Goal: Transaction & Acquisition: Purchase product/service

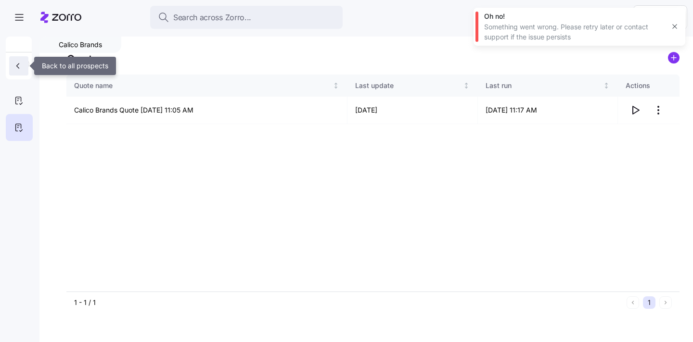
click at [15, 69] on icon "button" at bounding box center [18, 66] width 10 height 10
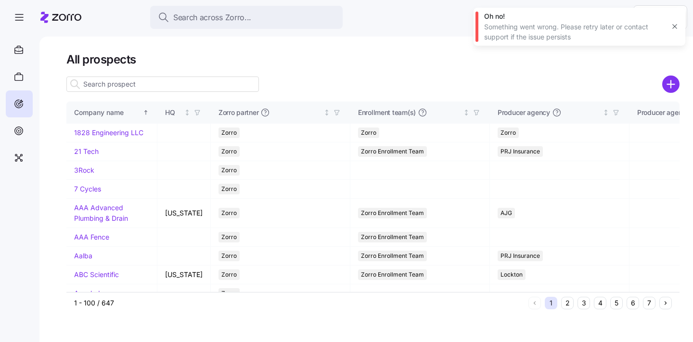
click at [116, 86] on input at bounding box center [162, 83] width 192 height 15
click at [671, 87] on circle "add icon" at bounding box center [671, 84] width 16 height 16
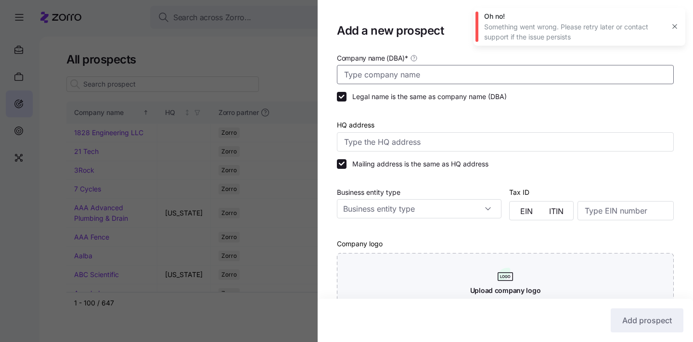
click at [397, 78] on input "Company name (DBA) *" at bounding box center [505, 74] width 337 height 19
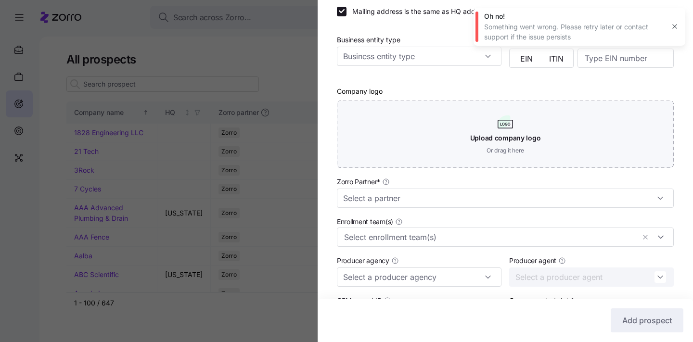
scroll to position [174, 0]
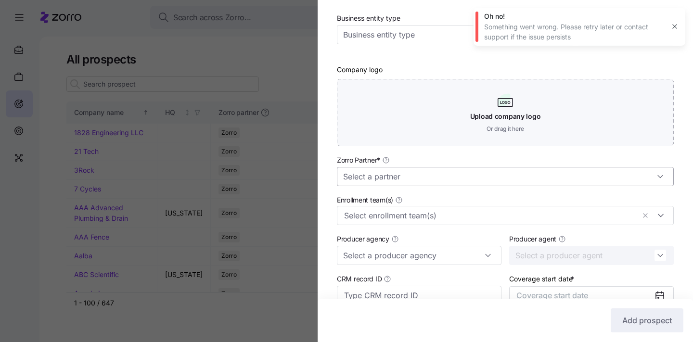
type input "Heritage Imaging"
click at [410, 175] on input "Zorro Partner *" at bounding box center [505, 176] width 337 height 19
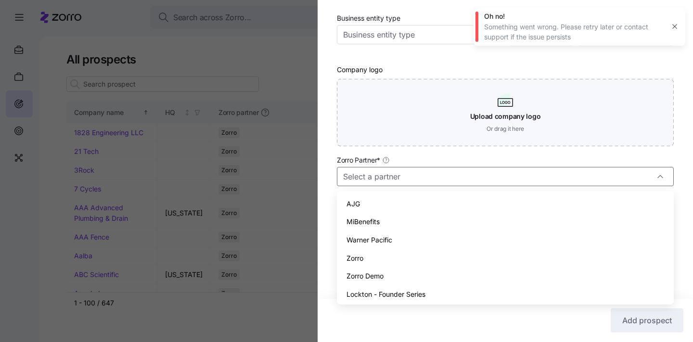
click at [410, 261] on div "Zorro" at bounding box center [505, 258] width 329 height 18
type input "Zorro"
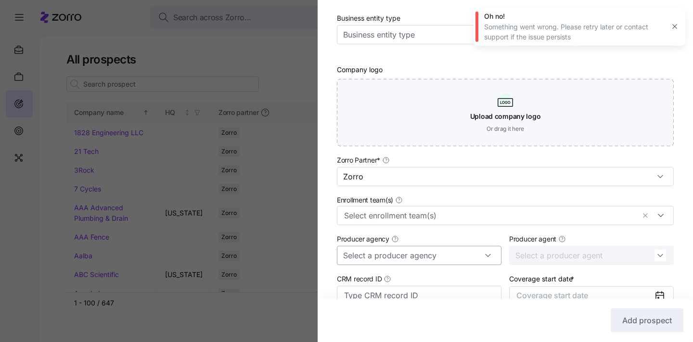
scroll to position [265, 0]
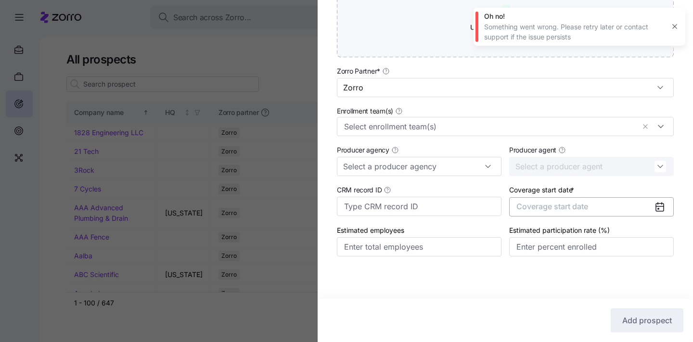
click at [554, 200] on button "Coverage start date" at bounding box center [591, 206] width 165 height 19
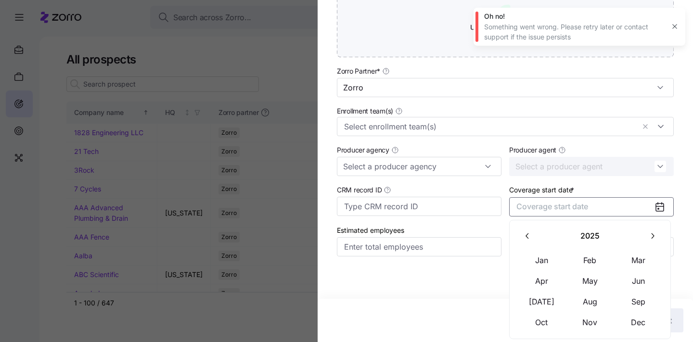
click at [659, 241] on button "button" at bounding box center [652, 236] width 20 height 20
click at [549, 258] on button "Jan" at bounding box center [542, 260] width 48 height 20
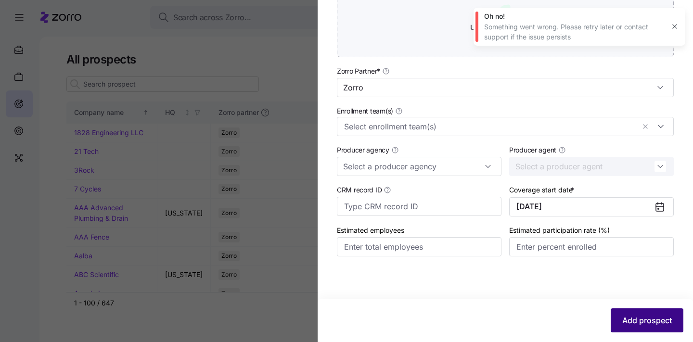
click at [632, 325] on span "Add prospect" at bounding box center [647, 321] width 50 height 12
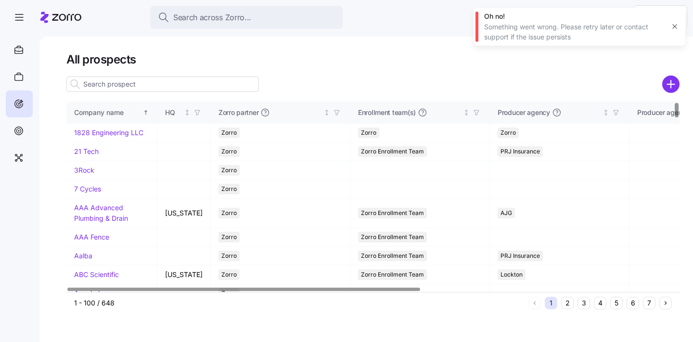
click at [191, 84] on input at bounding box center [162, 83] width 192 height 15
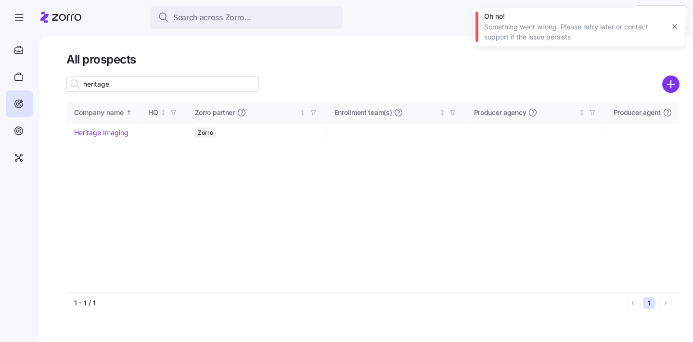
type input "heritage"
click at [664, 50] on div "All prospects heritage Company name HQ Zorro partner Enrollment team(s) Produce…" at bounding box center [365, 189] width 653 height 305
click at [675, 27] on icon "button" at bounding box center [675, 27] width 8 height 8
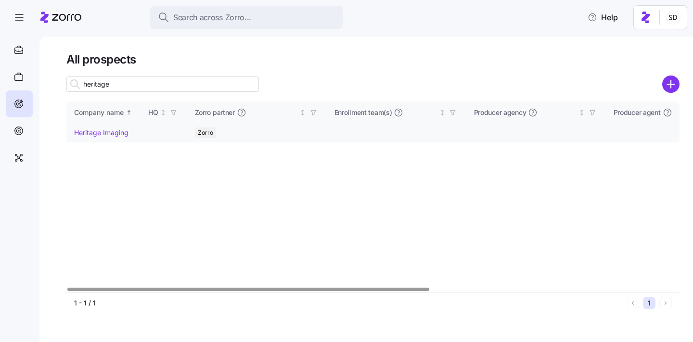
click at [84, 133] on link "Heritage Imaging" at bounding box center [101, 132] width 54 height 8
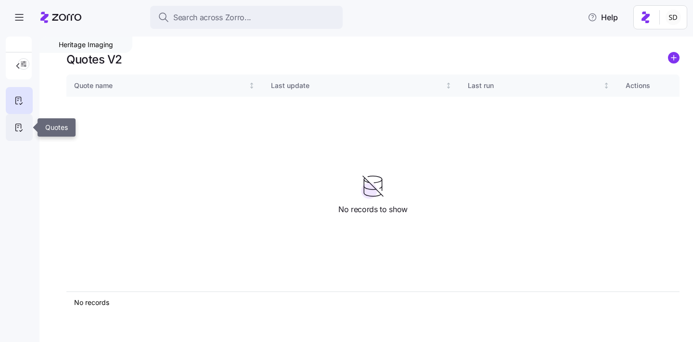
click at [19, 127] on icon at bounding box center [18, 128] width 11 height 12
click at [675, 53] on circle "add icon" at bounding box center [673, 57] width 11 height 11
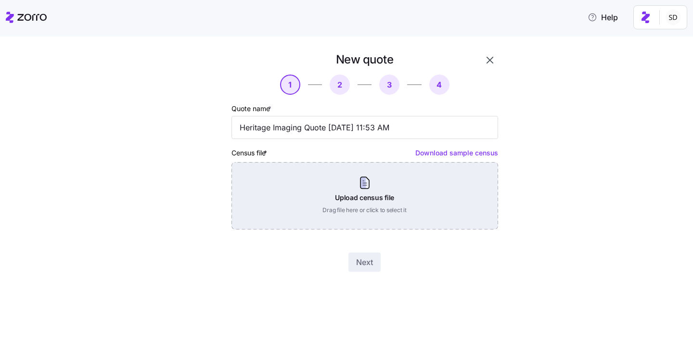
click at [384, 189] on div "Upload census file Drag file here or click to select it" at bounding box center [364, 195] width 267 height 67
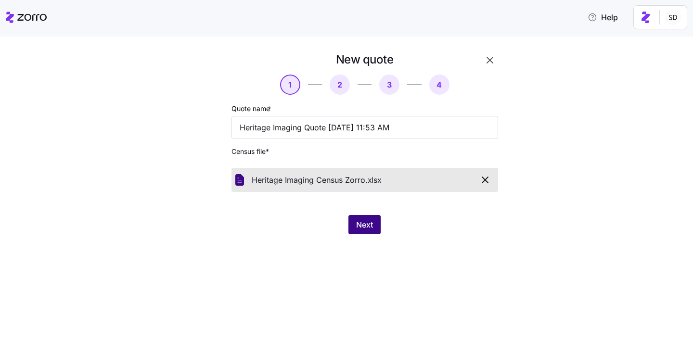
click at [367, 229] on span "Next" at bounding box center [364, 225] width 17 height 12
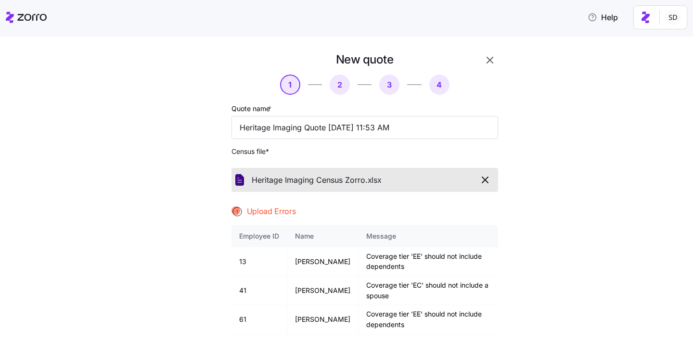
scroll to position [104, 0]
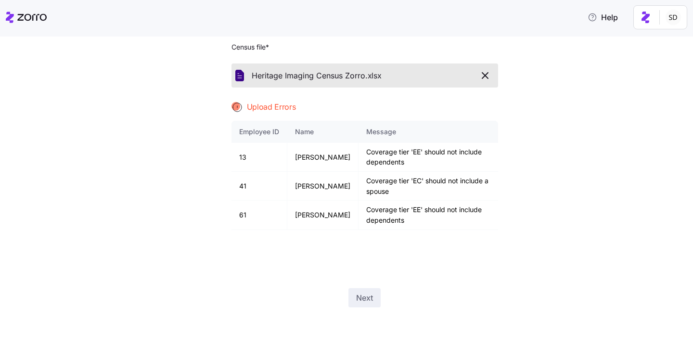
click at [488, 73] on icon "button" at bounding box center [485, 76] width 6 height 6
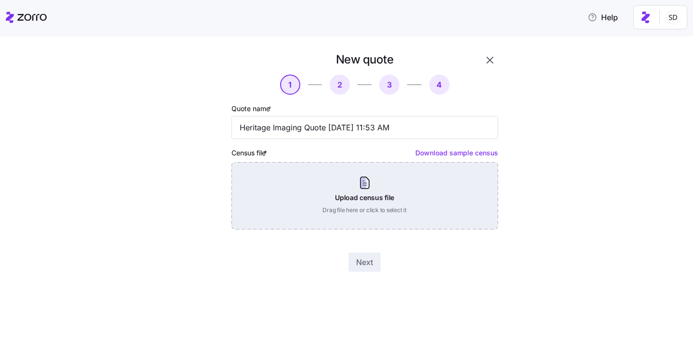
click at [345, 204] on div "Upload census file Drag file here or click to select it" at bounding box center [364, 195] width 267 height 67
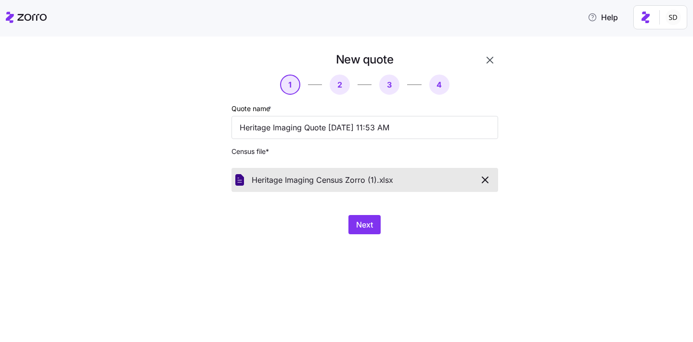
click at [359, 215] on div "New quote 1 2 3 4 Quote name * Heritage Imaging Quote 09/12/2025 11:53 AM Censu…" at bounding box center [365, 143] width 274 height 190
click at [360, 222] on span "Next" at bounding box center [364, 225] width 17 height 12
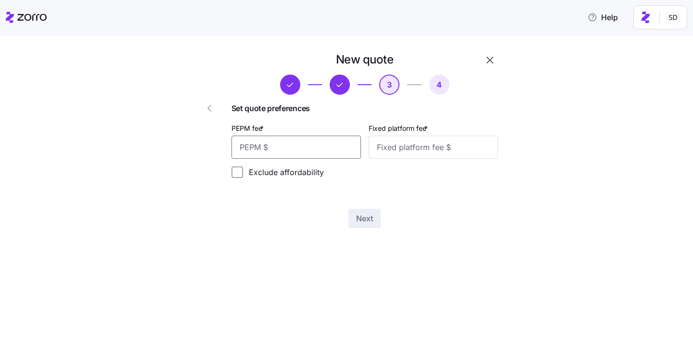
click at [302, 144] on input "PEPM fee *" at bounding box center [295, 147] width 129 height 23
type input "50"
click at [407, 157] on input "Fixed platform fee *" at bounding box center [433, 147] width 129 height 23
type input "100"
click at [365, 217] on span "Next" at bounding box center [364, 219] width 17 height 12
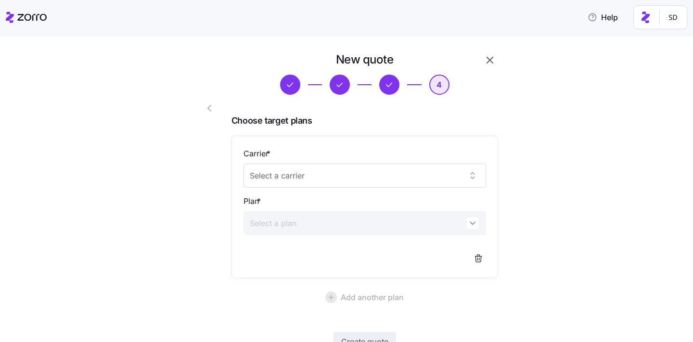
scroll to position [72, 0]
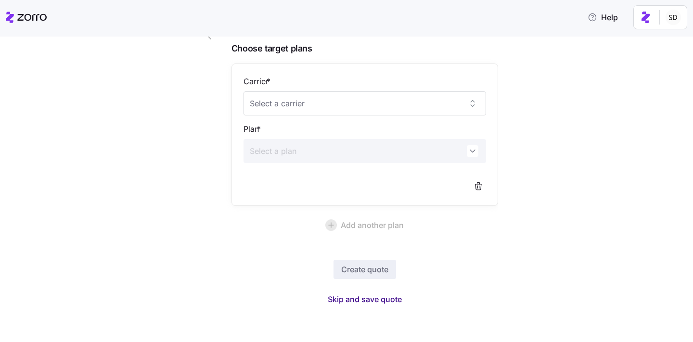
click at [368, 299] on span "Skip and save quote" at bounding box center [365, 299] width 74 height 12
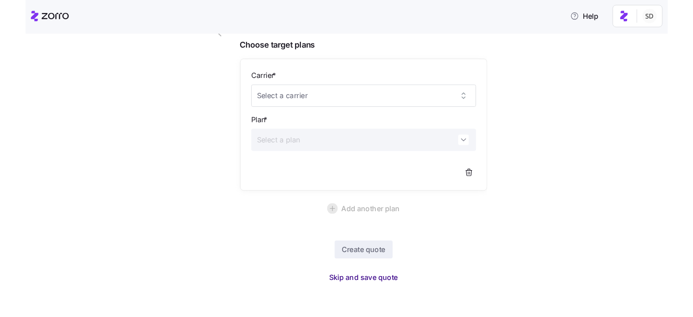
scroll to position [43, 0]
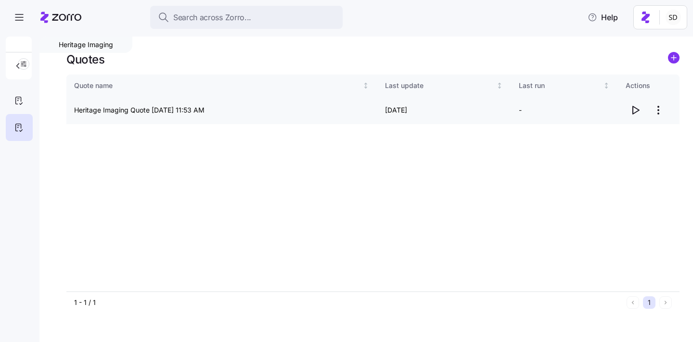
click at [636, 108] on icon "button" at bounding box center [636, 110] width 6 height 8
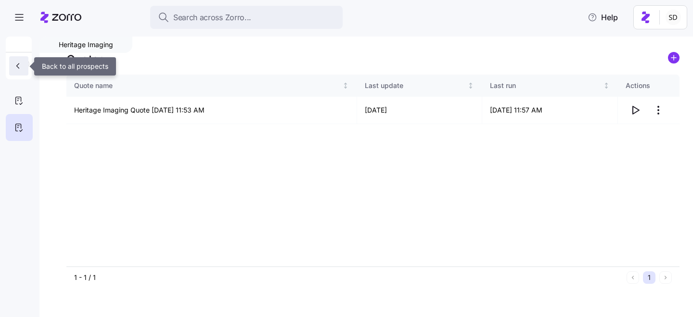
click at [15, 69] on icon "button" at bounding box center [18, 66] width 10 height 10
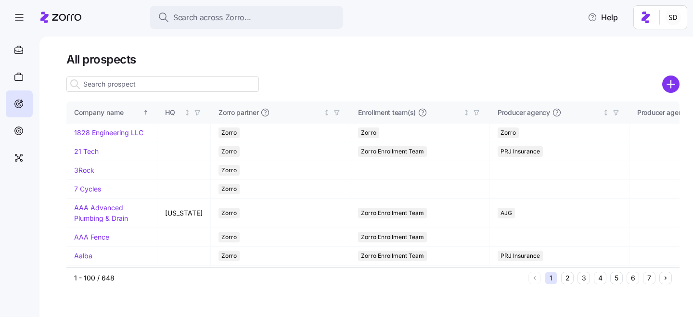
click at [176, 87] on input at bounding box center [162, 83] width 192 height 15
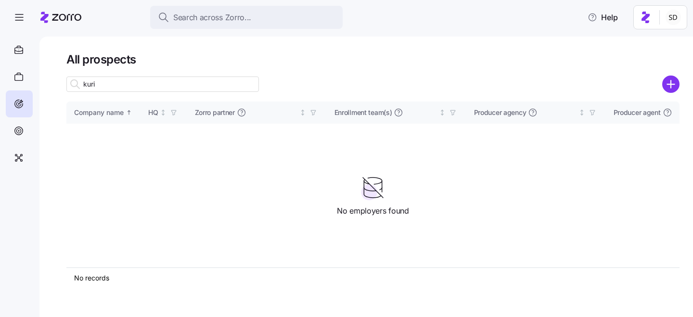
click at [176, 84] on input "kuri" at bounding box center [162, 83] width 192 height 15
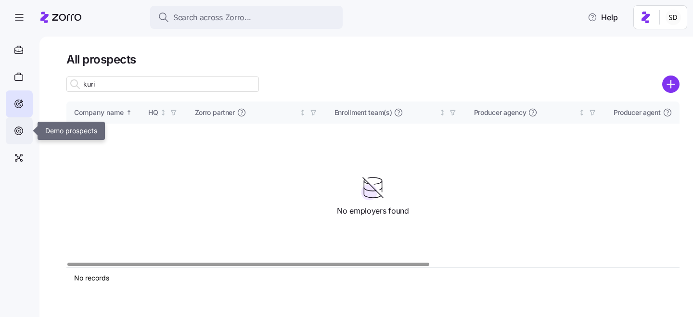
type input "kuri"
drag, startPoint x: 20, startPoint y: 127, endPoint x: 165, endPoint y: 84, distance: 151.0
click at [20, 127] on icon at bounding box center [19, 131] width 8 height 8
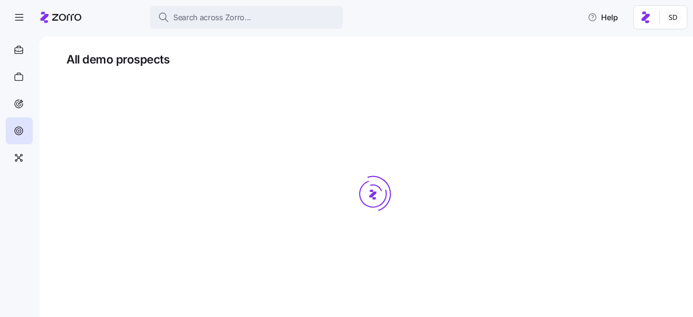
click at [165, 84] on div at bounding box center [372, 212] width 613 height 275
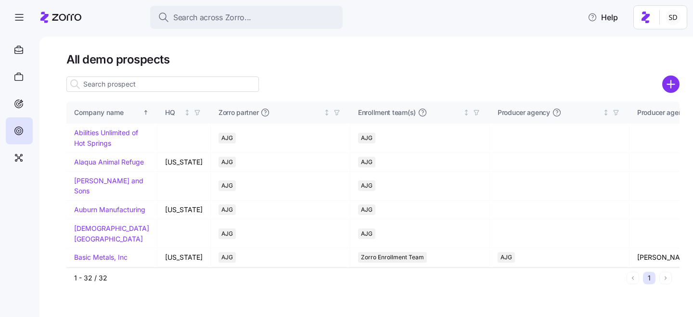
click at [165, 84] on input at bounding box center [162, 83] width 192 height 15
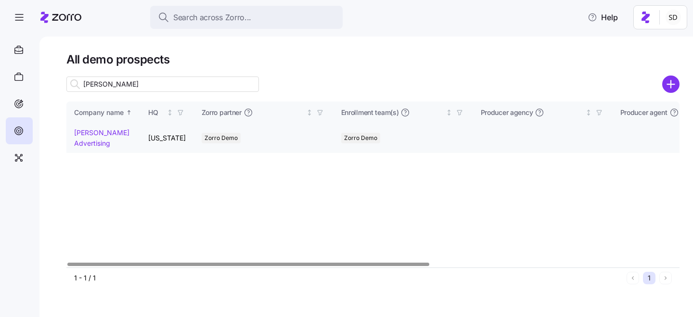
type input "kurian"
click at [86, 132] on link "[PERSON_NAME] Advertising" at bounding box center [101, 137] width 55 height 19
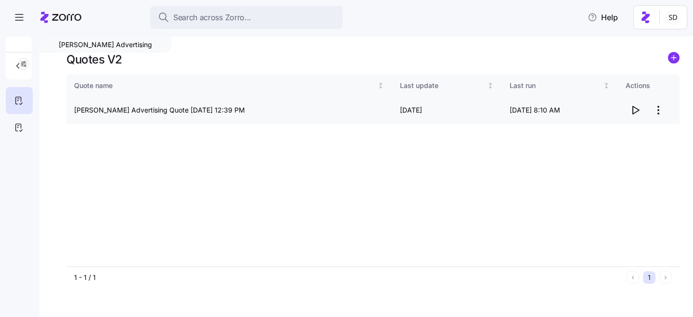
click at [636, 113] on icon "button" at bounding box center [635, 110] width 12 height 12
click at [12, 130] on div at bounding box center [19, 127] width 27 height 27
click at [633, 108] on icon "button" at bounding box center [636, 110] width 6 height 8
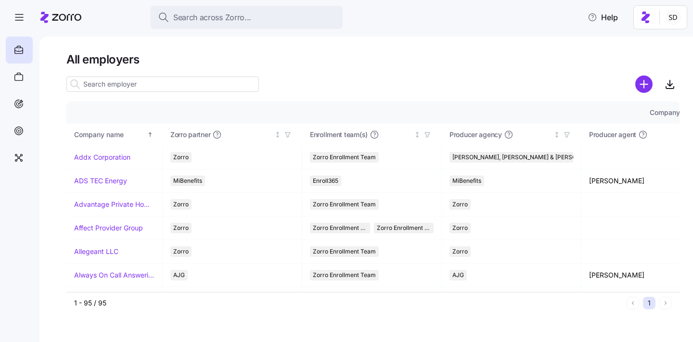
click at [115, 80] on input at bounding box center [162, 83] width 192 height 15
click at [21, 75] on icon at bounding box center [19, 78] width 8 height 6
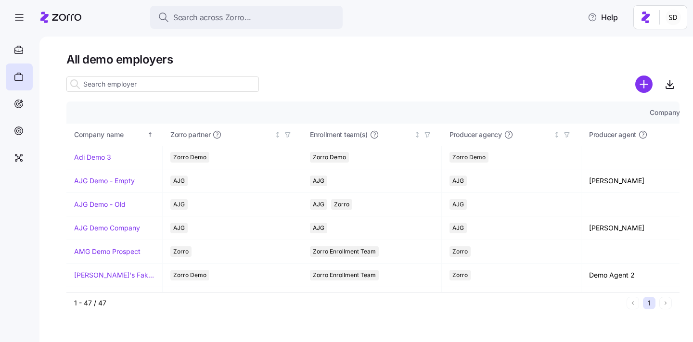
click at [117, 88] on input at bounding box center [162, 83] width 192 height 15
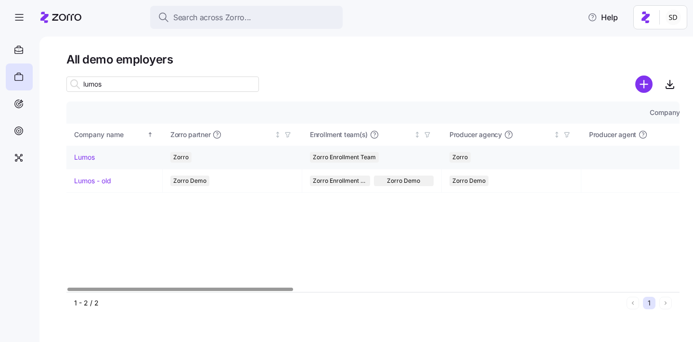
type input "lumos"
click at [77, 155] on link "Lumos" at bounding box center [84, 158] width 21 height 10
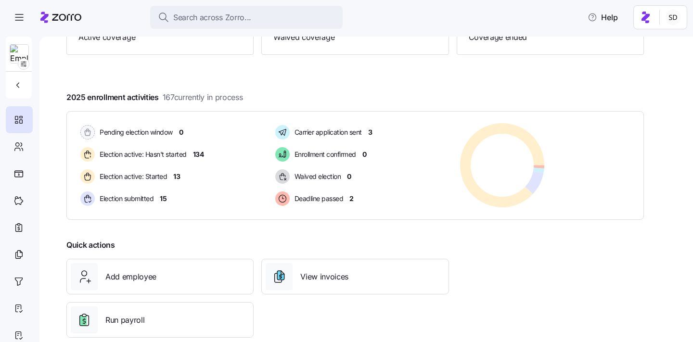
scroll to position [150, 0]
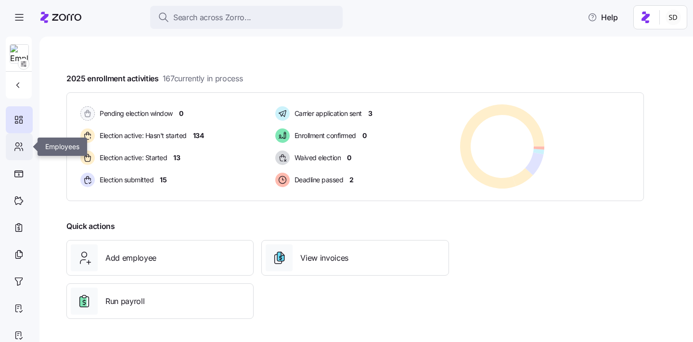
click at [21, 145] on icon at bounding box center [18, 147] width 11 height 12
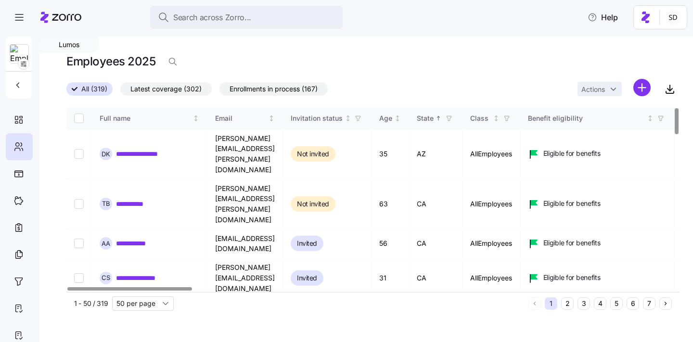
click at [635, 307] on button "6" at bounding box center [632, 303] width 13 height 13
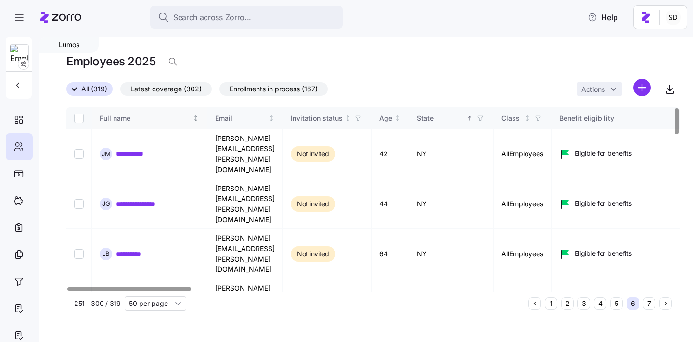
click at [195, 120] on icon "Not sorted" at bounding box center [196, 120] width 2 height 1
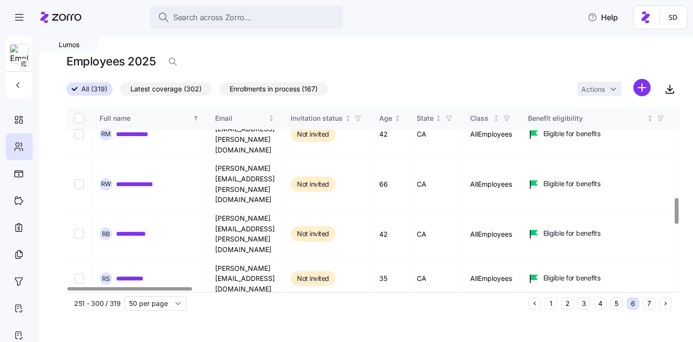
scroll to position [655, 0]
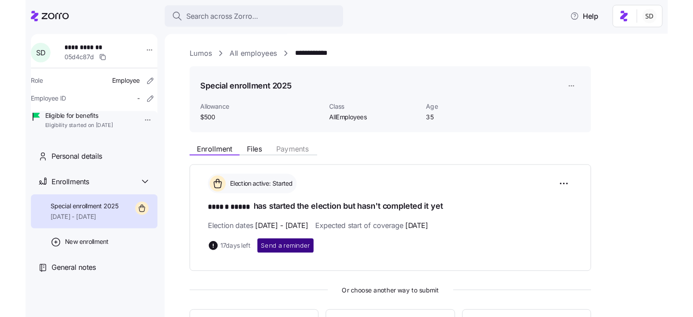
scroll to position [132, 0]
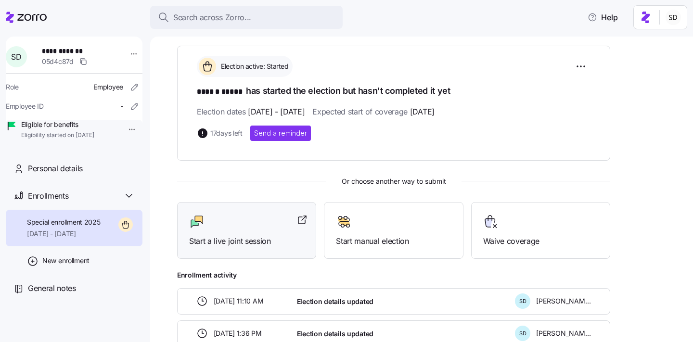
click at [252, 231] on div "Start a live joint session" at bounding box center [246, 230] width 115 height 33
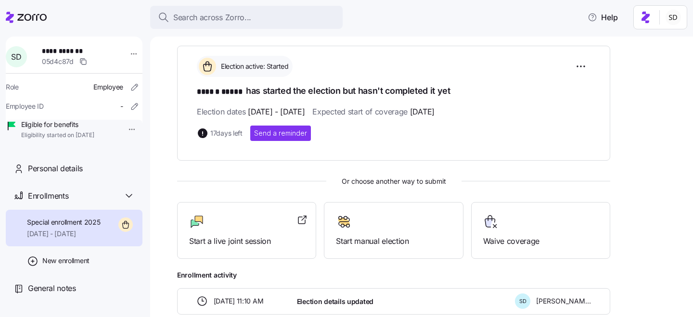
scroll to position [0, 0]
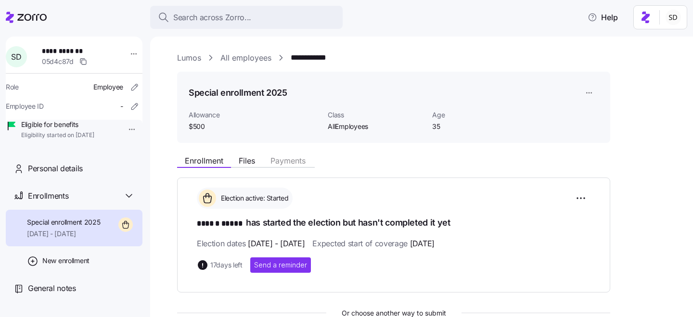
click at [181, 56] on link "Lumos" at bounding box center [189, 58] width 24 height 12
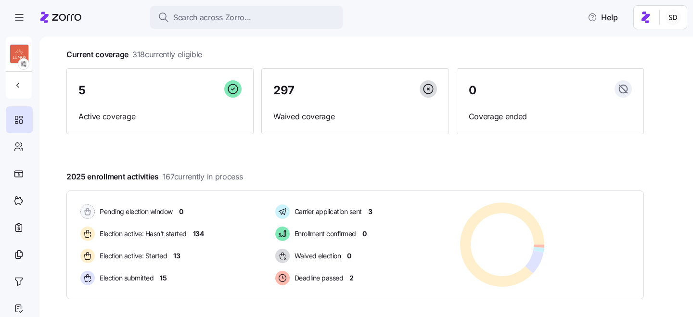
scroll to position [44, 0]
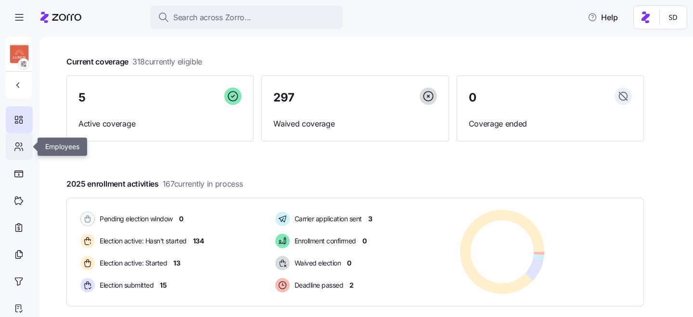
click at [17, 144] on icon at bounding box center [18, 147] width 11 height 12
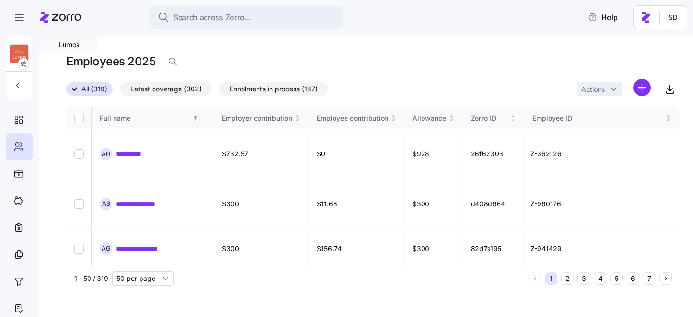
scroll to position [0, 2456]
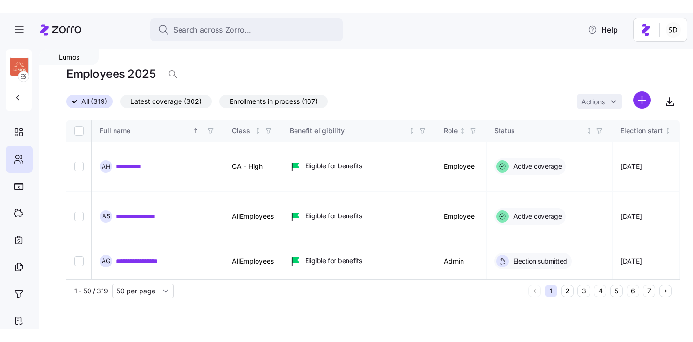
scroll to position [0, 210]
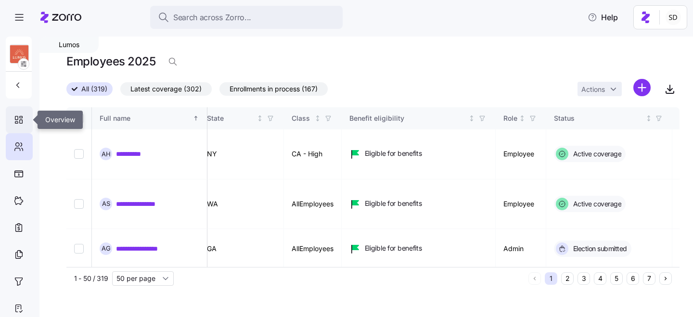
click at [19, 120] on icon at bounding box center [18, 120] width 11 height 12
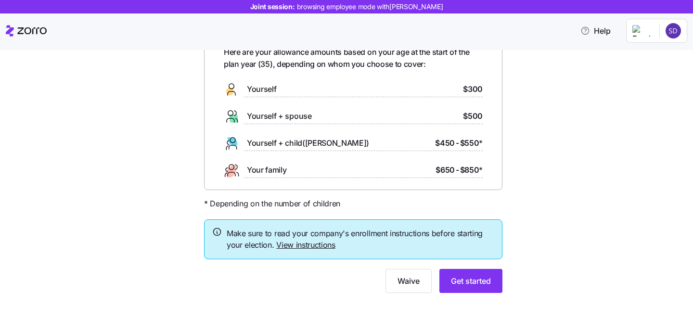
scroll to position [62, 0]
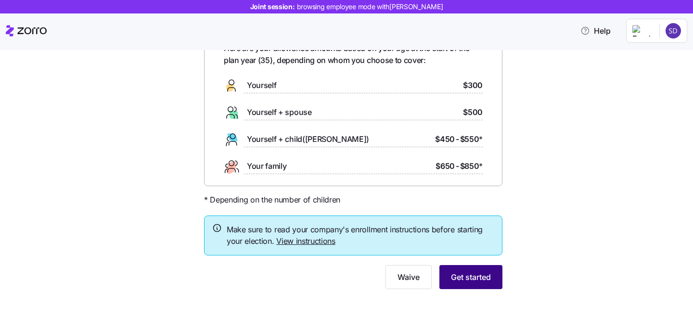
click at [463, 279] on span "Get started" at bounding box center [471, 277] width 40 height 12
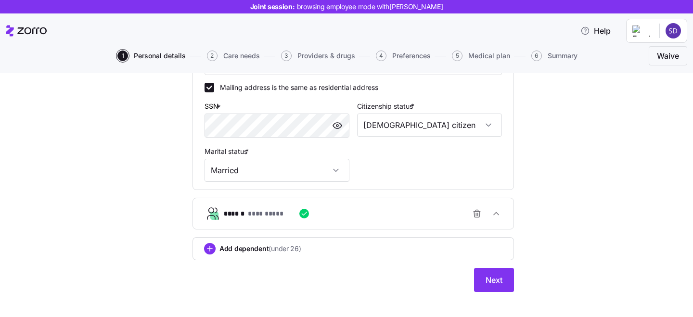
scroll to position [325, 0]
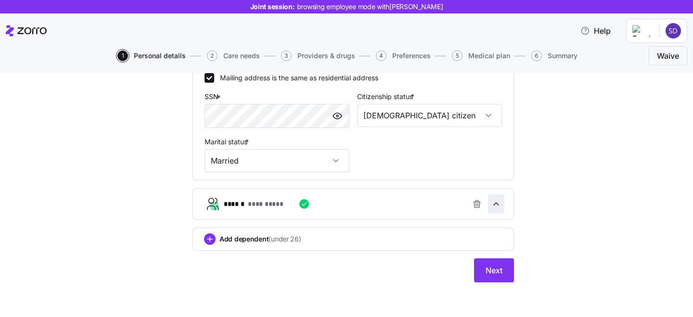
click at [497, 212] on span "button" at bounding box center [495, 204] width 15 height 18
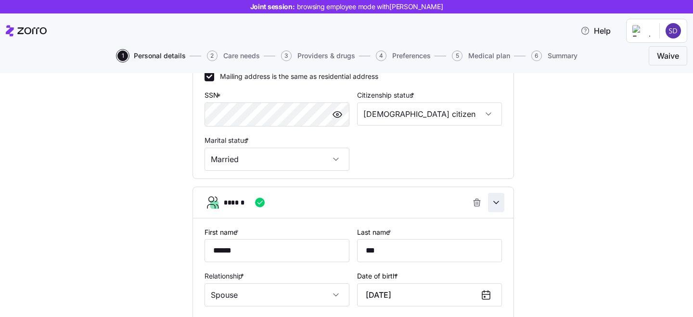
click at [496, 207] on icon "button" at bounding box center [496, 203] width 10 height 10
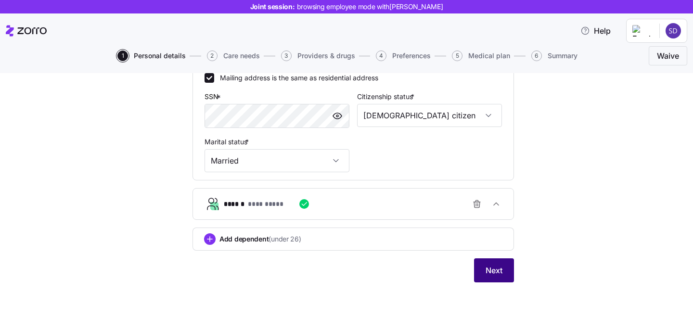
click at [489, 275] on span "Next" at bounding box center [493, 271] width 17 height 12
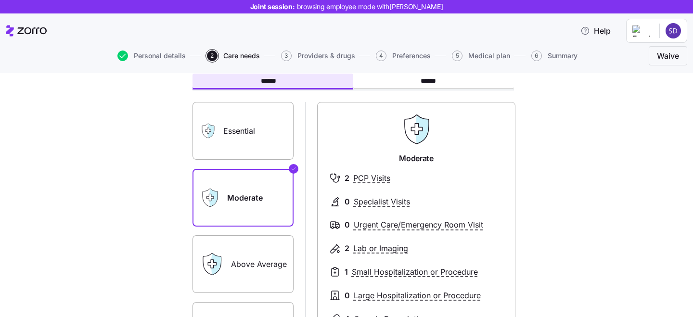
scroll to position [57, 0]
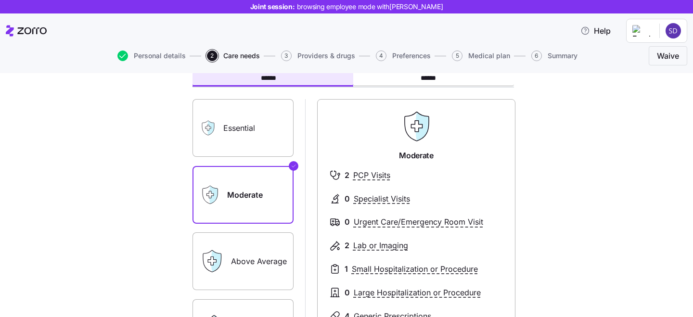
click at [250, 121] on label "Essential" at bounding box center [242, 128] width 101 height 58
click at [0, 0] on input "Essential" at bounding box center [0, 0] width 0 height 0
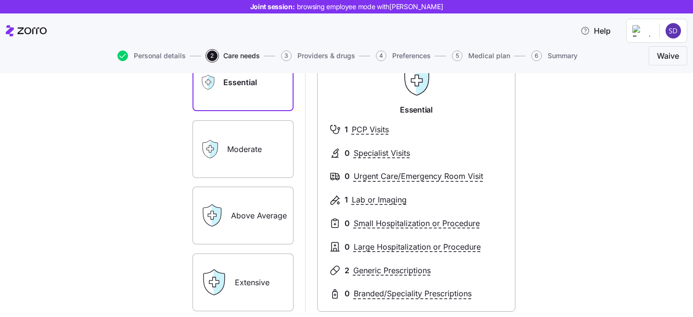
scroll to position [103, 0]
click at [269, 148] on label "Moderate" at bounding box center [242, 149] width 101 height 58
click at [0, 0] on input "Moderate" at bounding box center [0, 0] width 0 height 0
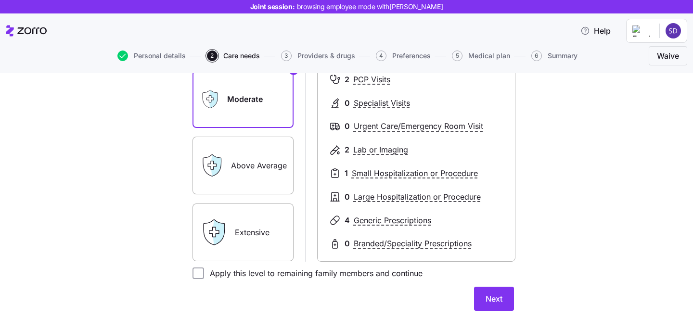
click at [253, 217] on label "Extensive" at bounding box center [242, 233] width 101 height 58
click at [0, 0] on input "Extensive" at bounding box center [0, 0] width 0 height 0
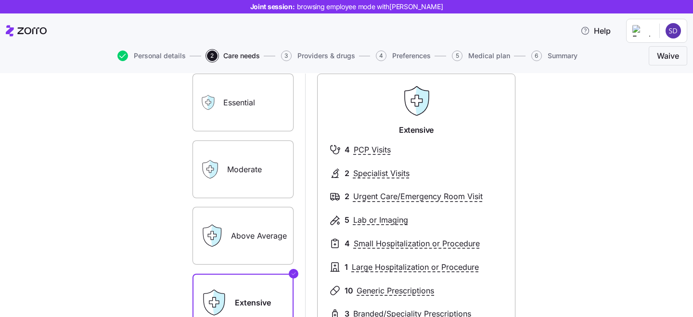
scroll to position [79, 0]
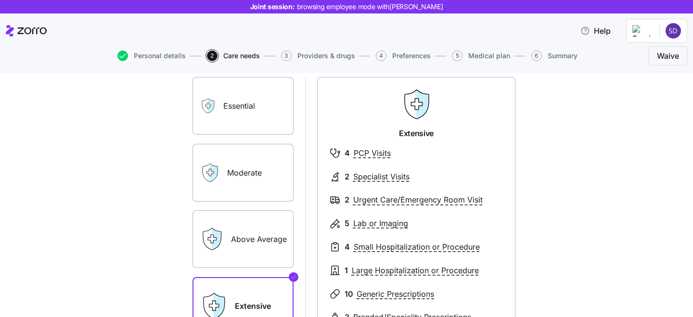
click at [255, 174] on label "Moderate" at bounding box center [242, 173] width 101 height 58
click at [0, 0] on input "Moderate" at bounding box center [0, 0] width 0 height 0
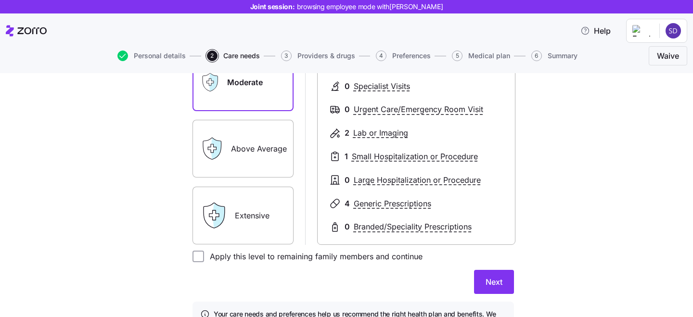
scroll to position [173, 0]
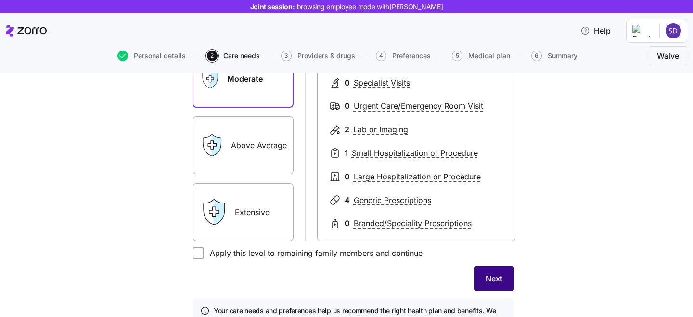
click at [490, 276] on span "Next" at bounding box center [493, 279] width 17 height 12
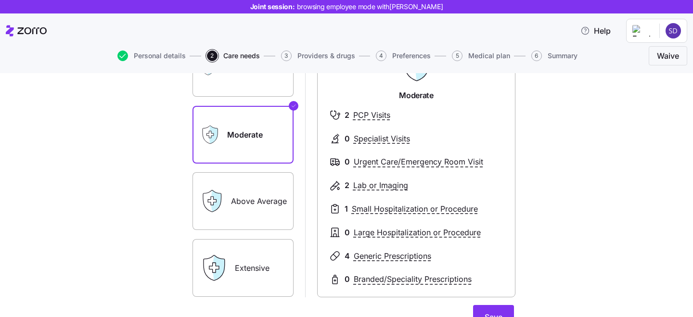
scroll to position [214, 0]
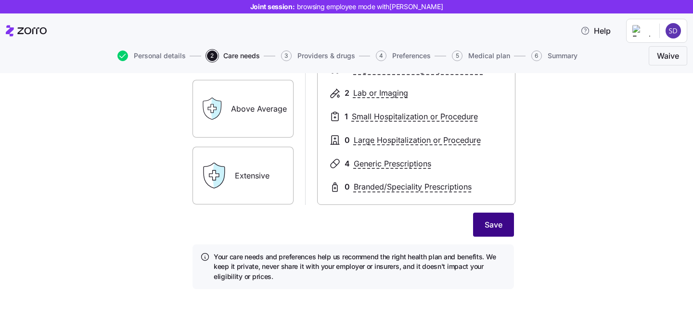
click at [495, 227] on span "Save" at bounding box center [493, 225] width 18 height 12
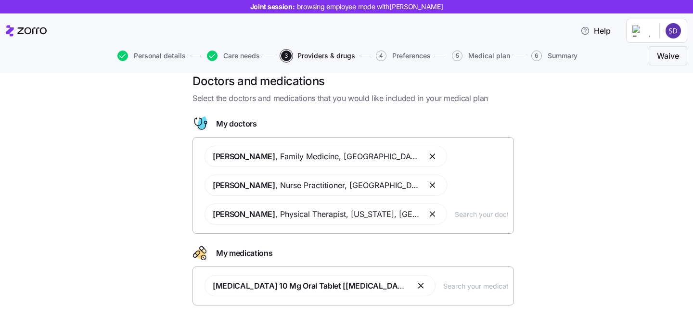
scroll to position [12, 0]
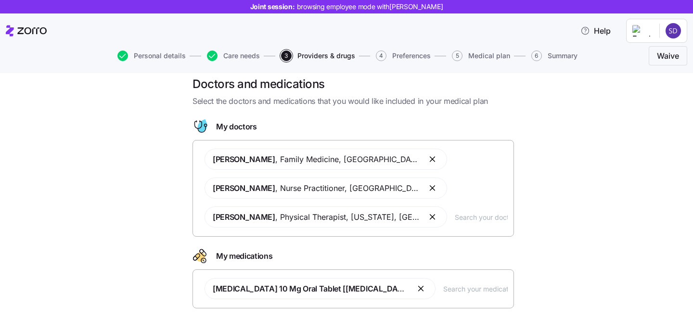
click at [455, 218] on input "text" at bounding box center [481, 217] width 53 height 11
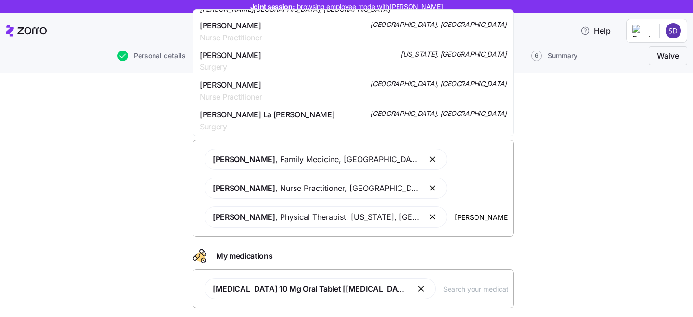
scroll to position [547, 0]
type input "smith"
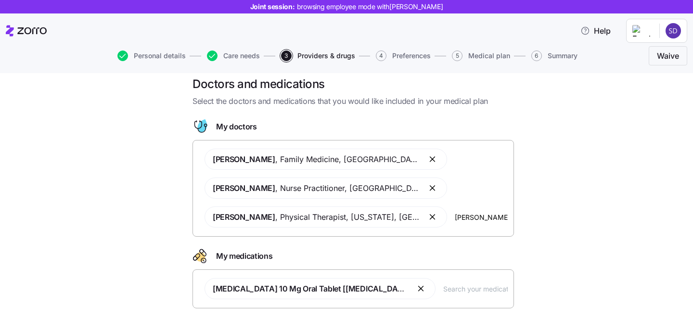
click at [126, 139] on div "Doctors and medications Select the doctors and medications that you would like …" at bounding box center [353, 215] width 652 height 279
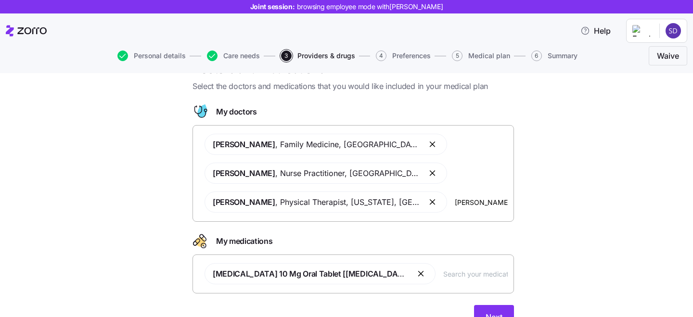
scroll to position [57, 0]
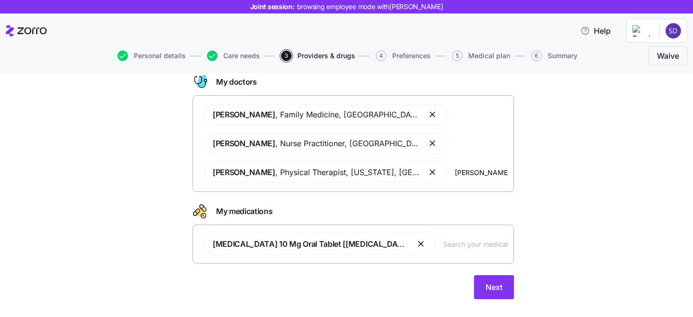
click at [443, 248] on input "text" at bounding box center [475, 244] width 64 height 11
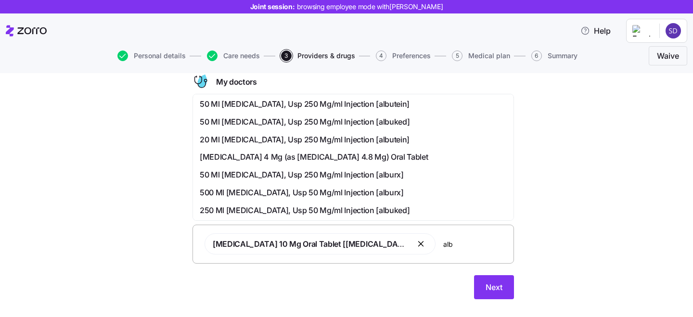
scroll to position [179, 0]
click at [443, 243] on input "alb" at bounding box center [475, 244] width 64 height 11
type input "a"
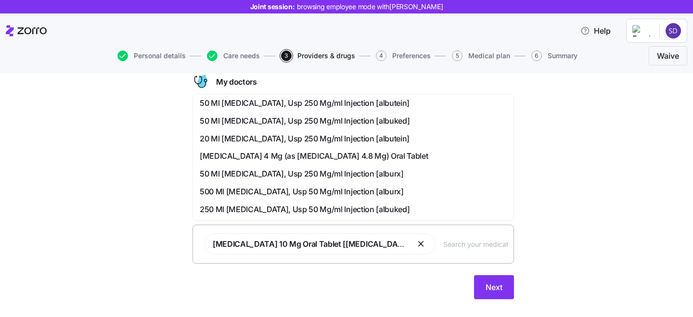
click at [384, 288] on div "Next" at bounding box center [352, 287] width 321 height 24
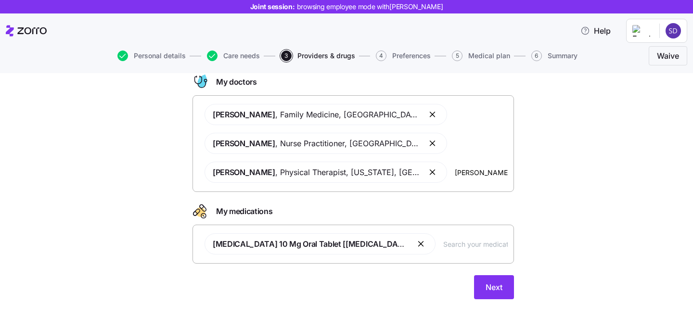
click at [443, 245] on input "text" at bounding box center [475, 244] width 64 height 11
click at [388, 278] on div "Next" at bounding box center [352, 287] width 321 height 24
click at [491, 290] on span "Next" at bounding box center [493, 287] width 17 height 12
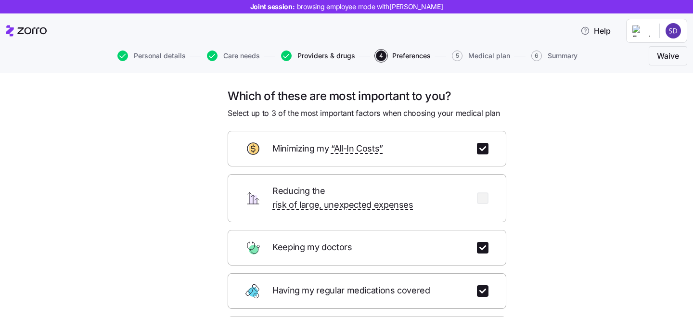
click at [310, 57] on span "Providers & drugs" at bounding box center [326, 55] width 58 height 7
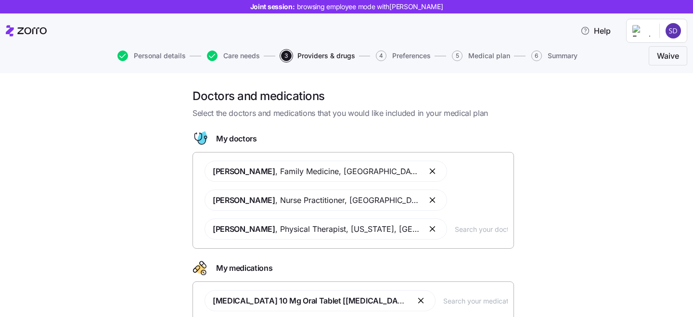
click at [455, 229] on input "text" at bounding box center [481, 229] width 53 height 11
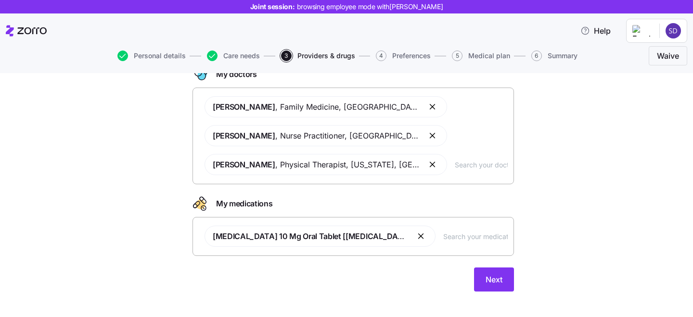
scroll to position [74, 0]
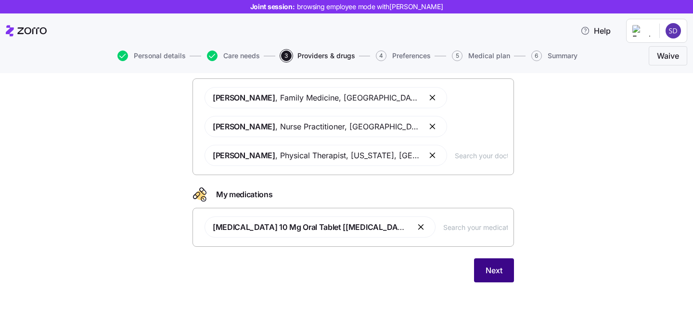
click at [479, 266] on button "Next" at bounding box center [494, 270] width 40 height 24
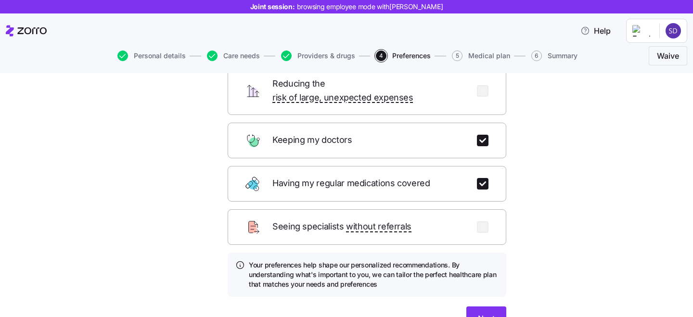
scroll to position [130, 0]
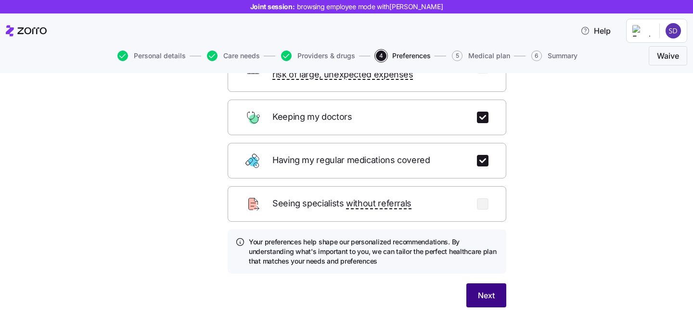
click at [486, 290] on span "Next" at bounding box center [486, 296] width 17 height 12
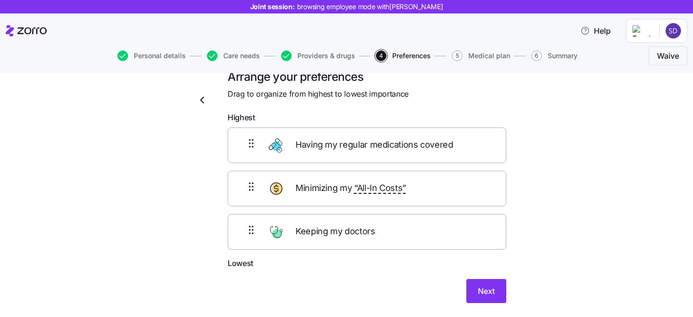
scroll to position [17, 0]
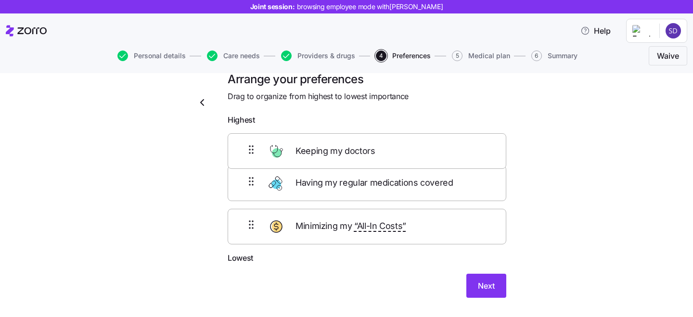
drag, startPoint x: 367, startPoint y: 238, endPoint x: 367, endPoint y: 150, distance: 88.0
click at [367, 150] on div "Having my regular medications covered Minimizing my “All-In Costs” Keeping my d…" at bounding box center [367, 191] width 279 height 122
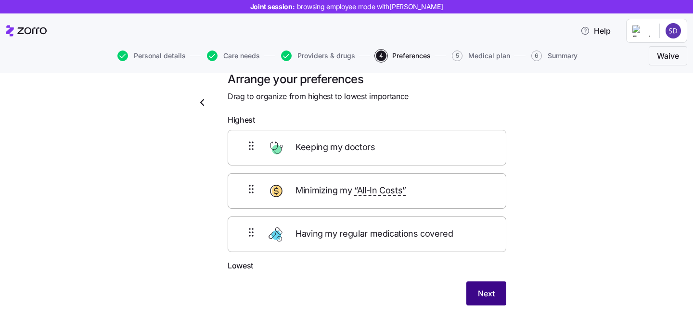
click at [479, 295] on span "Next" at bounding box center [486, 294] width 17 height 12
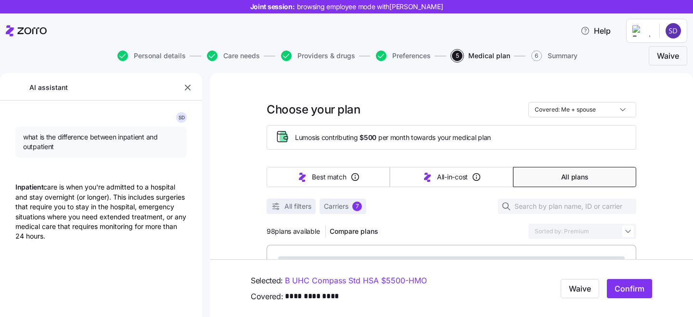
type textarea "x"
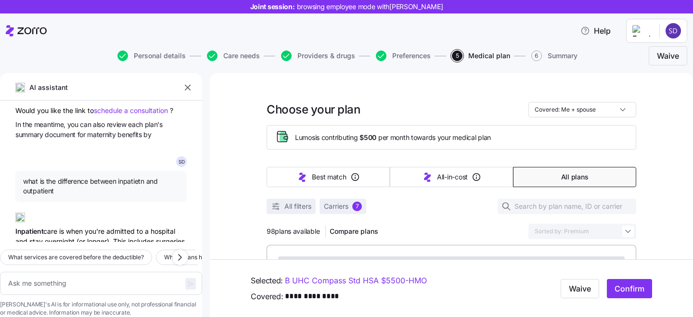
scroll to position [1173, 0]
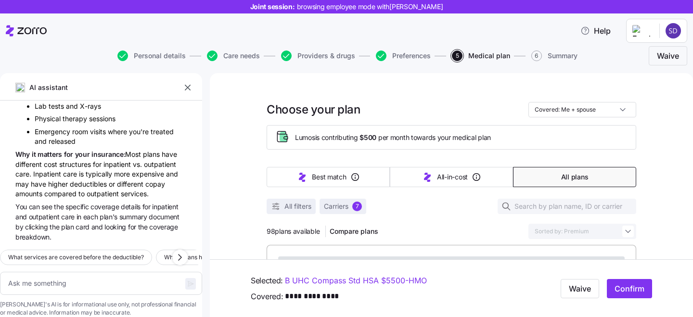
click at [188, 87] on icon "button" at bounding box center [188, 88] width 6 height 6
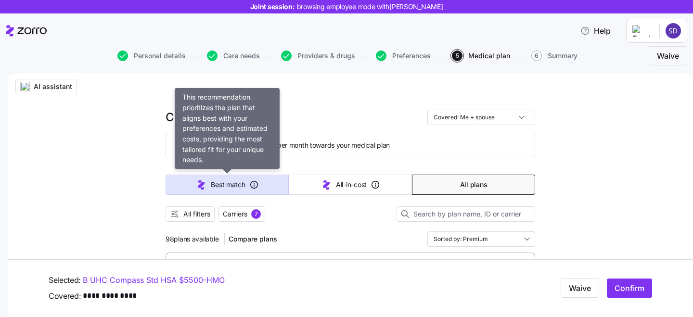
click at [234, 177] on button "Best match" at bounding box center [226, 185] width 123 height 20
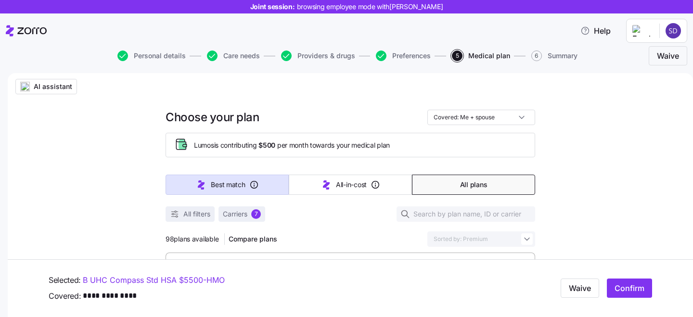
type input "Sorted by: Best match"
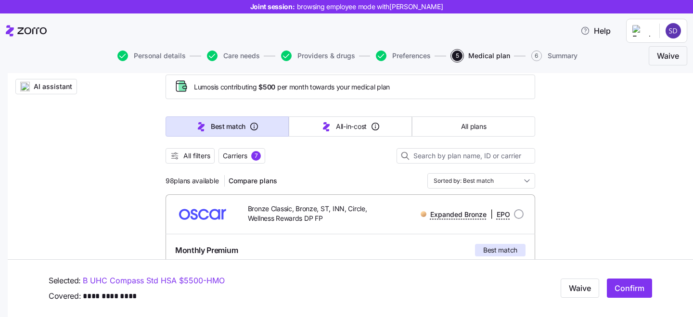
scroll to position [59, 0]
drag, startPoint x: 163, startPoint y: 180, endPoint x: 176, endPoint y: 181, distance: 13.0
click at [191, 155] on span "All filters" at bounding box center [196, 155] width 27 height 10
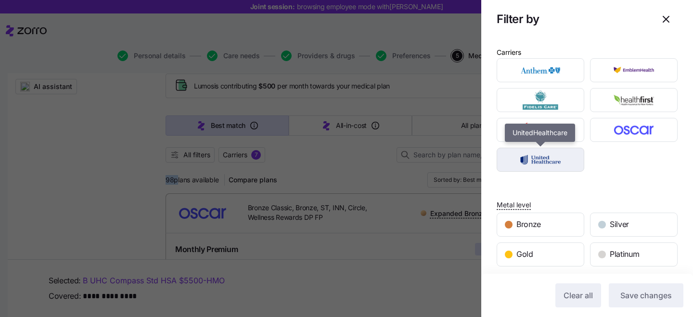
click at [567, 164] on img "button" at bounding box center [540, 159] width 71 height 19
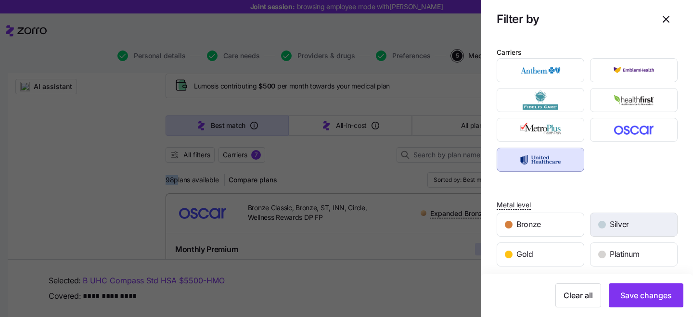
scroll to position [65, 0]
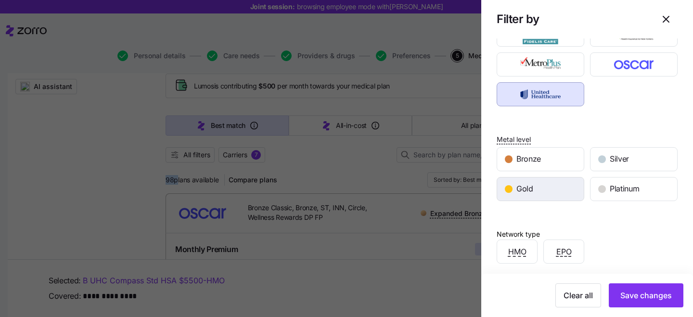
click at [543, 193] on div "Gold" at bounding box center [540, 189] width 87 height 23
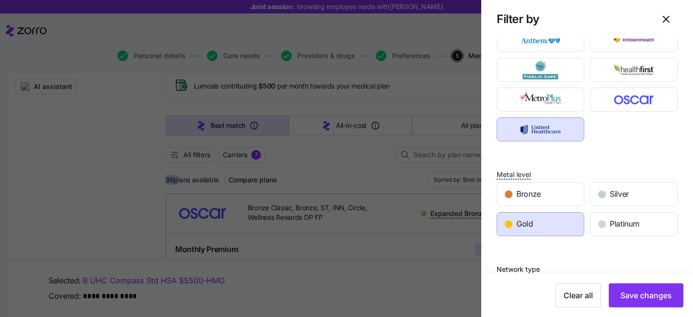
scroll to position [0, 0]
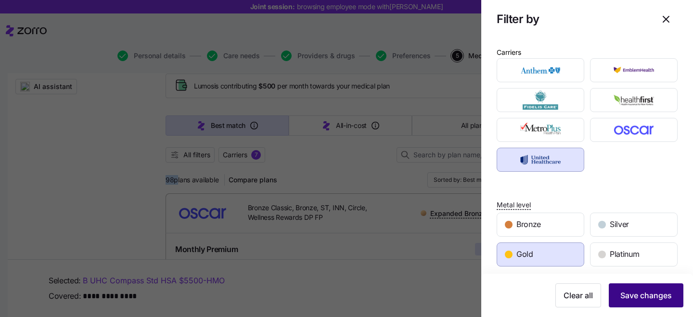
click at [643, 301] on button "Save changes" at bounding box center [646, 295] width 75 height 24
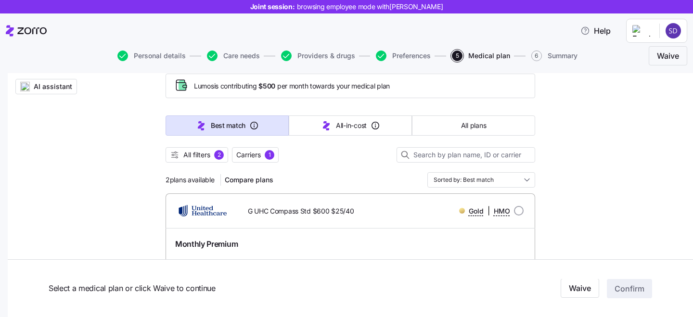
click at [328, 178] on div "2 plans available Compare plans Sorted by: Best match" at bounding box center [349, 179] width 369 height 15
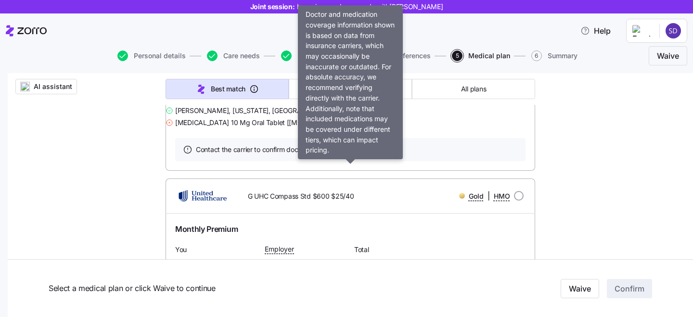
scroll to position [402, 0]
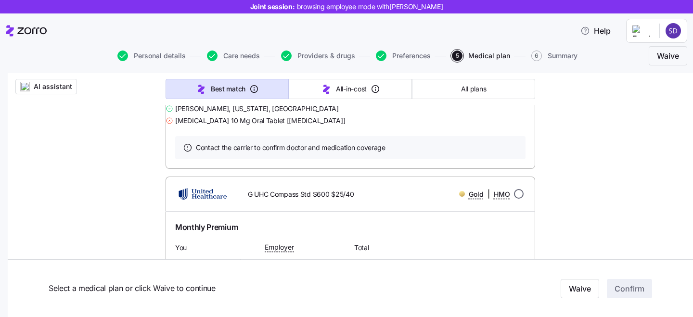
click at [516, 199] on input "radio" at bounding box center [519, 194] width 10 height 10
radio input "true"
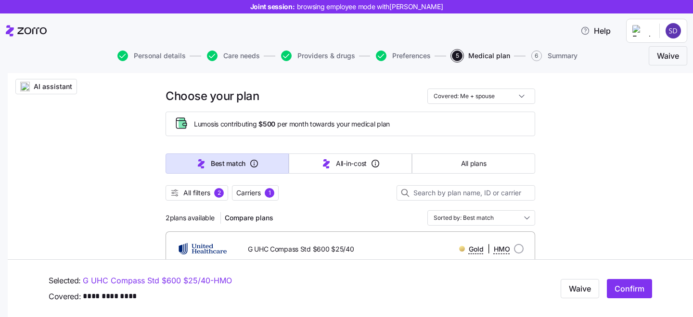
scroll to position [20, 0]
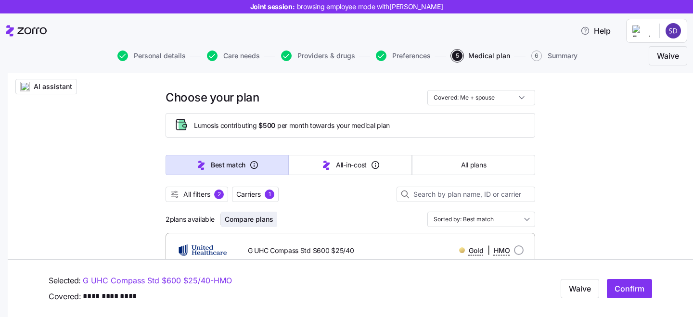
click at [242, 221] on span "Compare plans" at bounding box center [249, 220] width 49 height 10
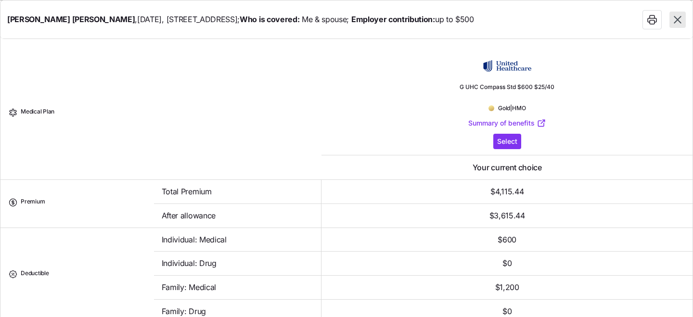
click at [678, 21] on icon "button" at bounding box center [677, 19] width 7 height 7
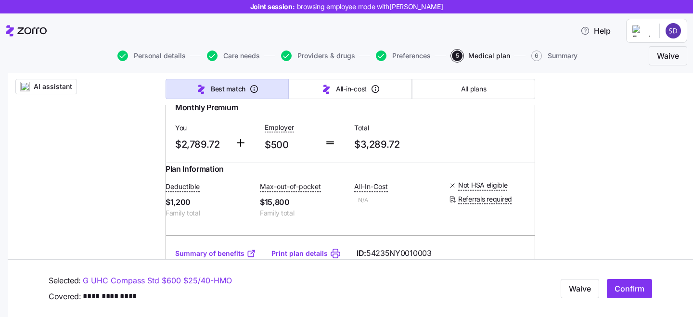
scroll to position [76, 0]
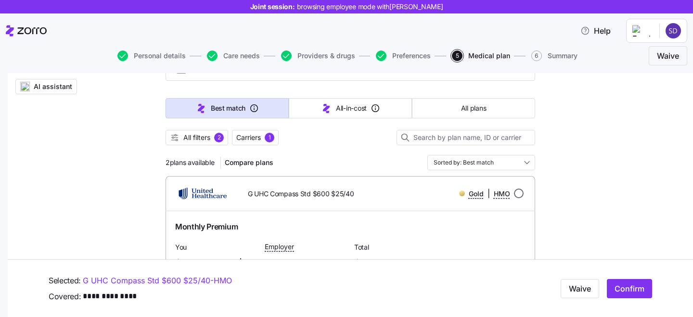
click at [518, 193] on input "radio" at bounding box center [519, 194] width 10 height 10
radio input "true"
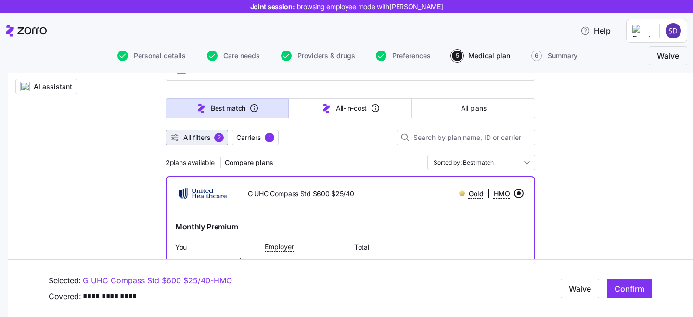
click at [186, 137] on span "All filters" at bounding box center [196, 138] width 27 height 10
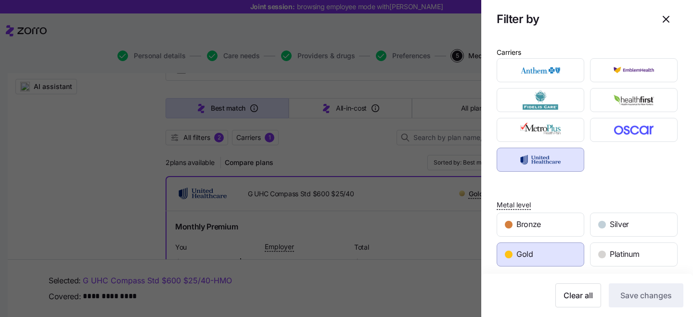
drag, startPoint x: 550, startPoint y: 255, endPoint x: 551, endPoint y: 243, distance: 12.5
click at [550, 255] on div "Gold" at bounding box center [540, 254] width 87 height 23
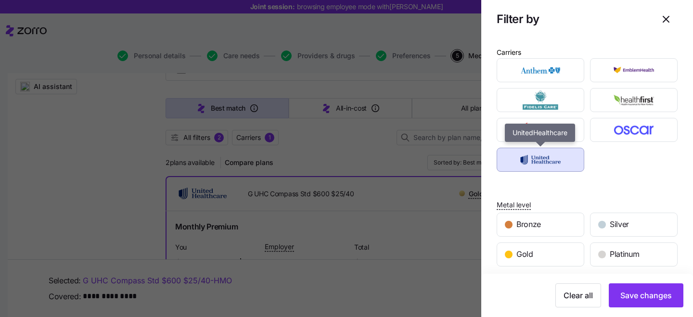
click at [549, 157] on img "button" at bounding box center [540, 159] width 71 height 19
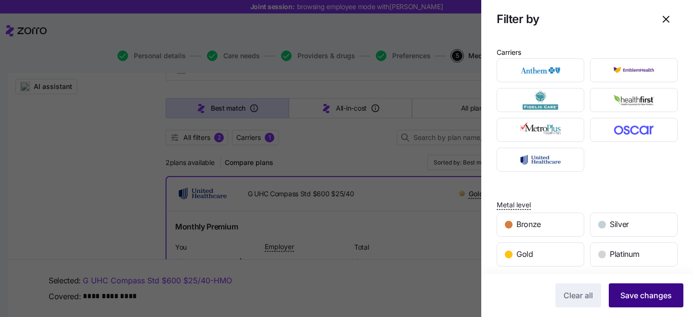
click at [650, 300] on span "Save changes" at bounding box center [645, 296] width 51 height 12
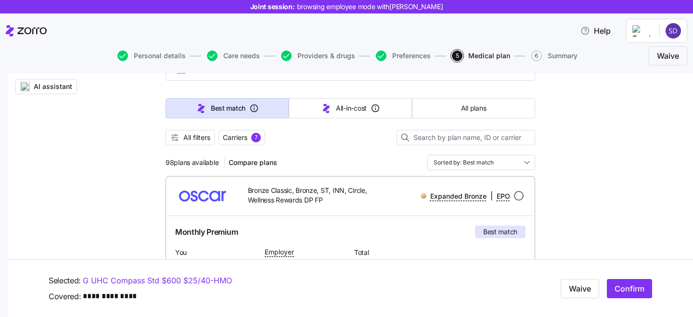
click at [517, 195] on input "radio" at bounding box center [519, 196] width 10 height 10
radio input "true"
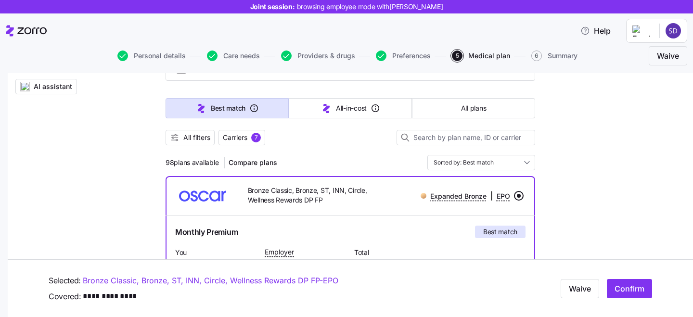
scroll to position [77, 0]
click at [256, 161] on span "Compare plans" at bounding box center [253, 162] width 49 height 10
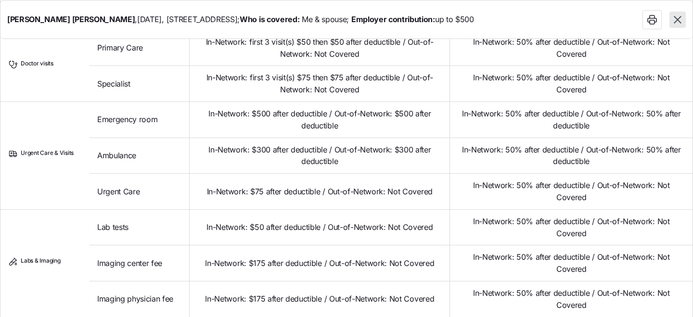
scroll to position [417, 0]
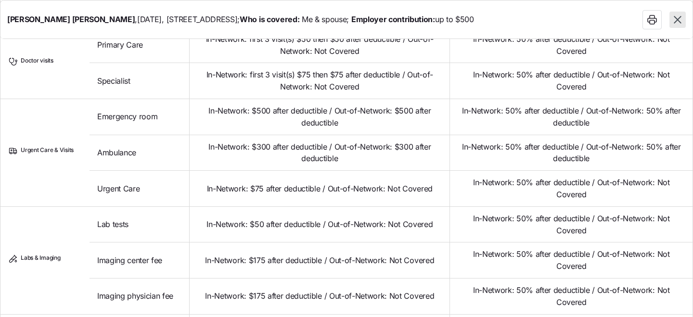
click at [679, 23] on icon "button" at bounding box center [677, 19] width 13 height 13
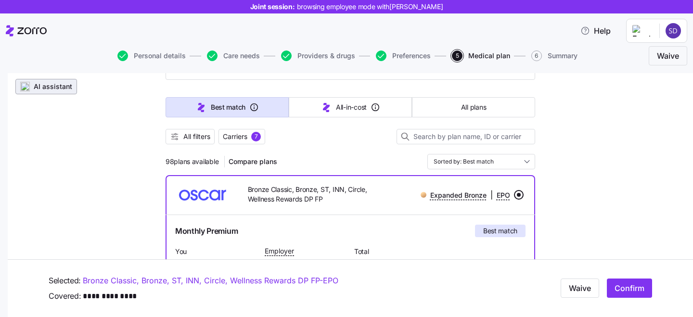
click at [43, 88] on span "AI assistant" at bounding box center [53, 87] width 38 height 10
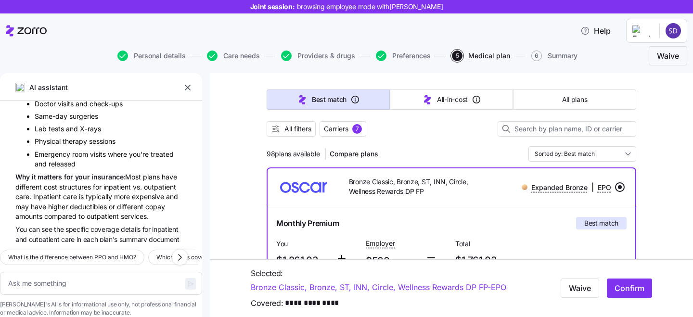
scroll to position [1173, 0]
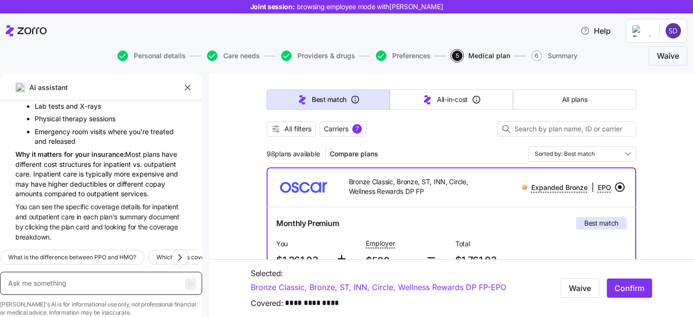
click at [102, 272] on textarea at bounding box center [101, 283] width 202 height 23
type textarea "x"
type textarea "m"
type textarea "x"
type textarea "my"
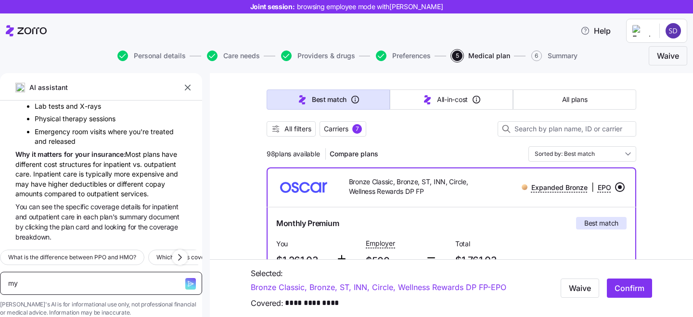
type textarea "x"
type textarea "my"
type textarea "x"
type textarea "my w"
type textarea "x"
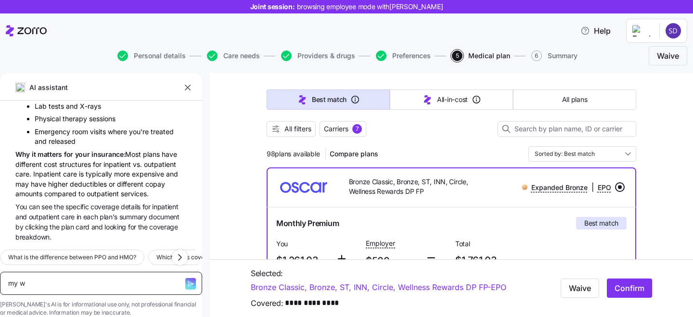
type textarea "my wi"
type textarea "x"
type textarea "my wif"
type textarea "x"
type textarea "my wifw"
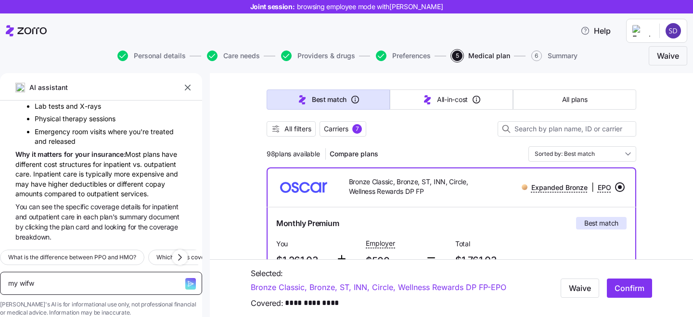
type textarea "x"
type textarea "my wifw i"
type textarea "x"
type textarea "my wifw is"
type textarea "x"
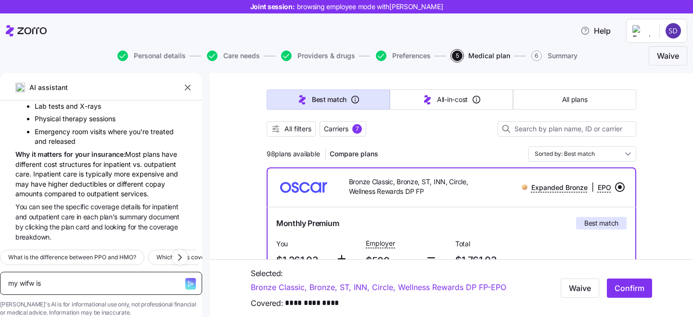
type textarea "my wifw i"
type textarea "x"
type textarea "my wifw"
type textarea "x"
type textarea "my wifw"
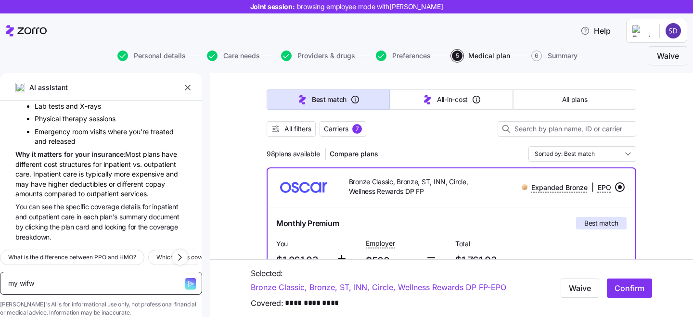
type textarea "x"
type textarea "my wifwe"
type textarea "x"
type textarea "my wifw"
type textarea "x"
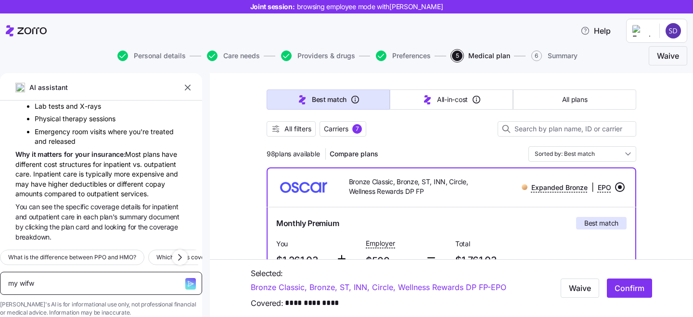
type textarea "my wif"
type textarea "x"
type textarea "my wife"
type textarea "x"
type textarea "my wife"
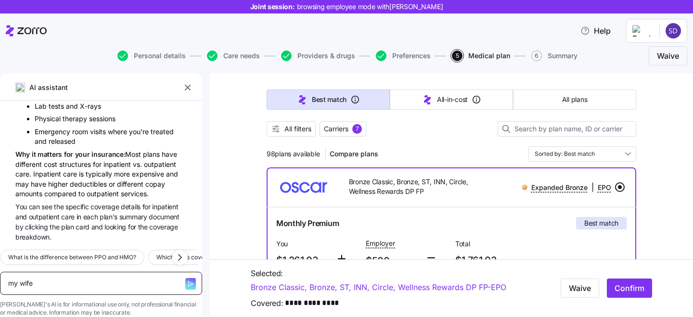
type textarea "x"
type textarea "my wife i"
type textarea "x"
type textarea "my wife is"
type textarea "x"
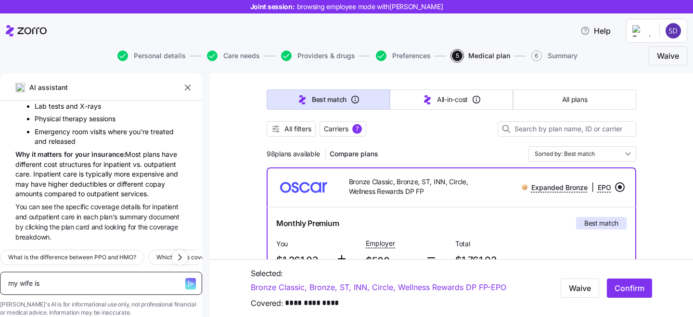
type textarea "my wife is"
type textarea "x"
type textarea "my wife is p"
type textarea "x"
type textarea "my wife is pr"
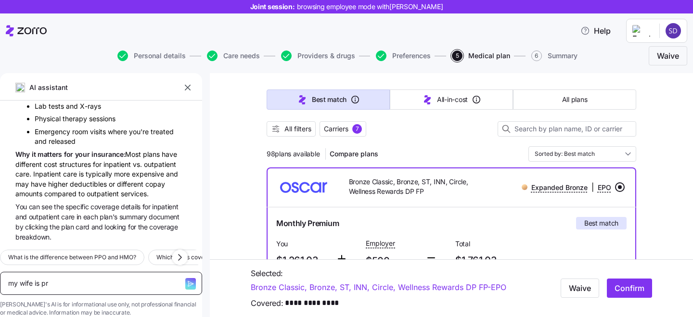
type textarea "x"
type textarea "my wife is pre"
type textarea "x"
type textarea "my wife is preg"
type textarea "x"
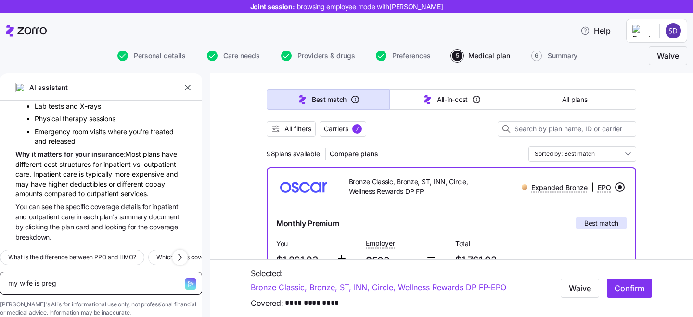
type textarea "my wife is pregn"
type textarea "x"
type textarea "my wife is pregna"
type textarea "x"
type textarea "my wife is pregnan"
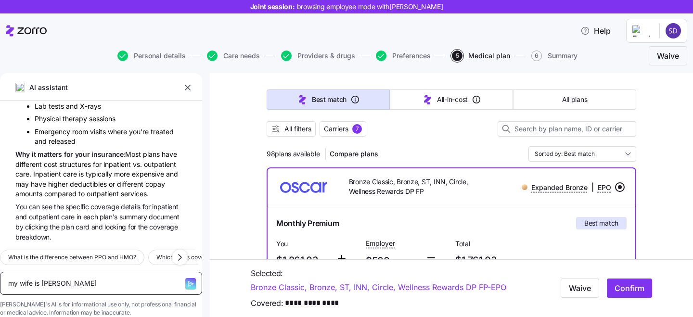
type textarea "x"
type textarea "my wife is pregnant"
type textarea "x"
type textarea "my wife is pregnant"
type textarea "x"
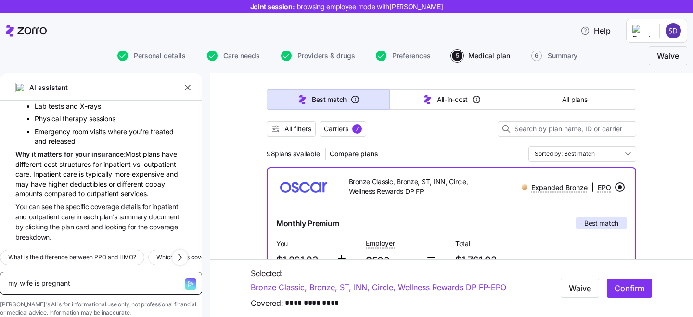
type textarea "my wife is pregnant w"
type textarea "x"
type textarea "my wife is pregnant wh"
type textarea "x"
type textarea "my wife is pregnant wha"
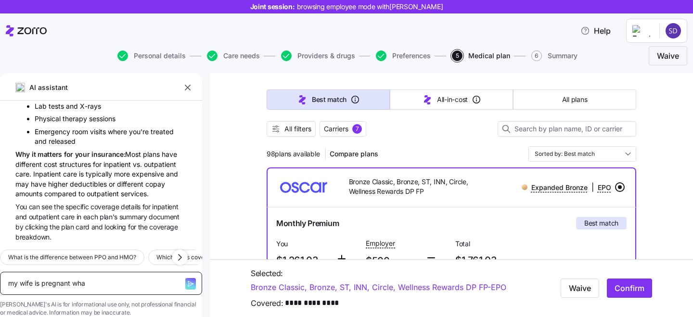
type textarea "x"
type textarea "my wife is pregnant what"
type textarea "x"
type textarea "my wife is pregnant what p"
type textarea "x"
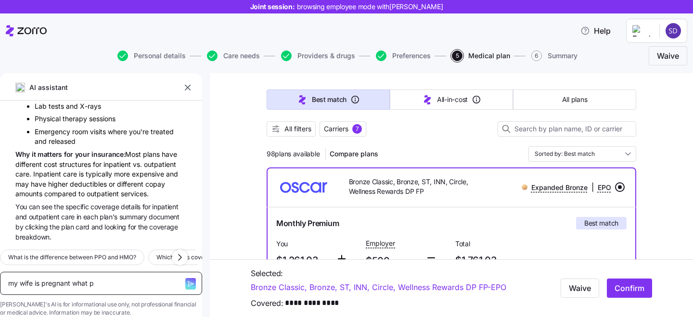
type textarea "my wife is pregnant what pl"
type textarea "x"
type textarea "my wife is pregnant what pla"
type textarea "x"
type textarea "my wife is pregnant what plan"
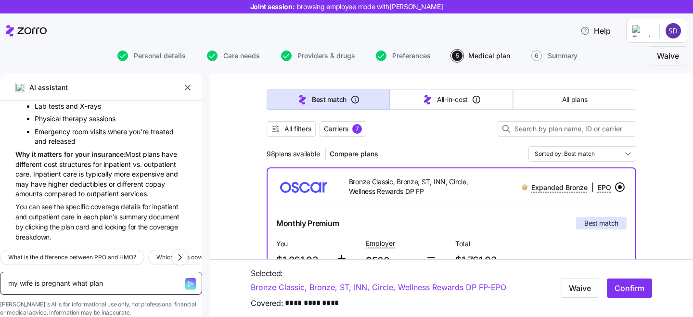
type textarea "x"
type textarea "my wife is pregnant what plan s"
type textarea "x"
type textarea "my wife is pregnant what plan sh"
type textarea "x"
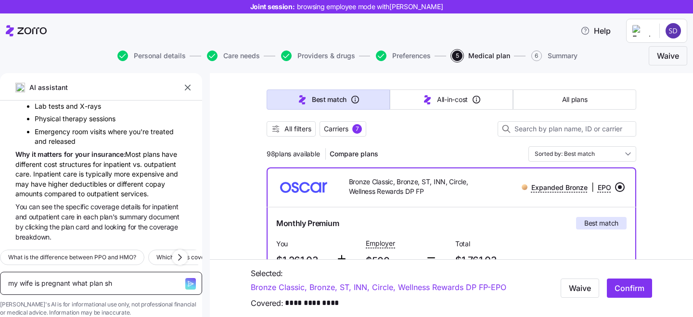
type textarea "my wife is pregnant what plan sho"
type textarea "x"
type textarea "my wife is pregnant what plan shou"
type textarea "x"
type textarea "my wife is pregnant what plan should"
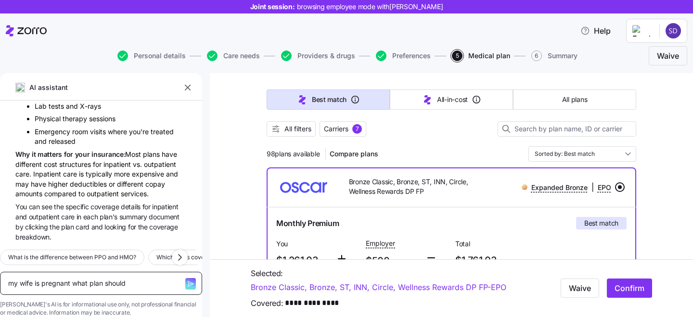
type textarea "x"
type textarea "my wife is pregnant what plan should"
type textarea "x"
type textarea "my wife is pregnant what plan should I"
type textarea "x"
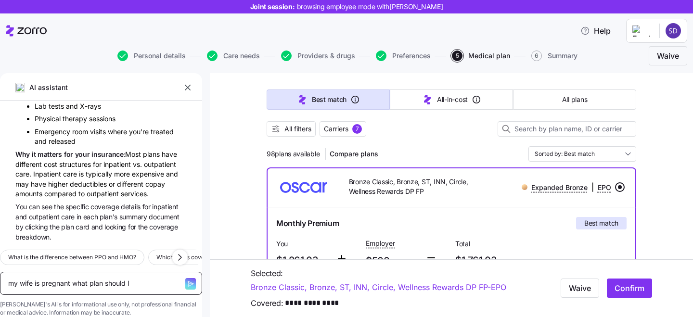
type textarea "my wife is pregnant what plan should I"
type textarea "x"
type textarea "my wife is pregnant what plan should I ch"
type textarea "x"
type textarea "my wife is pregnant what plan should I cho"
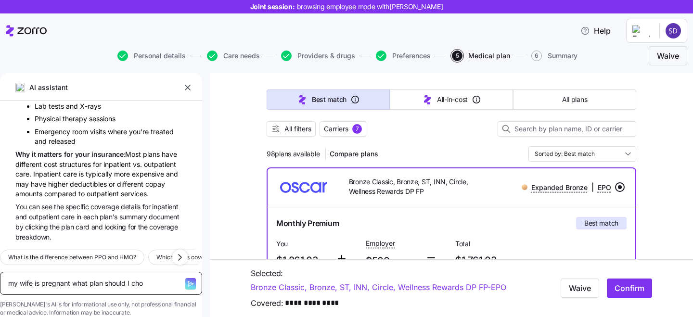
type textarea "x"
type textarea "my wife is pregnant what plan should I choos"
type textarea "x"
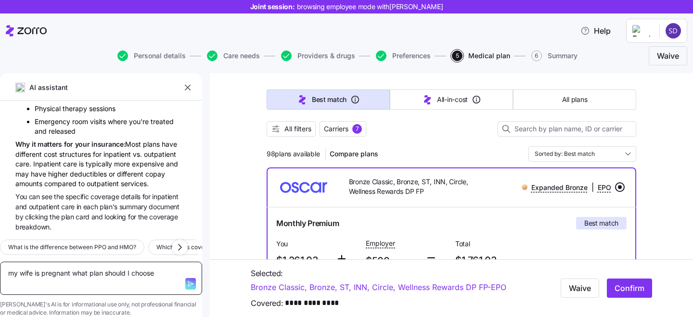
type textarea "my wife is pregnant what plan should I choose"
click at [187, 280] on icon "button" at bounding box center [191, 284] width 8 height 8
type textarea "x"
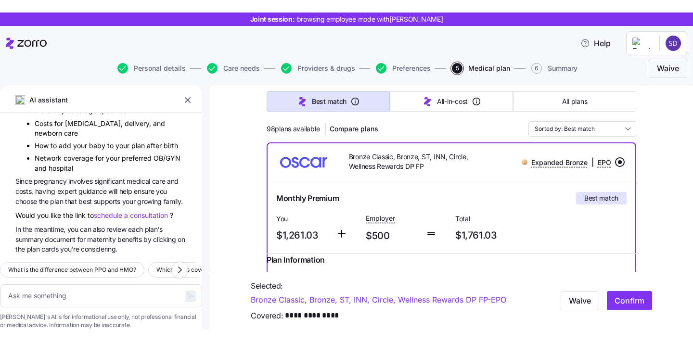
scroll to position [135, 0]
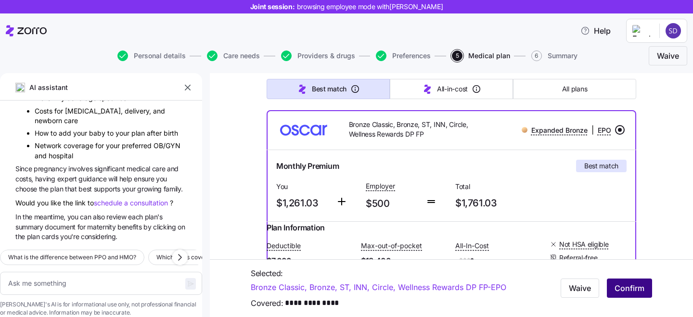
click at [626, 292] on span "Confirm" at bounding box center [629, 288] width 30 height 12
type textarea "x"
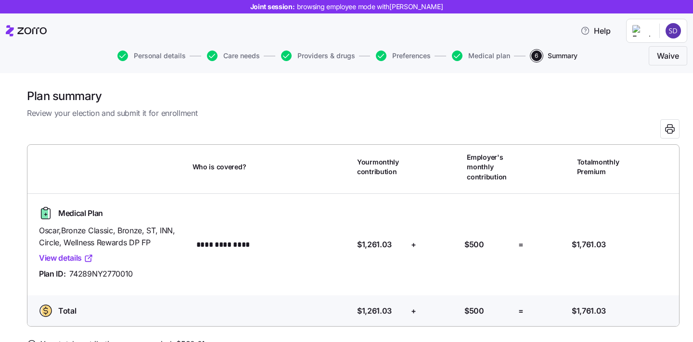
scroll to position [19, 0]
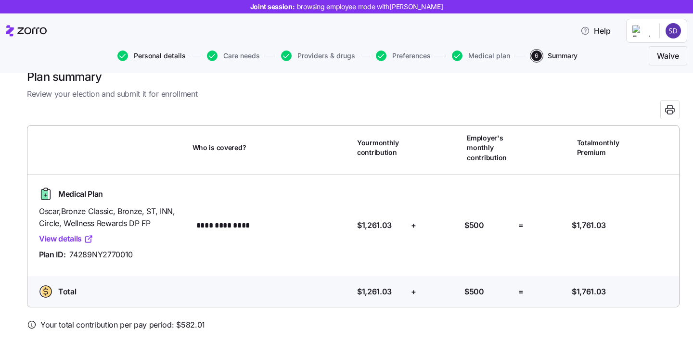
click at [147, 54] on span "Personal details" at bounding box center [160, 55] width 52 height 7
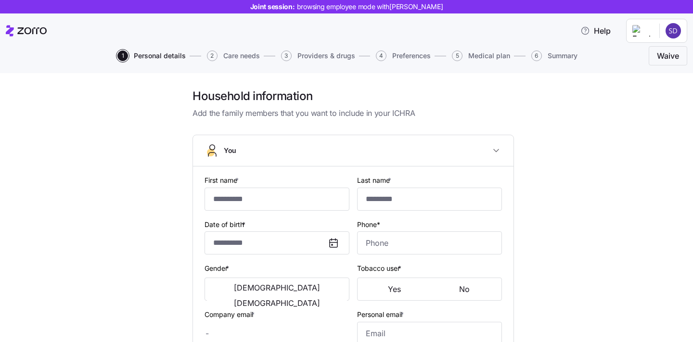
type input "******"
type input "*****"
type input "sanoop.d+lumosdemo@myzorro.co"
type input "123@gmail.com"
type input "**********"
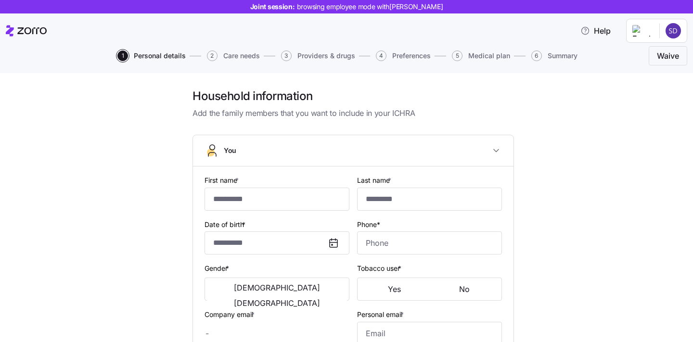
checkbox input "true"
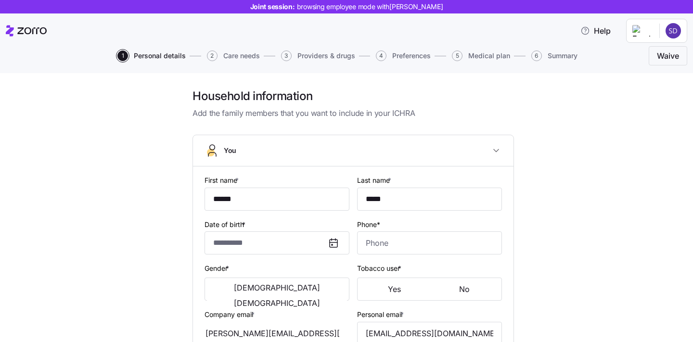
type input "**********"
type input "(718) 555-2211"
type input "US citizen"
type input "Married"
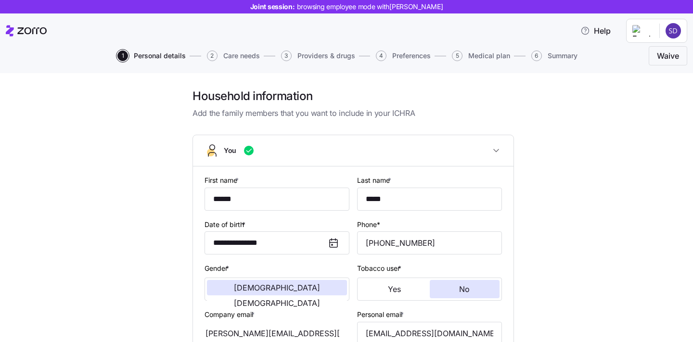
click at [332, 105] on div "Household information Add the family members that you want to include in your I…" at bounding box center [352, 104] width 321 height 31
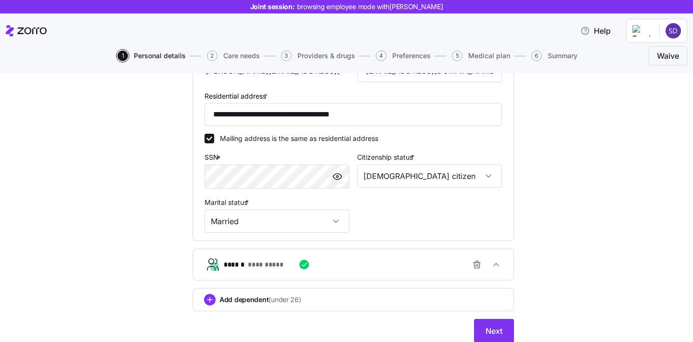
scroll to position [296, 0]
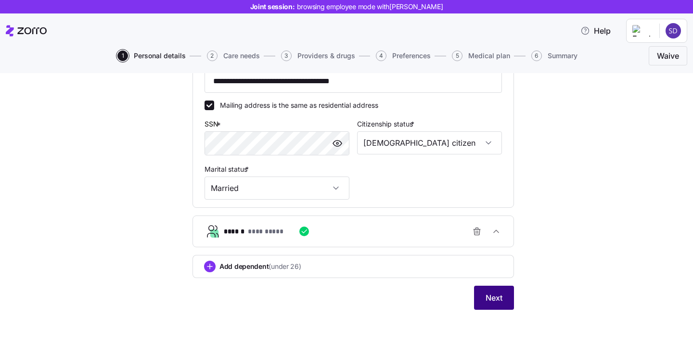
click at [494, 306] on button "Next" at bounding box center [494, 298] width 40 height 24
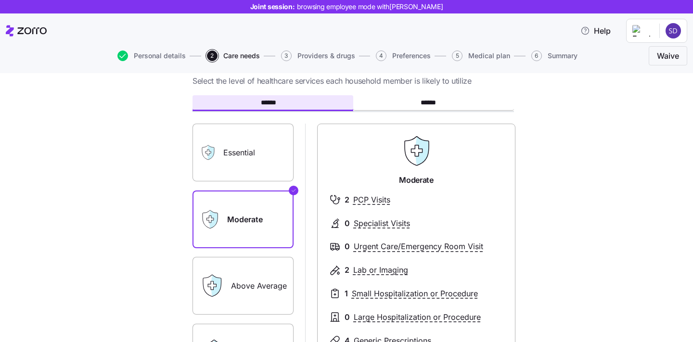
scroll to position [64, 0]
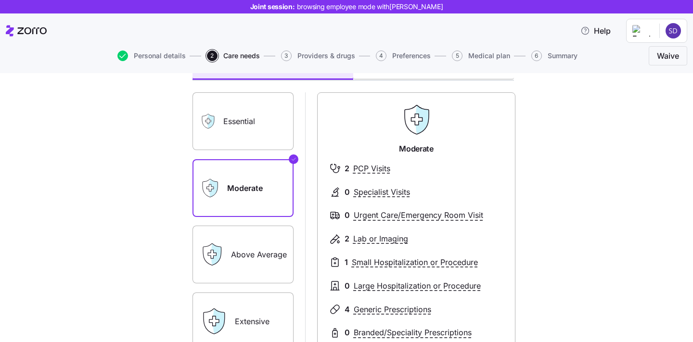
click at [221, 119] on div "Essential" at bounding box center [242, 121] width 101 height 58
click at [243, 124] on label "Essential" at bounding box center [242, 121] width 101 height 58
click at [0, 0] on input "Essential" at bounding box center [0, 0] width 0 height 0
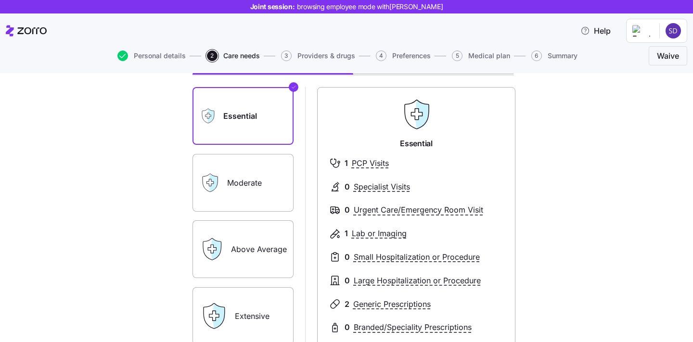
scroll to position [118, 0]
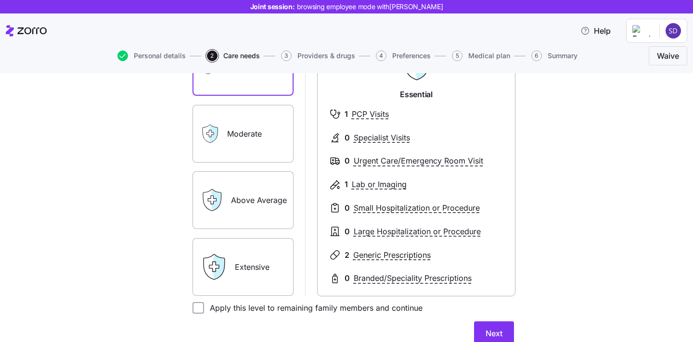
click at [254, 278] on label "Extensive" at bounding box center [242, 267] width 101 height 58
click at [0, 0] on input "Extensive" at bounding box center [0, 0] width 0 height 0
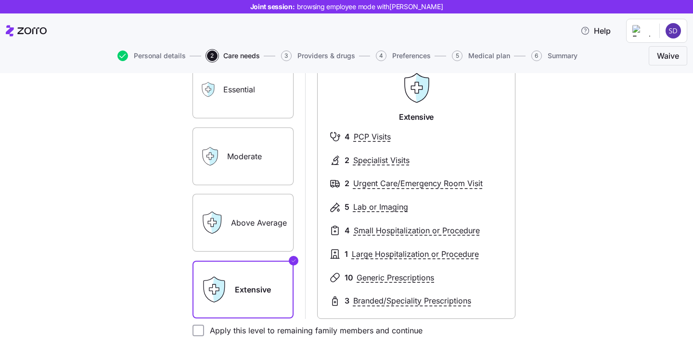
scroll to position [84, 0]
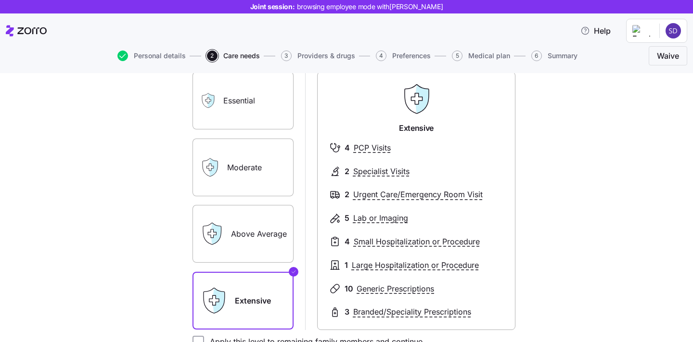
click at [232, 163] on label "Moderate" at bounding box center [242, 168] width 101 height 58
click at [0, 0] on input "Moderate" at bounding box center [0, 0] width 0 height 0
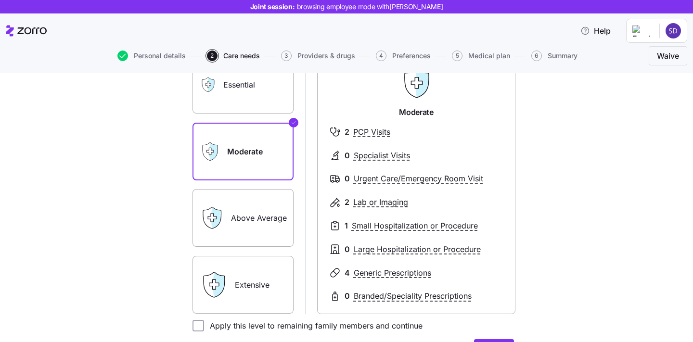
scroll to position [208, 0]
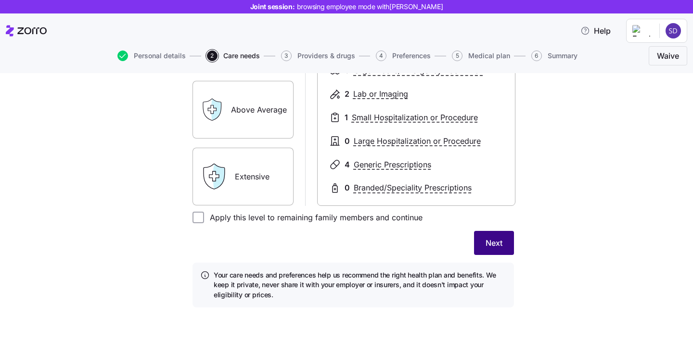
click at [491, 237] on button "Next" at bounding box center [494, 243] width 40 height 24
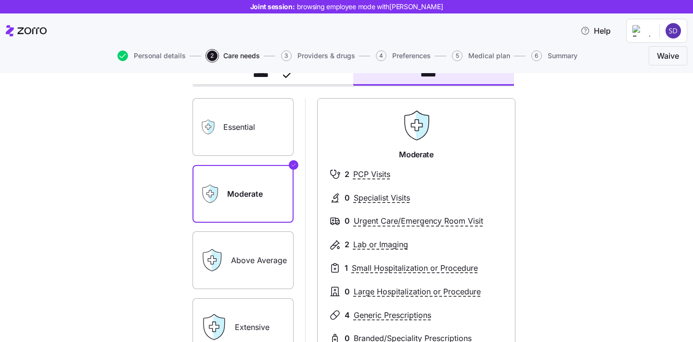
scroll to position [87, 0]
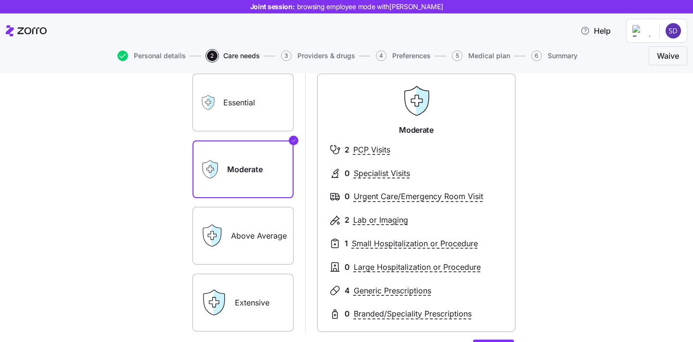
click at [279, 226] on label "Above Average" at bounding box center [242, 236] width 101 height 58
click at [0, 0] on input "Above Average" at bounding box center [0, 0] width 0 height 0
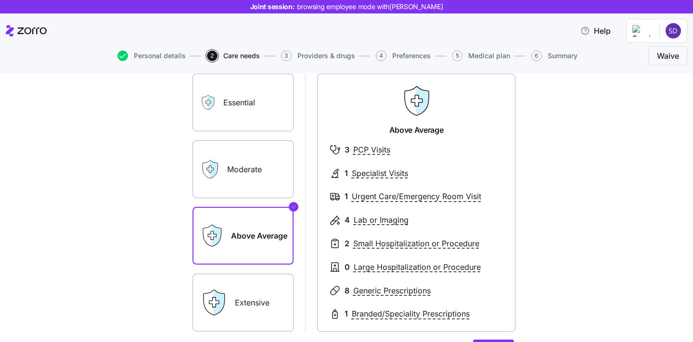
click at [254, 118] on label "Essential" at bounding box center [242, 103] width 101 height 58
click at [0, 0] on input "Essential" at bounding box center [0, 0] width 0 height 0
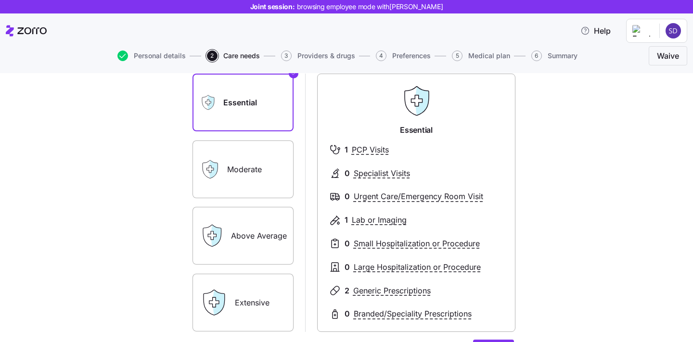
click at [257, 172] on label "Moderate" at bounding box center [242, 169] width 101 height 58
click at [0, 0] on input "Moderate" at bounding box center [0, 0] width 0 height 0
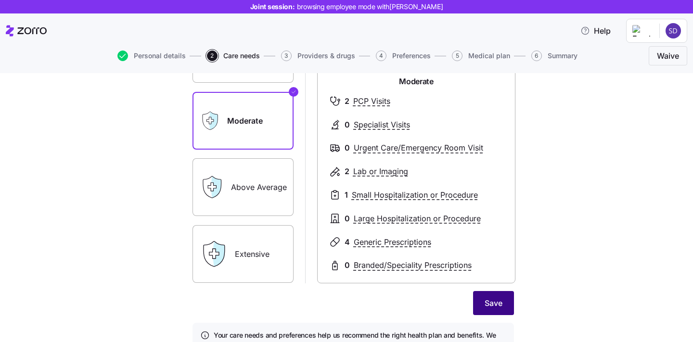
scroll to position [136, 0]
click at [501, 306] on span "Save" at bounding box center [493, 303] width 18 height 12
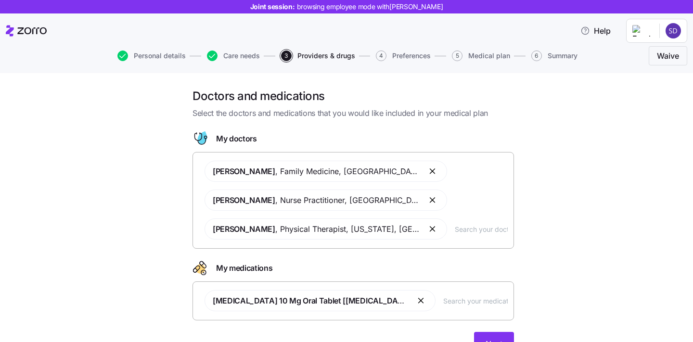
click at [455, 232] on input "text" at bounding box center [481, 229] width 53 height 11
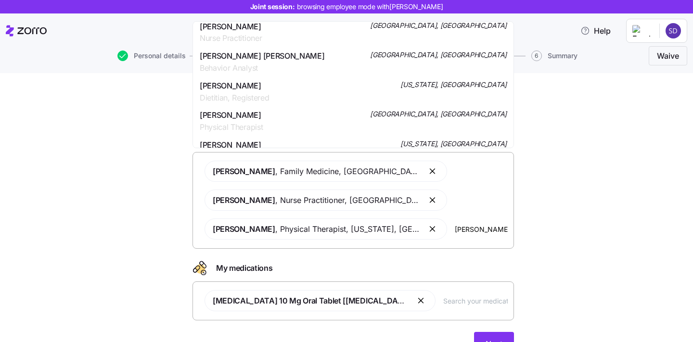
scroll to position [333, 0]
type input "smith"
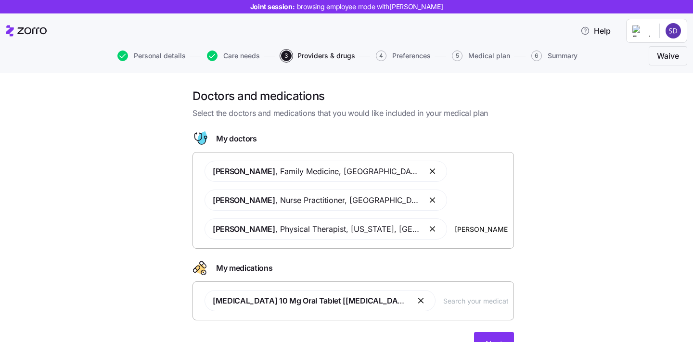
click at [544, 193] on div "Doctors and medications Select the doctors and medications that you would like …" at bounding box center [353, 228] width 652 height 279
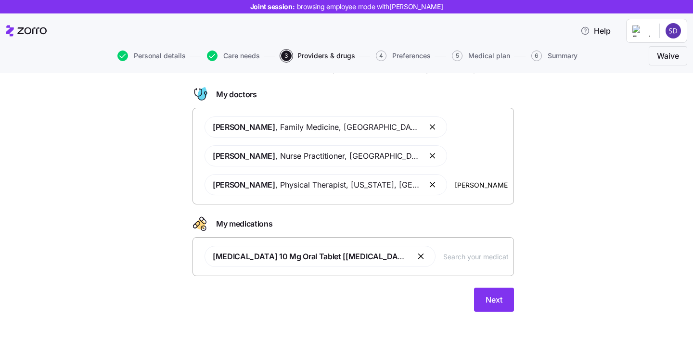
scroll to position [46, 0]
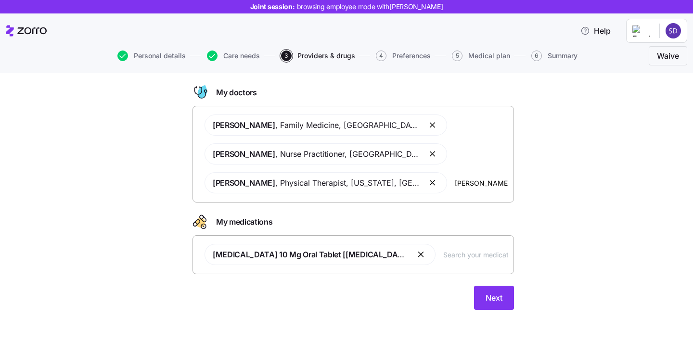
click at [462, 255] on input "text" at bounding box center [475, 254] width 64 height 11
click at [432, 261] on div "Atorvastatin 10 Mg Oral Tablet [lipitor] al" at bounding box center [353, 254] width 309 height 33
type input "a"
click at [491, 301] on span "Next" at bounding box center [493, 298] width 17 height 12
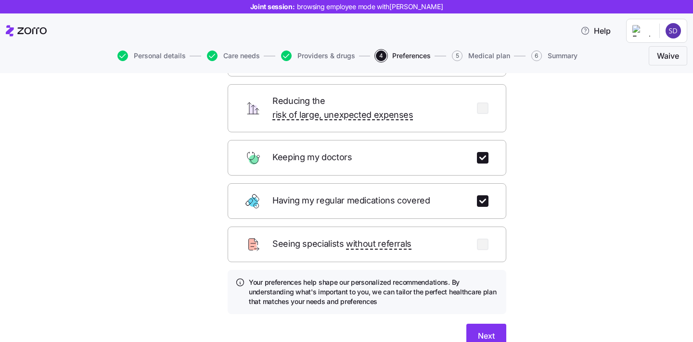
scroll to position [106, 0]
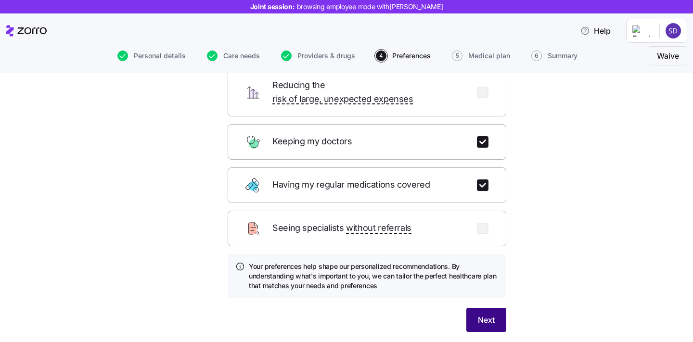
click at [490, 308] on button "Next" at bounding box center [486, 320] width 40 height 24
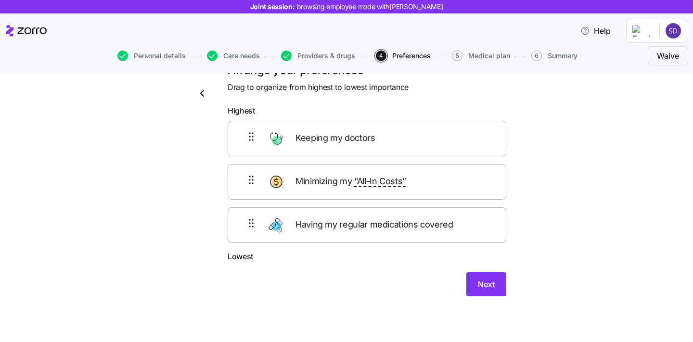
scroll to position [18, 0]
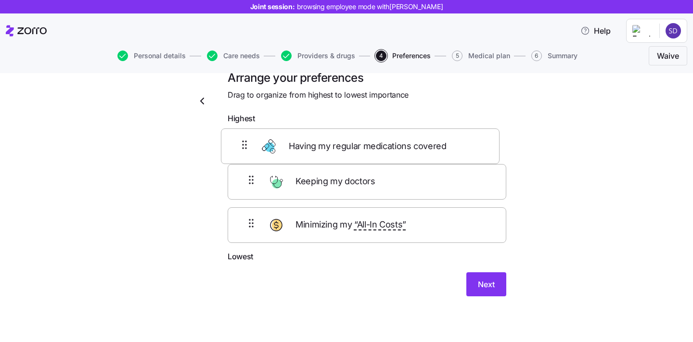
drag, startPoint x: 356, startPoint y: 223, endPoint x: 348, endPoint y: 136, distance: 87.9
click at [348, 136] on div "Keeping my doctors Minimizing my “All-In Costs” Having my regular medications c…" at bounding box center [367, 189] width 279 height 122
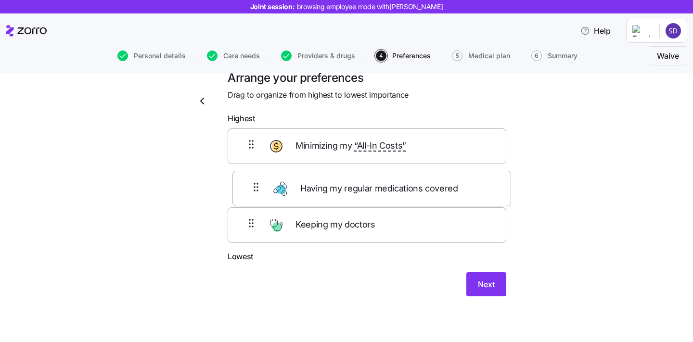
drag, startPoint x: 344, startPoint y: 147, endPoint x: 349, endPoint y: 192, distance: 45.5
click at [349, 192] on div "Having my regular medications covered Minimizing my “All-In Costs” Keeping my d…" at bounding box center [367, 189] width 279 height 122
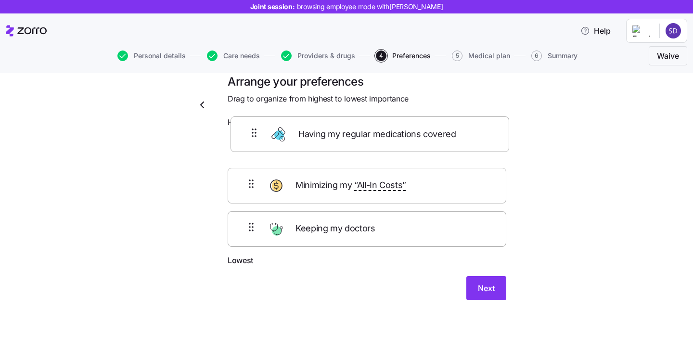
scroll to position [8, 0]
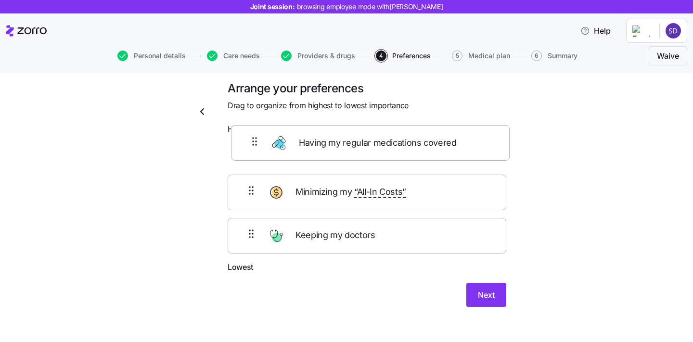
drag, startPoint x: 349, startPoint y: 192, endPoint x: 352, endPoint y: 139, distance: 54.0
click at [352, 139] on div "Minimizing my “All-In Costs” Having my regular medications covered Keeping my d…" at bounding box center [367, 200] width 279 height 122
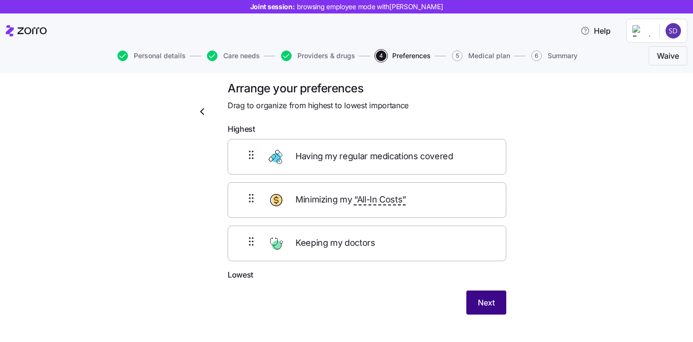
click at [492, 301] on span "Next" at bounding box center [486, 303] width 17 height 12
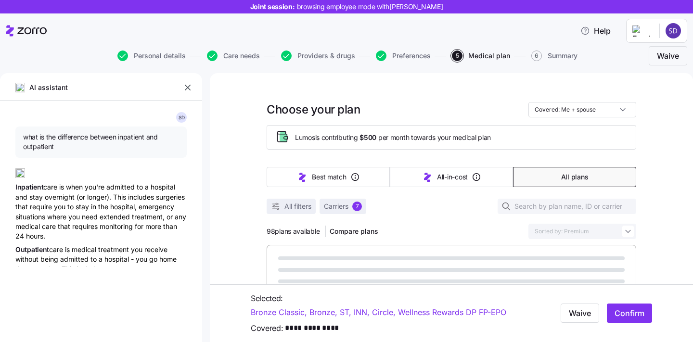
type textarea "x"
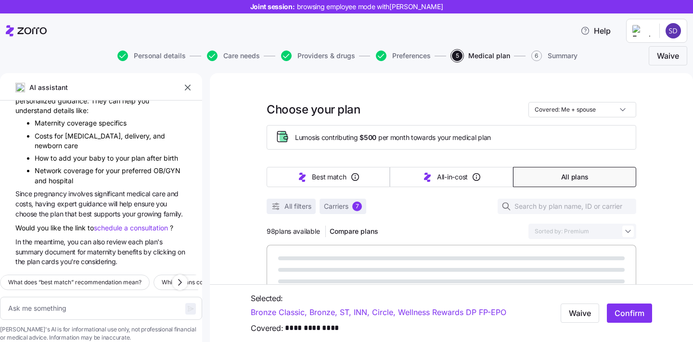
scroll to position [1426, 0]
click at [190, 96] on div "AI assistant" at bounding box center [101, 91] width 202 height 20
click at [188, 92] on icon "button" at bounding box center [188, 88] width 10 height 10
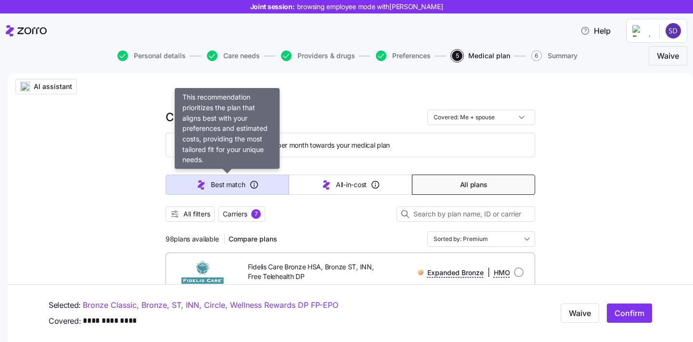
click at [222, 184] on span "Best match" at bounding box center [228, 185] width 34 height 10
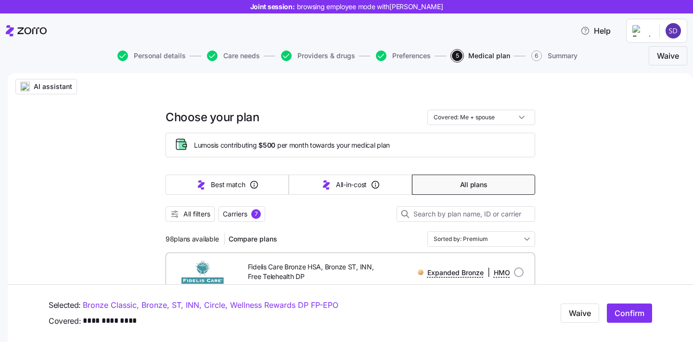
type input "Sorted by: Best match"
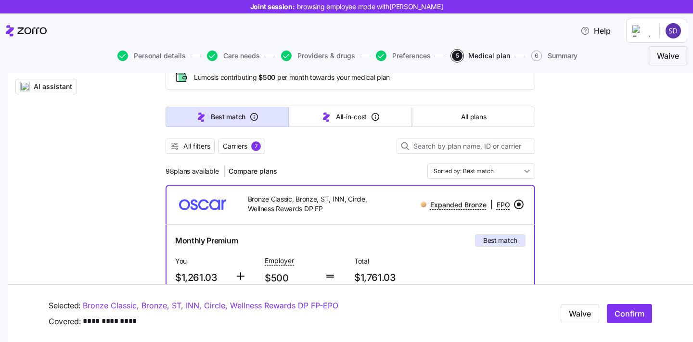
scroll to position [29, 0]
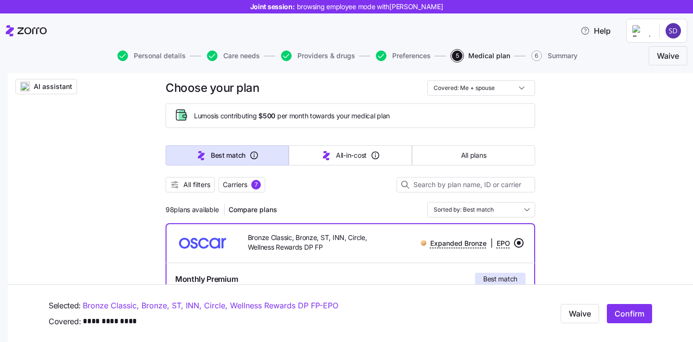
drag, startPoint x: 165, startPoint y: 209, endPoint x: 220, endPoint y: 211, distance: 54.9
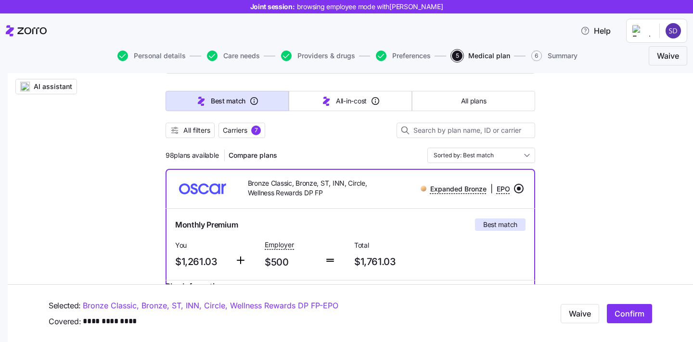
scroll to position [83, 0]
click at [194, 132] on span "All filters" at bounding box center [196, 131] width 27 height 10
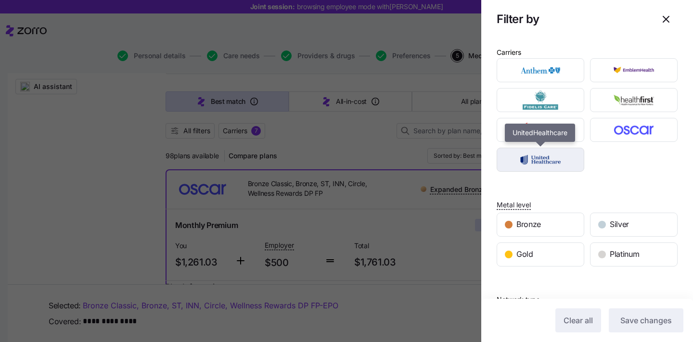
click at [558, 158] on img "button" at bounding box center [540, 159] width 71 height 19
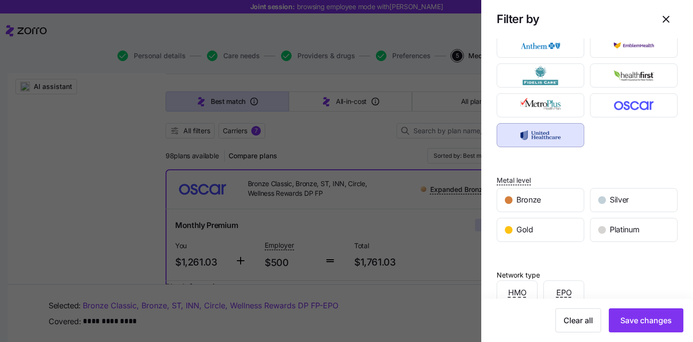
scroll to position [27, 0]
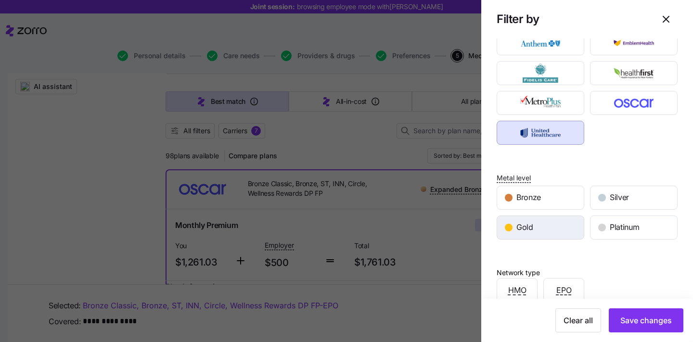
click at [560, 230] on div "Gold" at bounding box center [540, 227] width 87 height 23
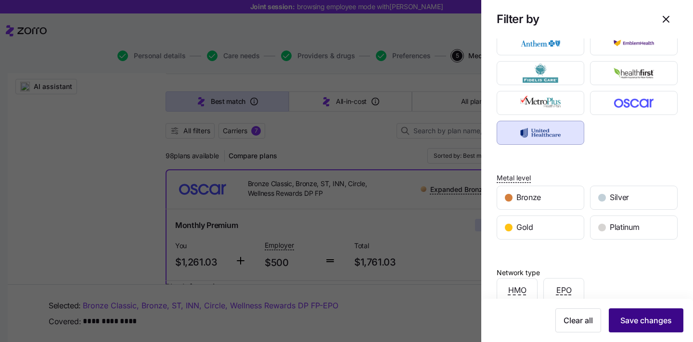
click at [653, 317] on span "Save changes" at bounding box center [645, 321] width 51 height 12
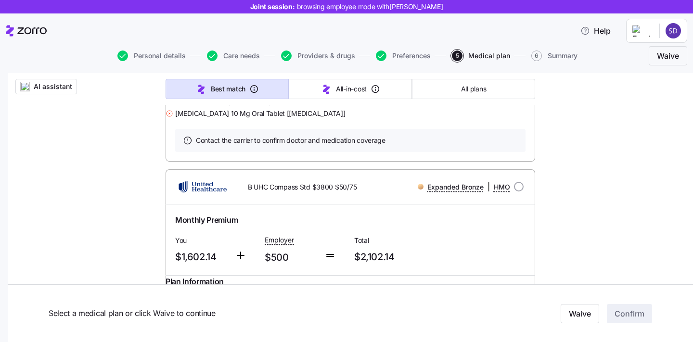
scroll to position [410, 0]
click at [516, 191] on input "radio" at bounding box center [519, 186] width 10 height 10
radio input "true"
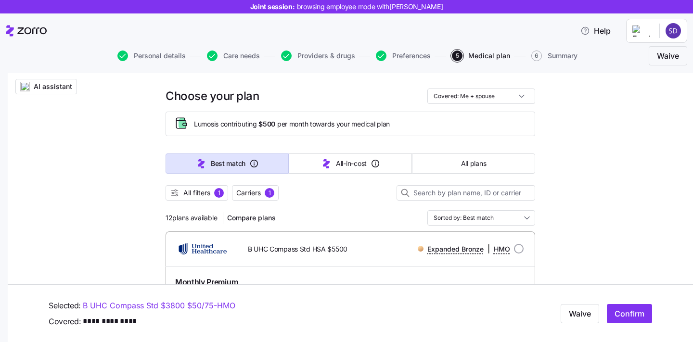
scroll to position [0, 0]
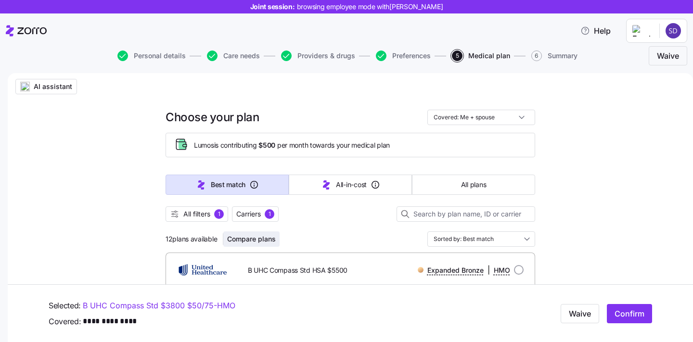
click at [252, 241] on span "Compare plans" at bounding box center [251, 239] width 49 height 10
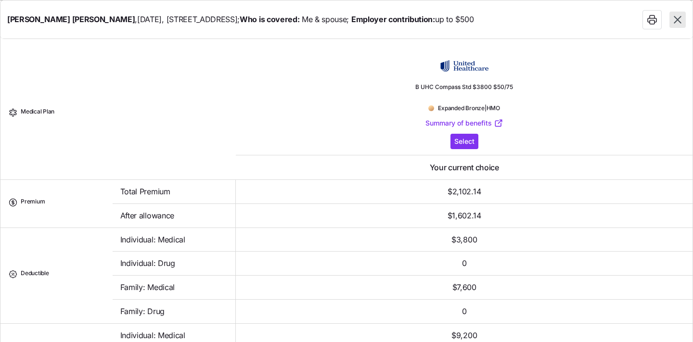
click at [677, 21] on icon "button" at bounding box center [677, 19] width 7 height 7
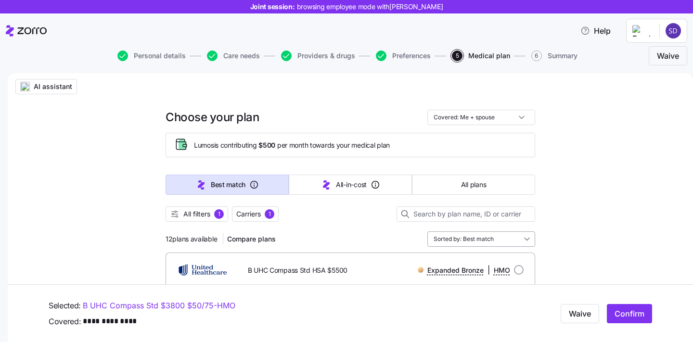
scroll to position [26, 0]
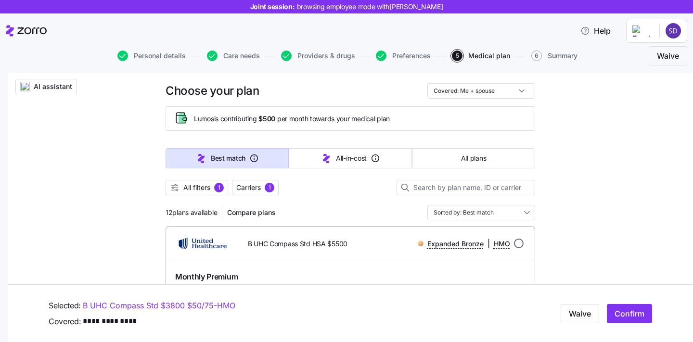
click at [521, 242] on input "radio" at bounding box center [519, 244] width 10 height 10
radio input "true"
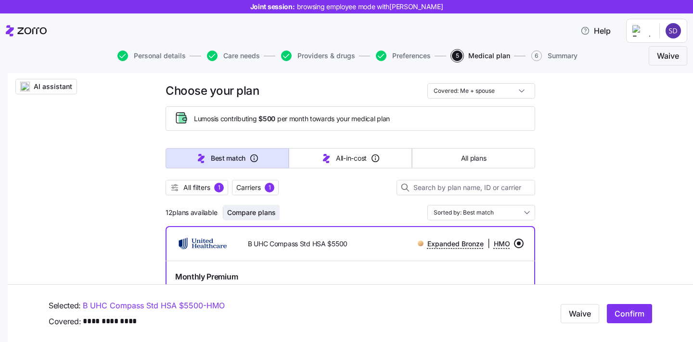
click at [265, 210] on span "Compare plans" at bounding box center [251, 213] width 49 height 10
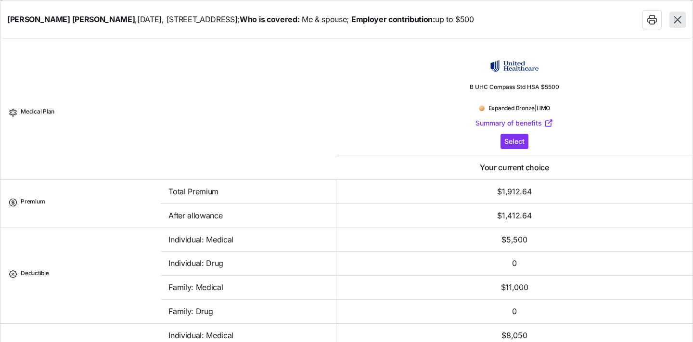
click at [675, 21] on icon "button" at bounding box center [677, 19] width 13 height 13
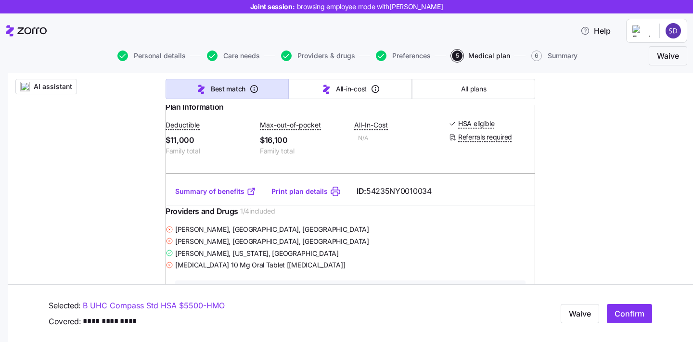
scroll to position [1168, 0]
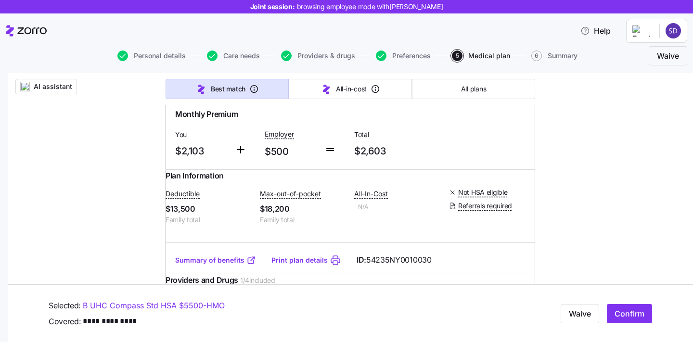
click at [521, 87] on div "Silver | HMO" at bounding box center [453, 81] width 140 height 12
click at [520, 86] on input "radio" at bounding box center [519, 81] width 10 height 10
radio input "true"
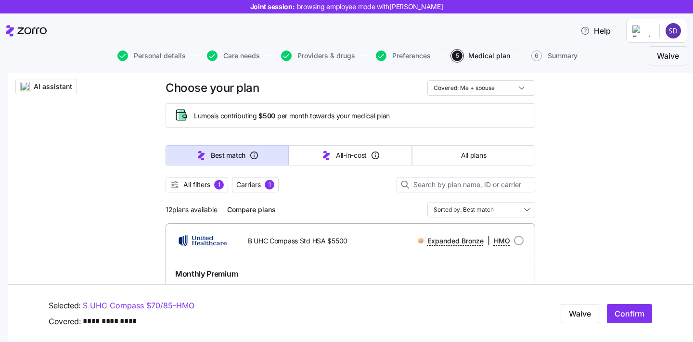
scroll to position [0, 0]
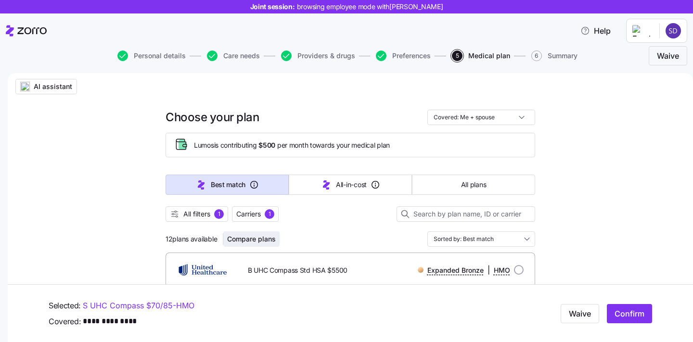
click at [255, 240] on span "Compare plans" at bounding box center [251, 239] width 49 height 10
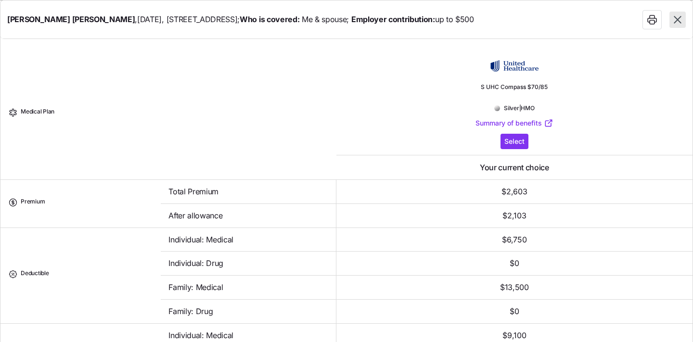
click at [681, 25] on icon "button" at bounding box center [677, 19] width 13 height 13
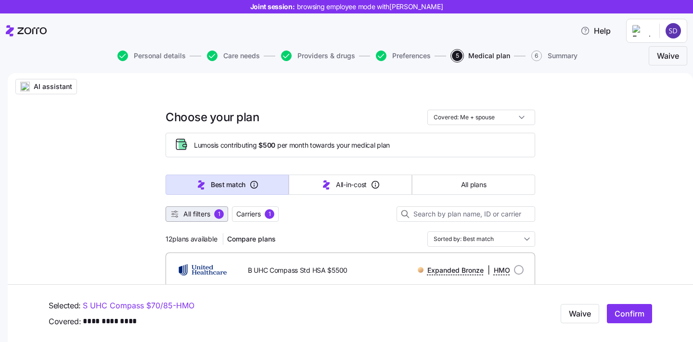
click at [211, 215] on span "All filters 1" at bounding box center [197, 214] width 54 height 10
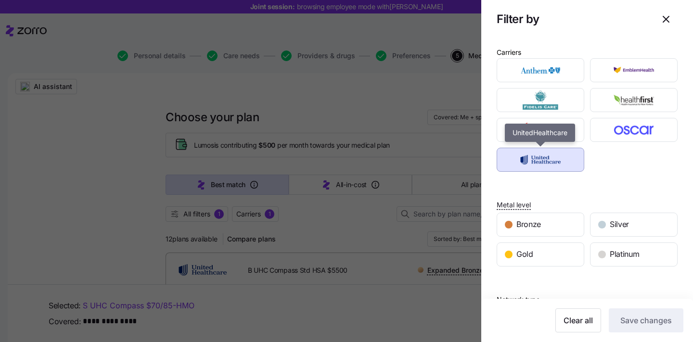
click at [553, 157] on img "button" at bounding box center [540, 159] width 71 height 19
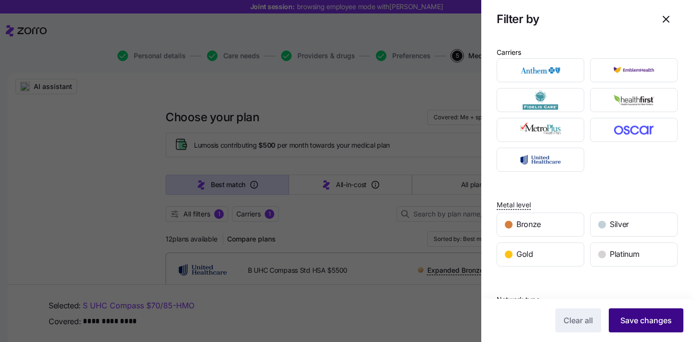
click at [638, 330] on button "Save changes" at bounding box center [646, 320] width 75 height 24
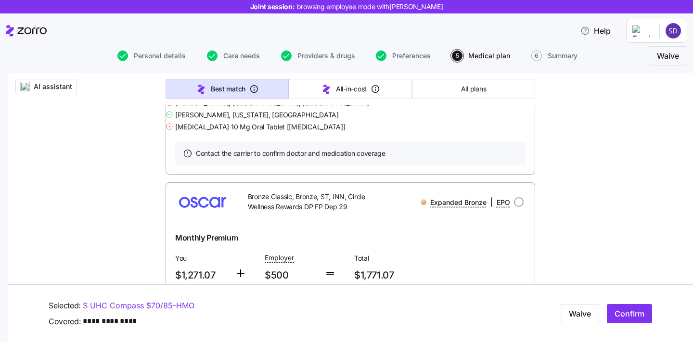
scroll to position [492, 0]
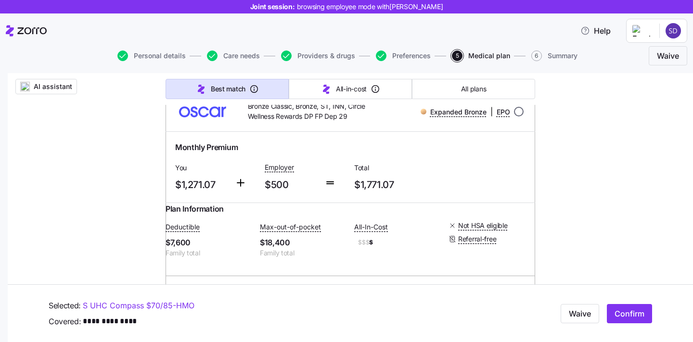
click at [519, 116] on input "radio" at bounding box center [519, 112] width 10 height 10
radio input "true"
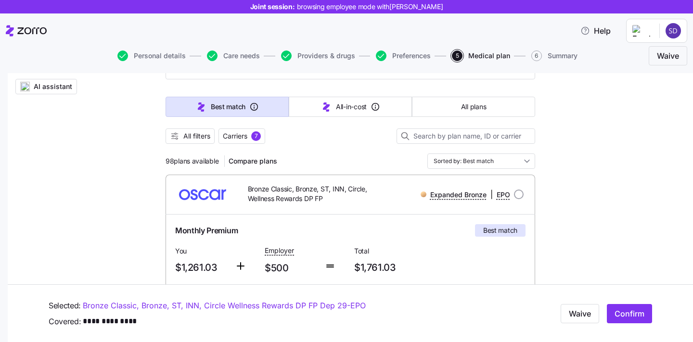
scroll to position [0, 0]
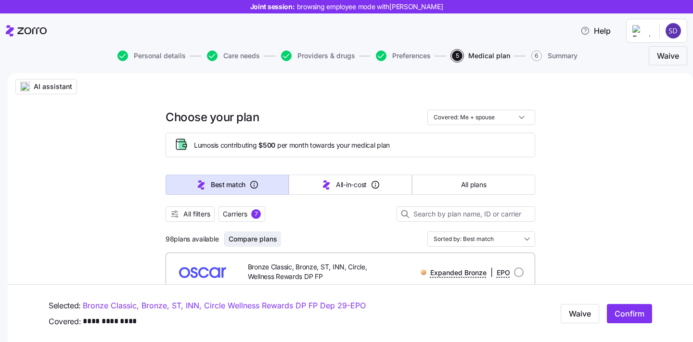
click at [254, 243] on span "Compare plans" at bounding box center [253, 239] width 49 height 10
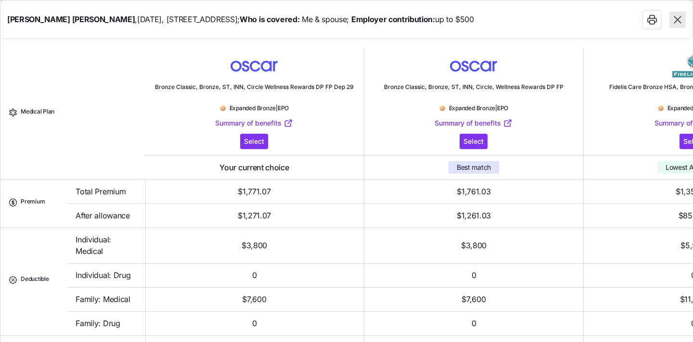
click at [682, 18] on icon "button" at bounding box center [677, 19] width 13 height 13
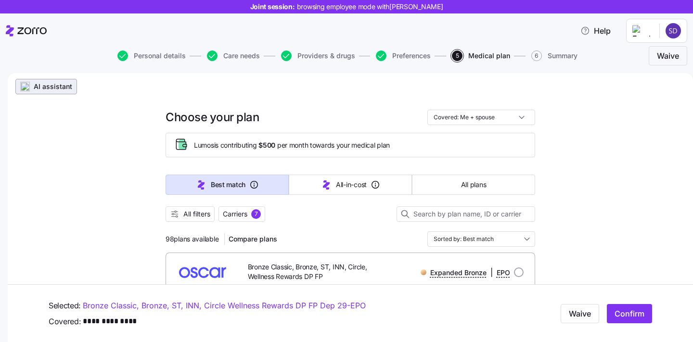
click at [52, 89] on span "AI assistant" at bounding box center [53, 87] width 38 height 10
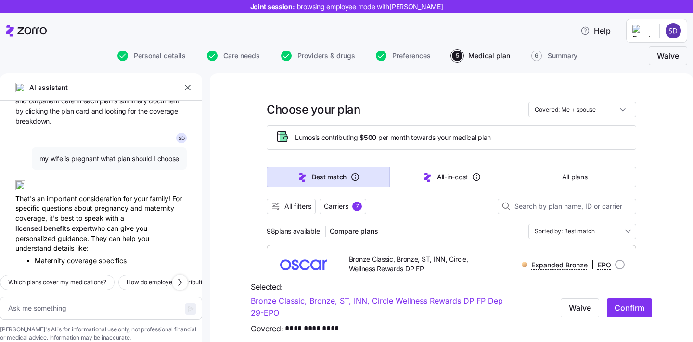
scroll to position [1426, 0]
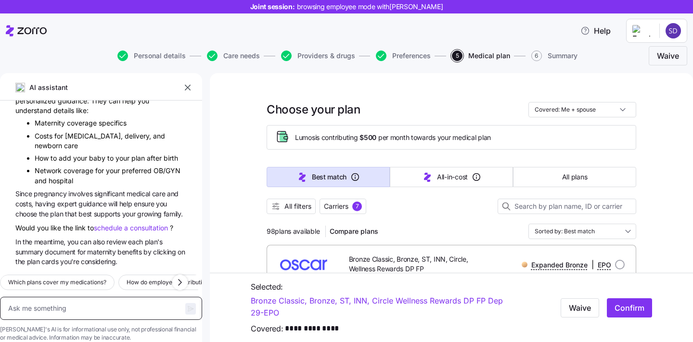
click at [77, 297] on textarea at bounding box center [101, 308] width 202 height 23
type textarea "x"
type textarea "m"
type textarea "x"
type textarea "my"
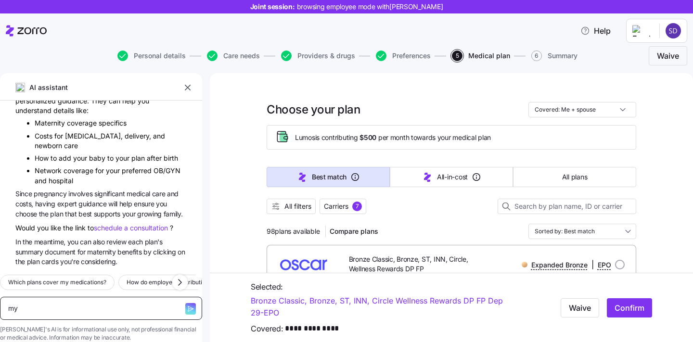
type textarea "x"
type textarea "my"
type textarea "x"
type textarea "my wi"
type textarea "x"
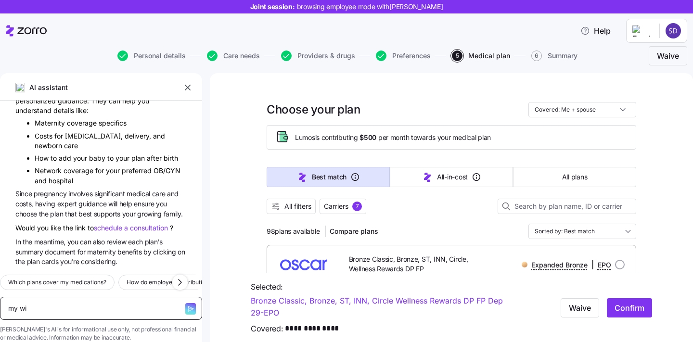
type textarea "my wif"
type textarea "x"
type textarea "my wife"
type textarea "x"
type textarea "my wife"
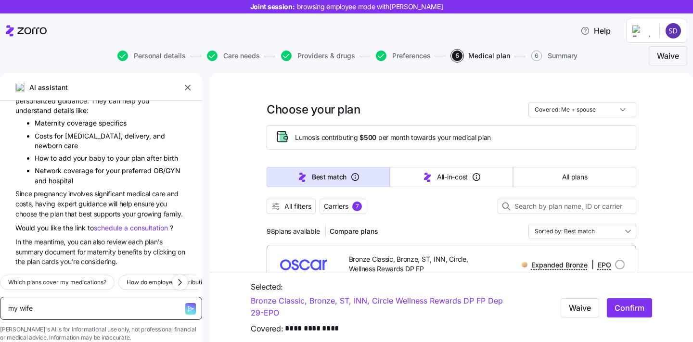
type textarea "x"
type textarea "my wife is"
type textarea "x"
type textarea "my wife is"
type textarea "x"
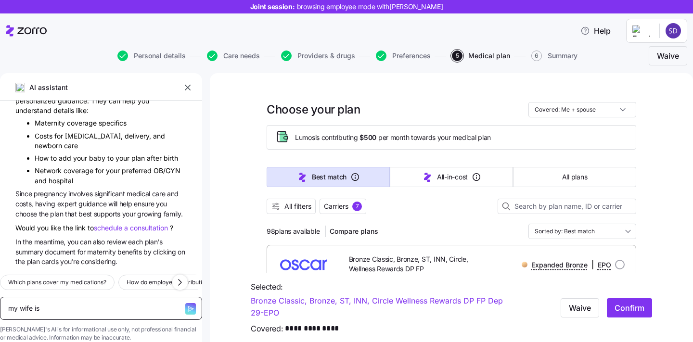
type textarea "my wife is p"
type textarea "x"
type textarea "my wife is pr"
type textarea "x"
type textarea "my wife is pre"
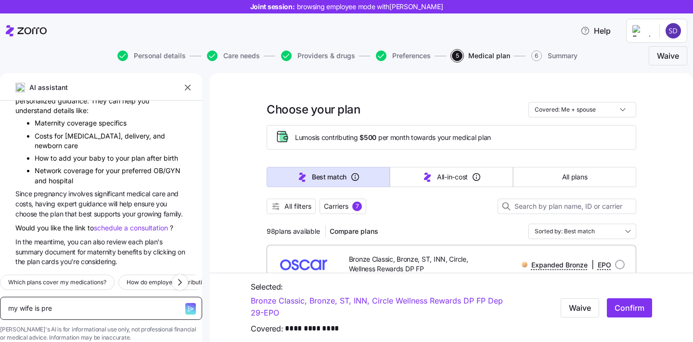
type textarea "x"
type textarea "my wife is preg"
type textarea "x"
type textarea "my wife is pregn"
type textarea "x"
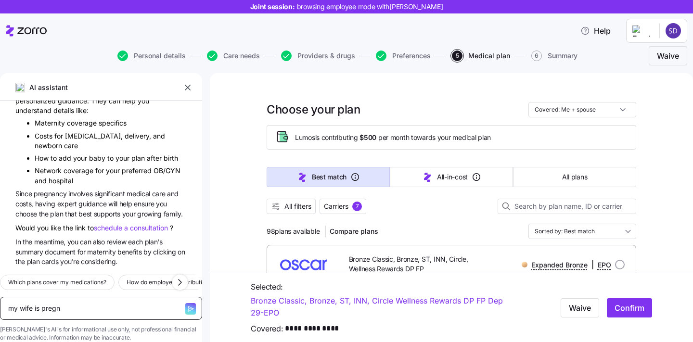
type textarea "my wife is pregna"
type textarea "x"
type textarea "my wife is pregnan"
type textarea "x"
type textarea "my wife is pregnant"
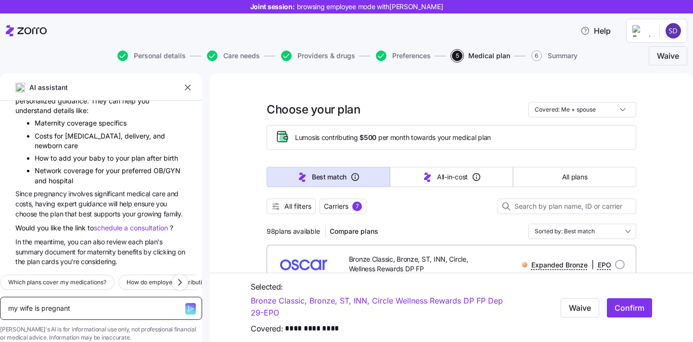
type textarea "x"
type textarea "my wife is pregnant"
type textarea "x"
type textarea "my wife is pregnant w"
type textarea "x"
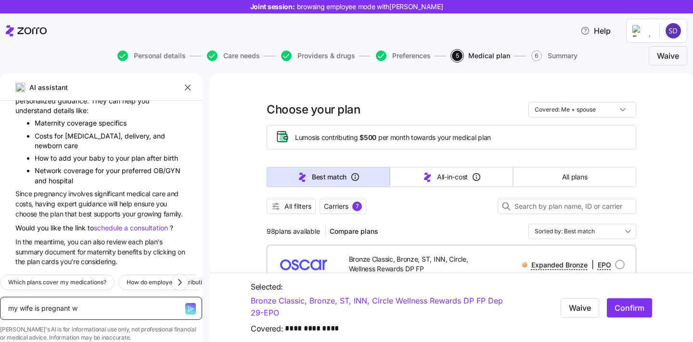
type textarea "my wife is pregnant"
type textarea "x"
type textarea "my wife is pregnant"
type textarea "x"
type textarea "my wife is pregnant,"
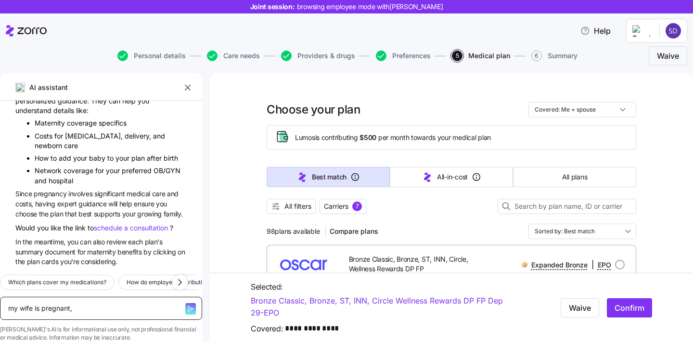
type textarea "x"
type textarea "my wife is pregnant,"
type textarea "x"
type textarea "my wife is pregnant, w"
type textarea "x"
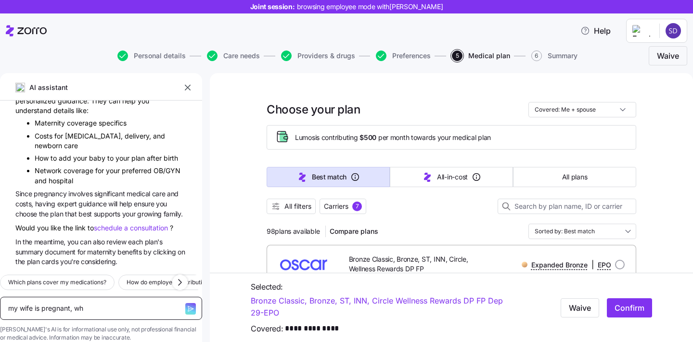
type textarea "my wife is pregnant, wha"
type textarea "x"
type textarea "my wife is pregnant, what"
type textarea "x"
type textarea "my wife is pregnant, what p"
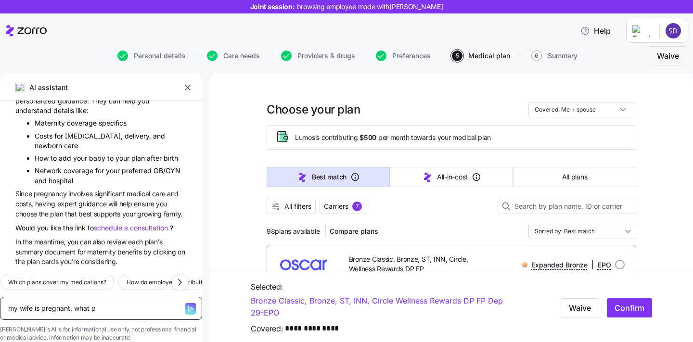
type textarea "x"
type textarea "my wife is pregnant, what pla"
type textarea "x"
type textarea "my wife is pregnant, what plan"
type textarea "x"
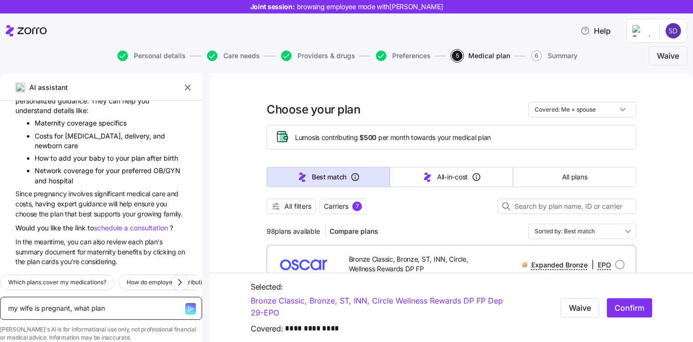
type textarea "my wife is pregnant, what plan"
type textarea "x"
type textarea "my wife is pregnant, what plan s"
type textarea "x"
type textarea "my wife is pregnant, what plan sh"
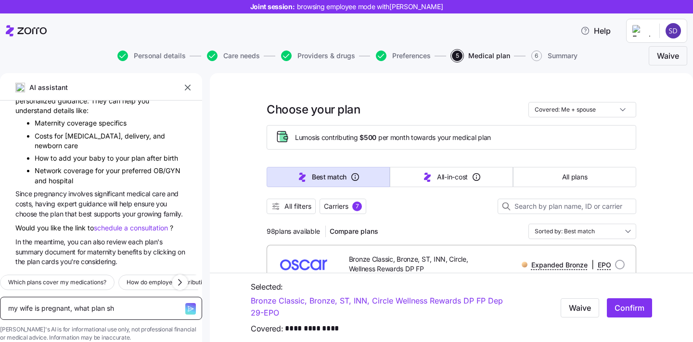
type textarea "x"
type textarea "my wife is pregnant, what plan sho"
type textarea "x"
type textarea "my wife is pregnant, what plan shou"
type textarea "x"
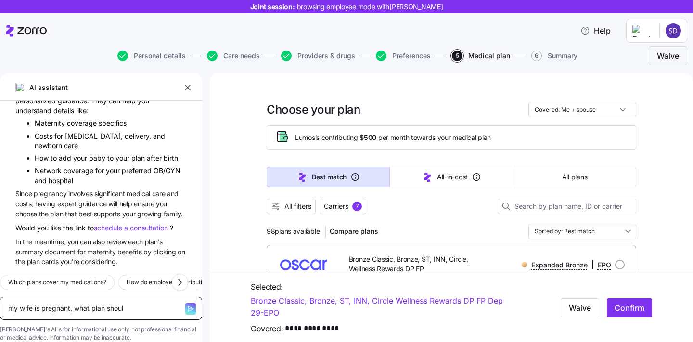
type textarea "my wife is pregnant, what plan should"
type textarea "x"
type textarea "my wife is pregnant, what plan should i"
click at [76, 297] on textarea at bounding box center [101, 308] width 202 height 23
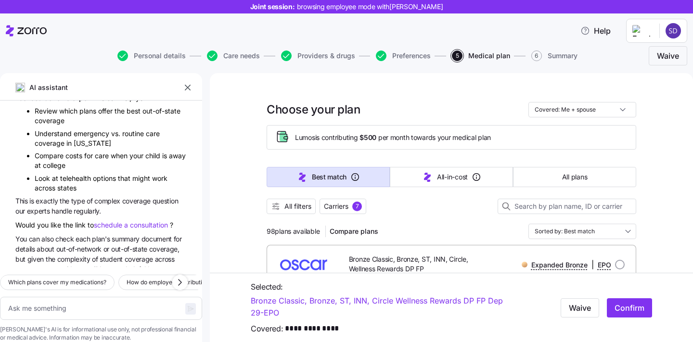
scroll to position [2026, 0]
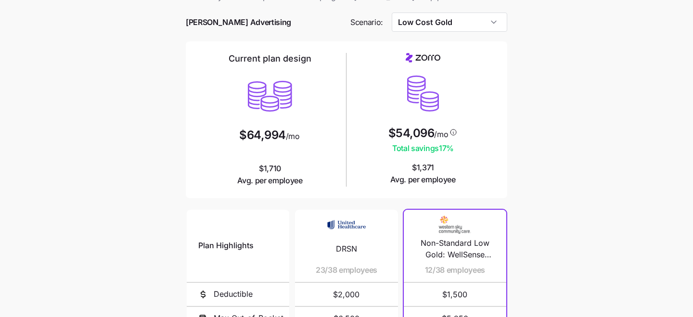
scroll to position [33, 0]
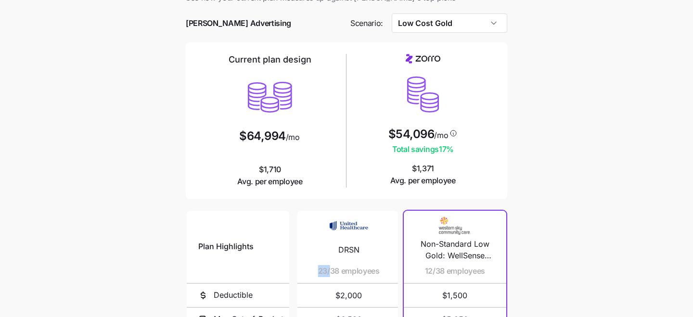
drag, startPoint x: 313, startPoint y: 272, endPoint x: 355, endPoint y: 272, distance: 41.9
click at [355, 272] on div "DRSN 23/38 employees" at bounding box center [348, 247] width 79 height 72
drag, startPoint x: 350, startPoint y: 271, endPoint x: 310, endPoint y: 271, distance: 40.4
click at [317, 271] on span "23/38 employees" at bounding box center [348, 271] width 62 height 12
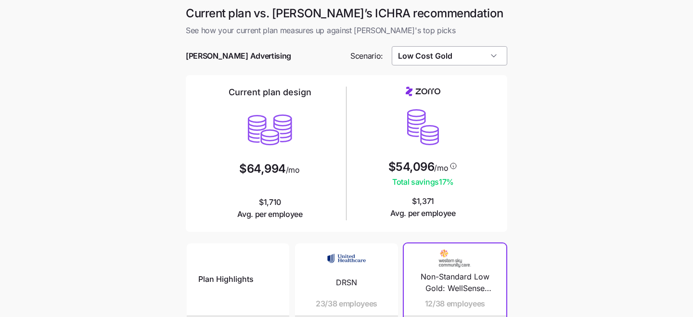
click at [407, 60] on input "Low Cost Gold" at bounding box center [450, 55] width 116 height 19
click at [297, 82] on div "Current plan design $64,994 /mo $1,710 Avg. per employee $54,096 /mo Total savi…" at bounding box center [346, 153] width 321 height 157
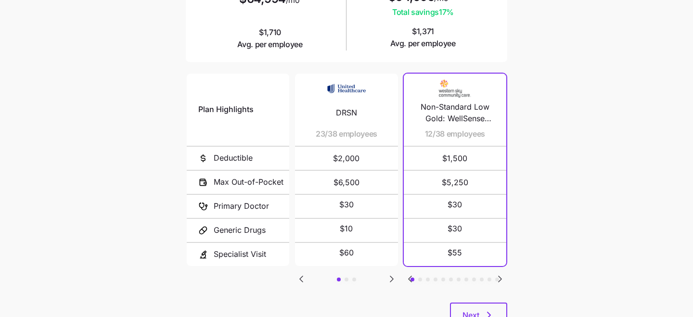
scroll to position [172, 0]
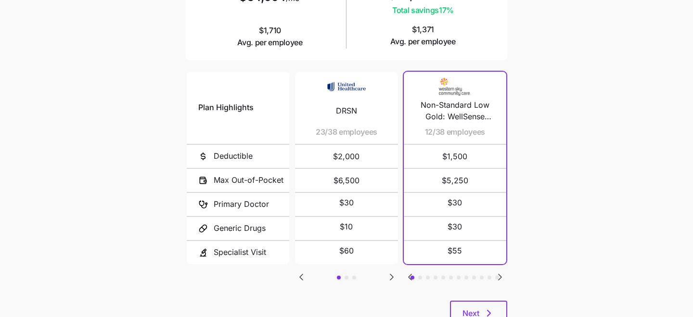
click at [393, 274] on icon "Go to next slide" at bounding box center [392, 277] width 12 height 12
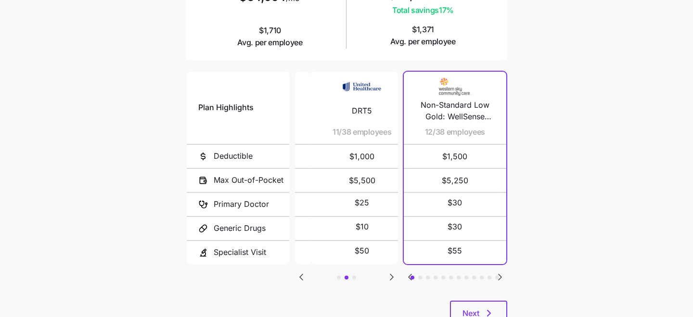
drag, startPoint x: 318, startPoint y: 130, endPoint x: 331, endPoint y: 131, distance: 13.5
click at [332, 131] on span "11/38 employees" at bounding box center [361, 132] width 59 height 12
click at [388, 271] on icon "Go to next slide" at bounding box center [392, 277] width 12 height 12
click at [303, 274] on icon "Go to previous slide" at bounding box center [301, 277] width 12 height 12
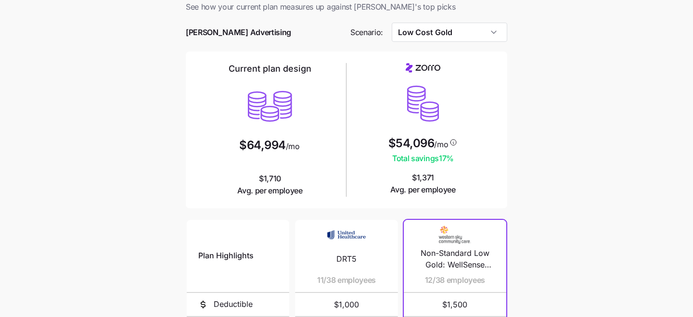
scroll to position [0, 0]
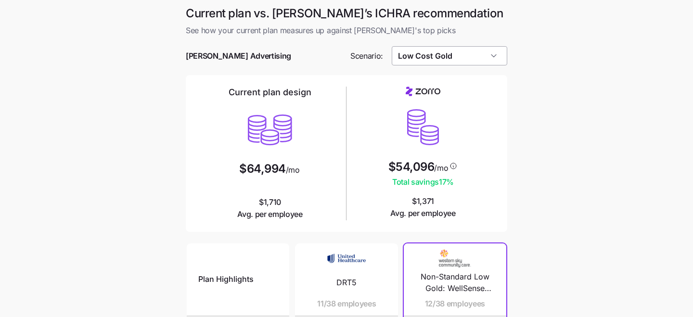
click at [426, 59] on input "Low Cost Gold" at bounding box center [450, 55] width 116 height 19
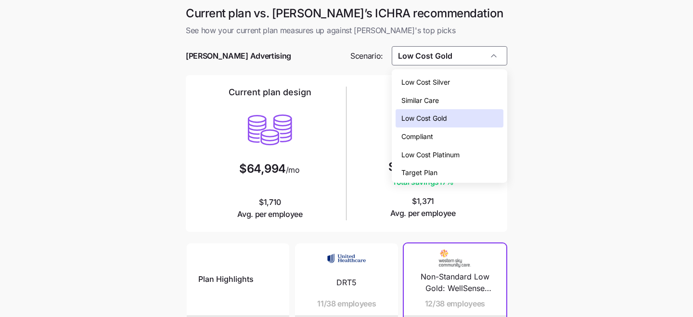
click at [429, 116] on span "Low Cost Gold" at bounding box center [424, 118] width 46 height 11
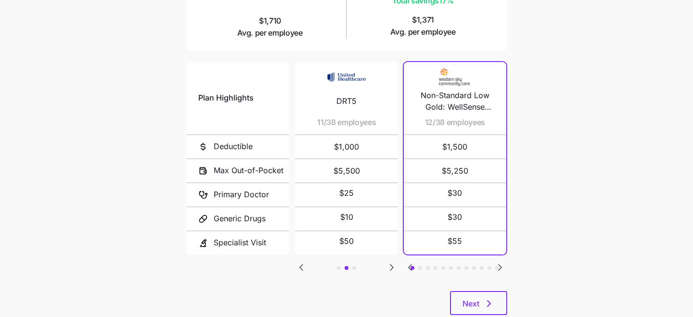
scroll to position [183, 0]
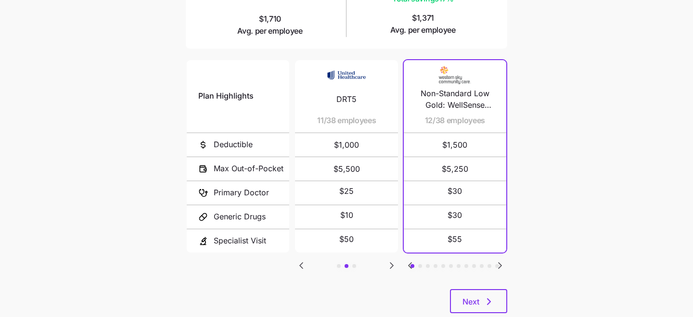
click at [501, 261] on icon "Go to next slide" at bounding box center [500, 266] width 12 height 12
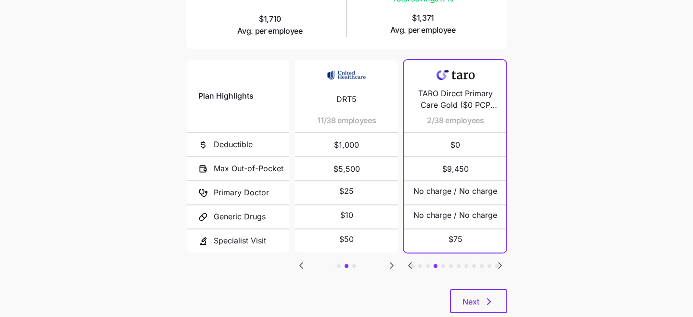
click at [501, 261] on icon "Go to next slide" at bounding box center [500, 266] width 12 height 12
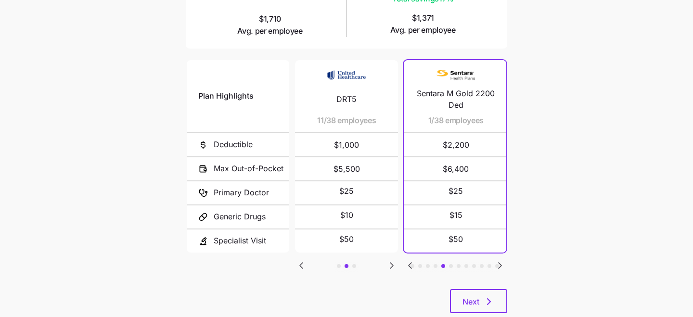
click at [410, 263] on icon "Go to previous slide" at bounding box center [409, 266] width 3 height 6
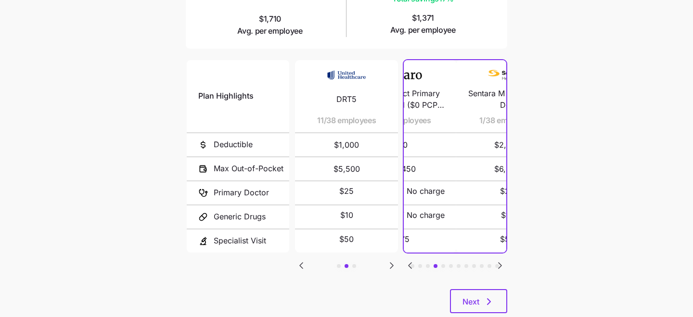
click at [410, 263] on icon "Go to previous slide" at bounding box center [409, 266] width 3 height 6
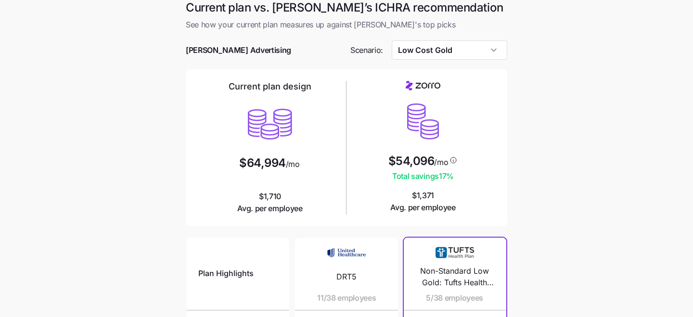
scroll to position [0, 0]
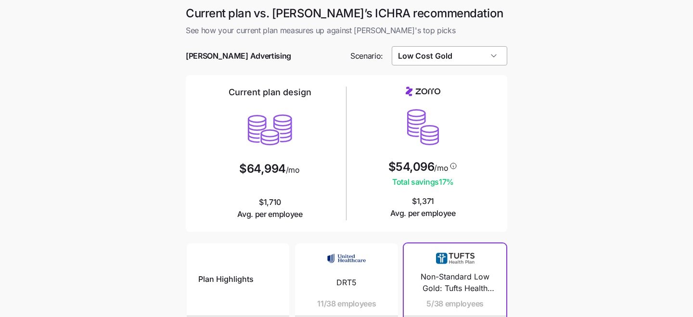
click at [422, 56] on input "Low Cost Gold" at bounding box center [450, 55] width 116 height 19
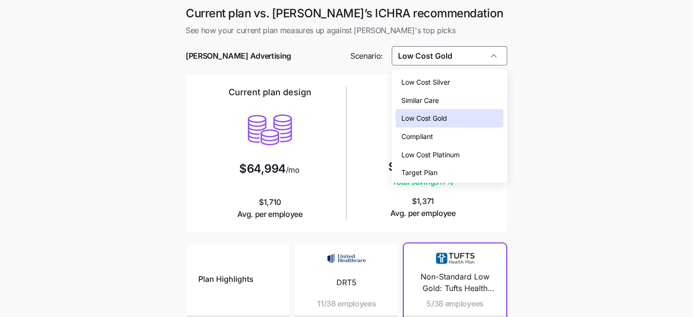
click at [422, 159] on span "Low Cost Platinum" at bounding box center [430, 155] width 58 height 11
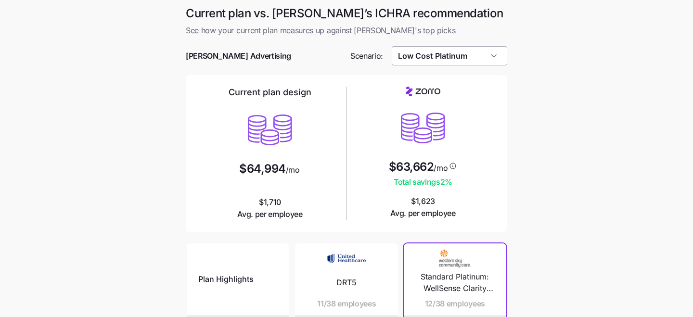
click at [423, 54] on input "Low Cost Platinum" at bounding box center [450, 55] width 116 height 19
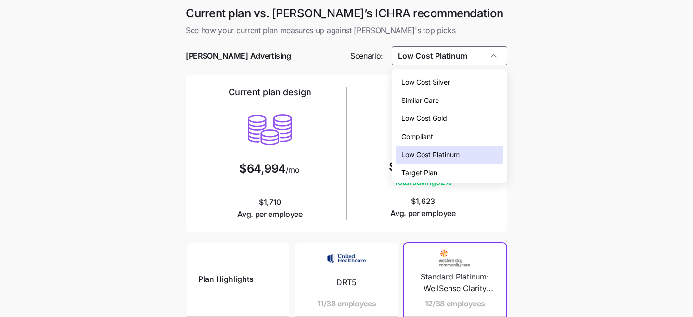
click at [430, 139] on span "Compliant" at bounding box center [417, 136] width 32 height 11
type input "Compliant"
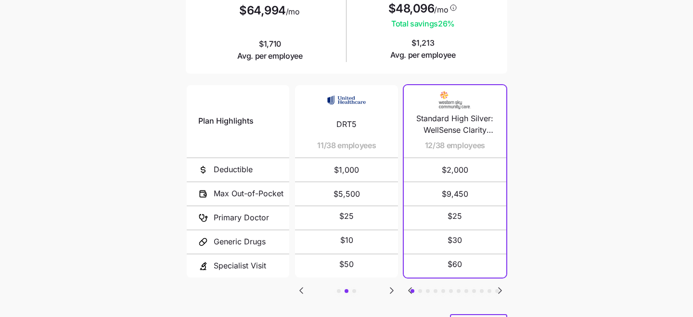
scroll to position [208, 0]
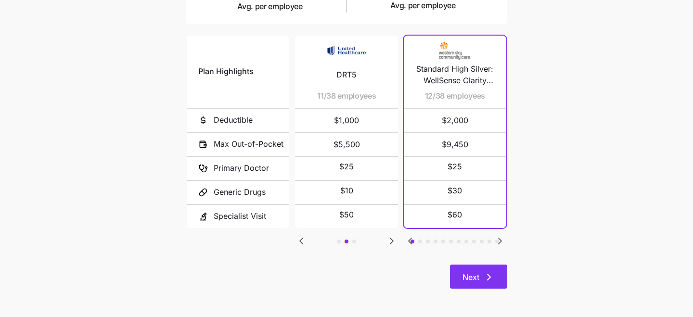
click at [480, 274] on span "Next" at bounding box center [478, 277] width 32 height 12
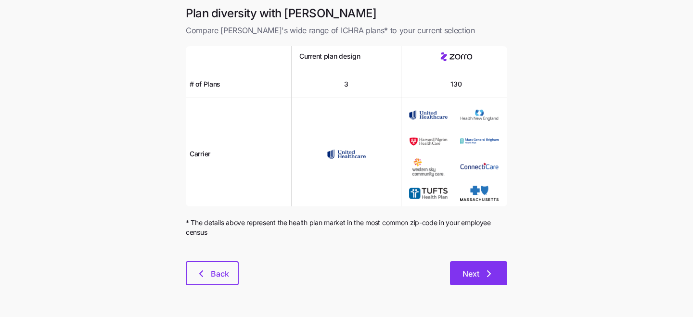
click at [480, 279] on span "Next" at bounding box center [478, 274] width 32 height 12
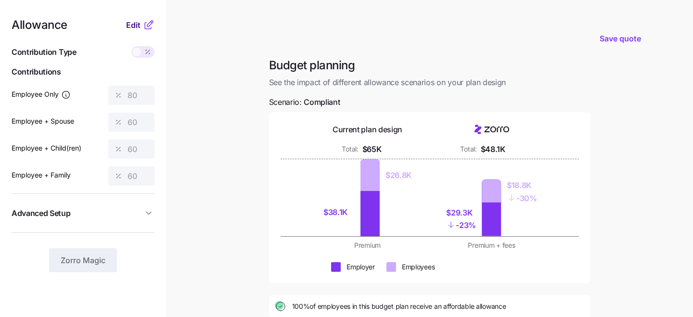
click at [132, 25] on span "Edit" at bounding box center [133, 25] width 14 height 12
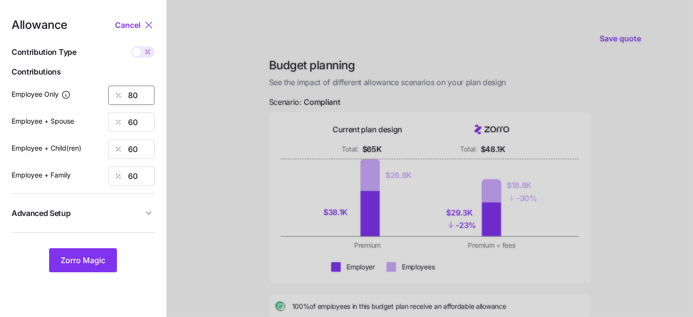
click at [150, 94] on input "80" at bounding box center [131, 95] width 46 height 19
type input "8"
type input "60"
click at [87, 259] on span "Zorro Magic" at bounding box center [83, 261] width 45 height 12
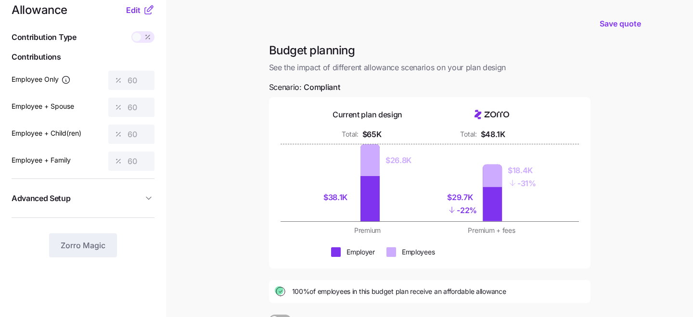
scroll to position [16, 0]
click at [136, 10] on span "Edit" at bounding box center [133, 9] width 14 height 12
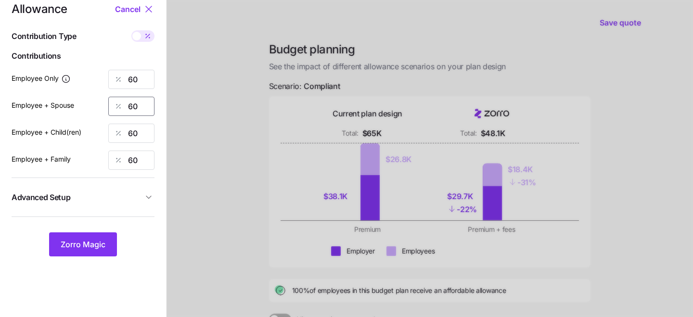
click at [149, 104] on input "60" at bounding box center [131, 106] width 46 height 19
type input "0"
click at [148, 135] on input "60" at bounding box center [131, 133] width 46 height 19
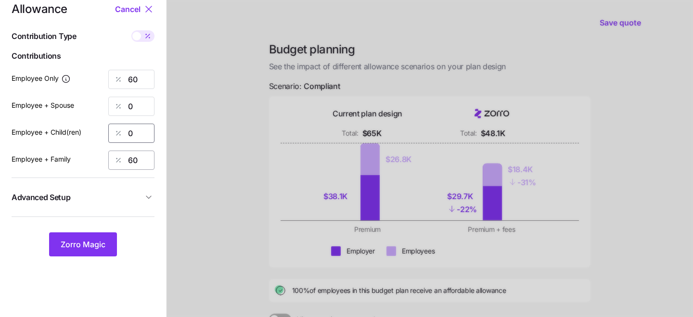
type input "0"
click at [139, 165] on input "60" at bounding box center [131, 160] width 46 height 19
type input "0"
click at [92, 245] on span "Zorro Magic" at bounding box center [83, 245] width 45 height 12
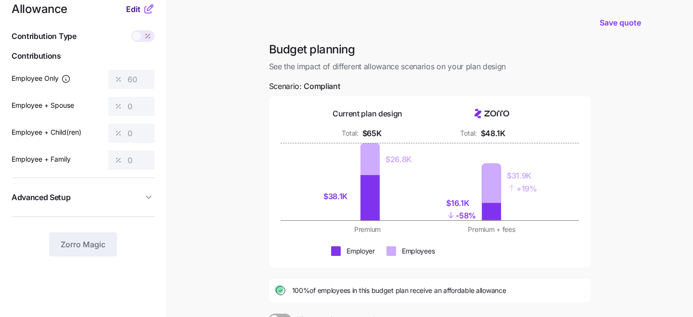
click at [136, 11] on span "Edit" at bounding box center [133, 9] width 14 height 12
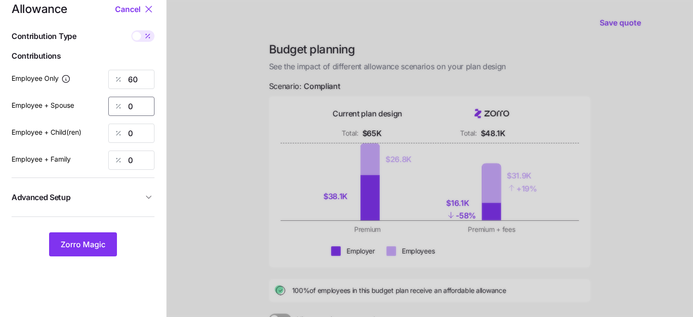
click at [137, 105] on input "0" at bounding box center [131, 106] width 46 height 19
type input "60"
click at [137, 137] on input "0" at bounding box center [131, 133] width 46 height 19
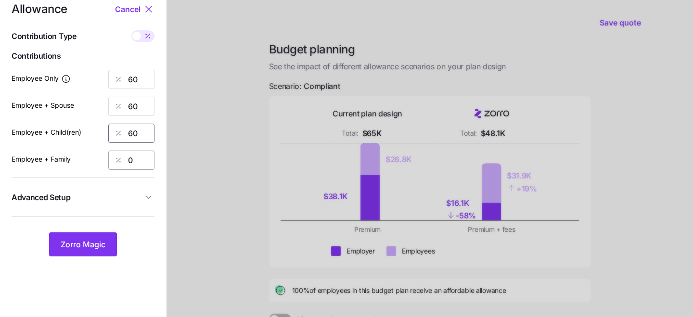
type input "60"
click at [135, 156] on input "0" at bounding box center [131, 160] width 46 height 19
type input "60"
click at [79, 242] on span "Zorro Magic" at bounding box center [83, 245] width 45 height 12
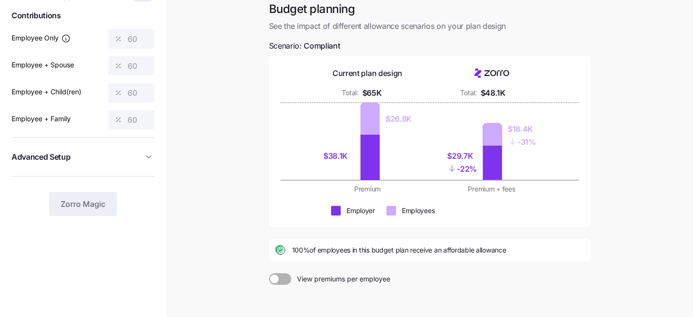
scroll to position [65, 0]
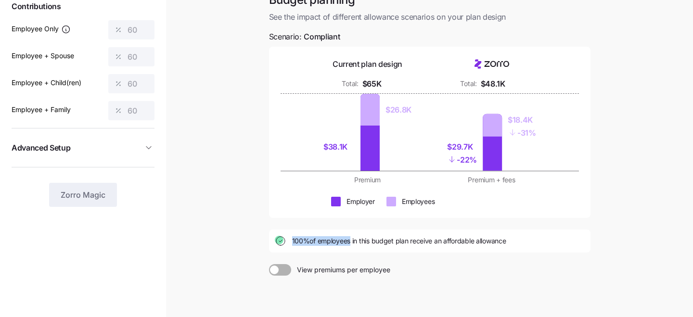
drag, startPoint x: 292, startPoint y: 241, endPoint x: 348, endPoint y: 241, distance: 56.3
click at [348, 241] on span "100% of employees in this budget plan receive an affordable allowance" at bounding box center [399, 241] width 214 height 10
click at [378, 257] on div "Budget planning See the impact of different allowance scenarios on your plan de…" at bounding box center [429, 174] width 337 height 365
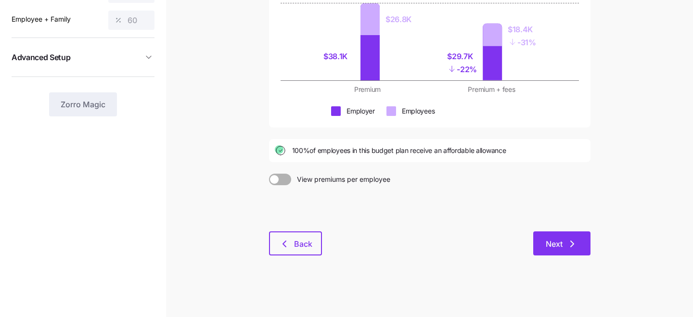
click at [557, 243] on span "Next" at bounding box center [554, 244] width 17 height 12
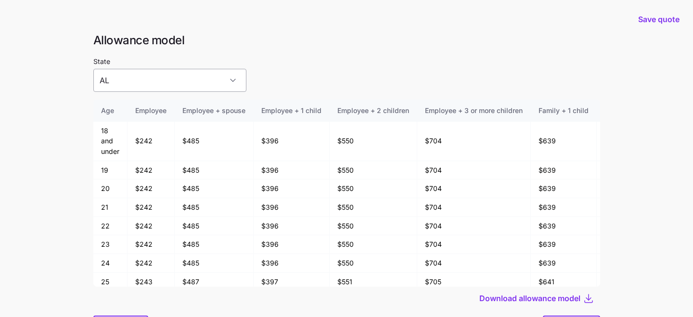
click at [196, 85] on input "AL" at bounding box center [169, 80] width 153 height 23
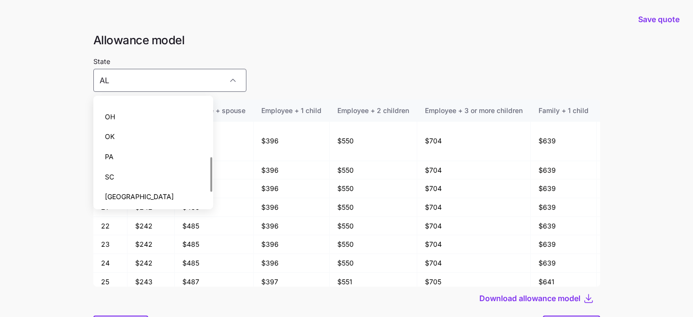
scroll to position [173, 0]
click at [176, 139] on div "OK" at bounding box center [153, 137] width 113 height 20
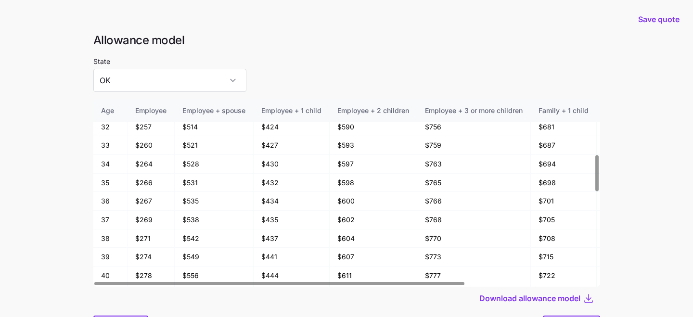
scroll to position [51, 0]
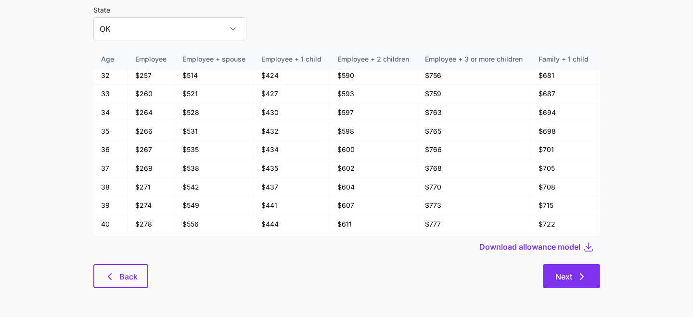
click at [571, 280] on span "Next" at bounding box center [563, 277] width 17 height 12
type input "AL"
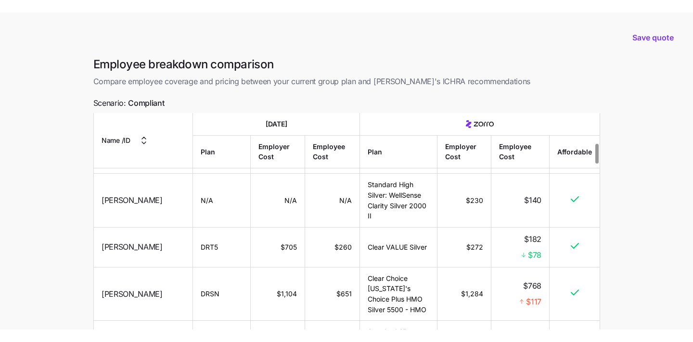
scroll to position [352, 0]
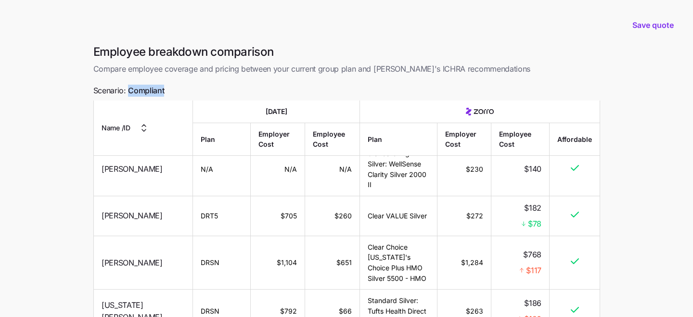
drag, startPoint x: 168, startPoint y: 89, endPoint x: 130, endPoint y: 89, distance: 38.5
click at [130, 89] on div "Employee breakdown comparison Compare employee coverage and pricing between you…" at bounding box center [347, 218] width 522 height 348
click at [145, 90] on span "Compliant" at bounding box center [146, 91] width 36 height 12
drag, startPoint x: 544, startPoint y: 261, endPoint x: 517, endPoint y: 259, distance: 26.5
click at [517, 259] on td "$768 $117" at bounding box center [520, 263] width 58 height 54
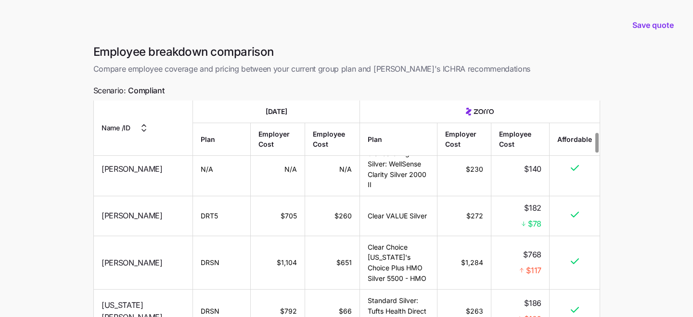
click at [517, 265] on div "$117" at bounding box center [520, 271] width 42 height 12
click at [268, 254] on td "$1,104" at bounding box center [278, 263] width 54 height 54
click at [467, 247] on td "$1,284" at bounding box center [464, 263] width 54 height 54
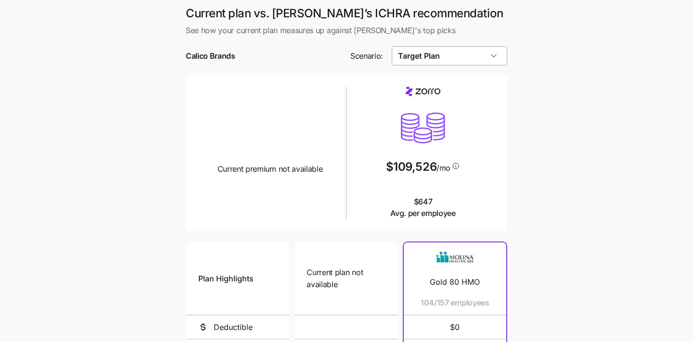
click at [477, 52] on input "Target Plan" at bounding box center [450, 55] width 116 height 19
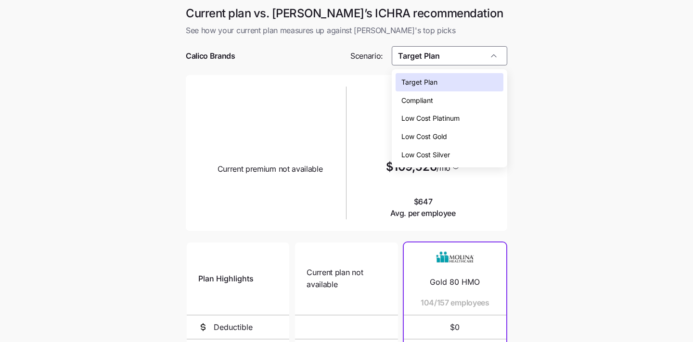
scroll to position [0, 0]
click at [472, 103] on div "Compliant" at bounding box center [449, 100] width 108 height 18
type input "Compliant"
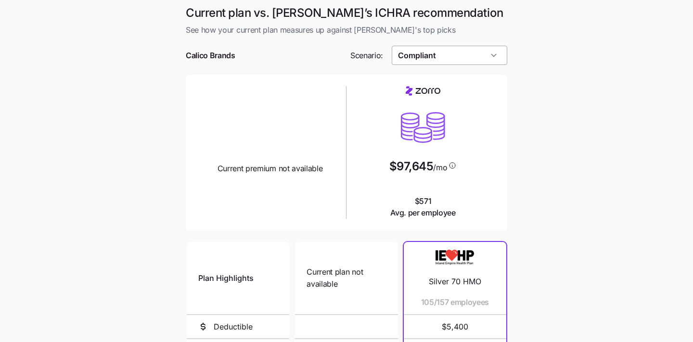
click at [463, 63] on input "Compliant" at bounding box center [450, 55] width 116 height 19
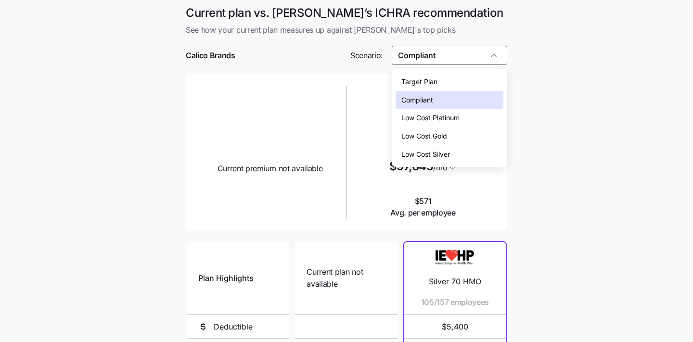
click at [465, 103] on div "Compliant" at bounding box center [449, 100] width 108 height 18
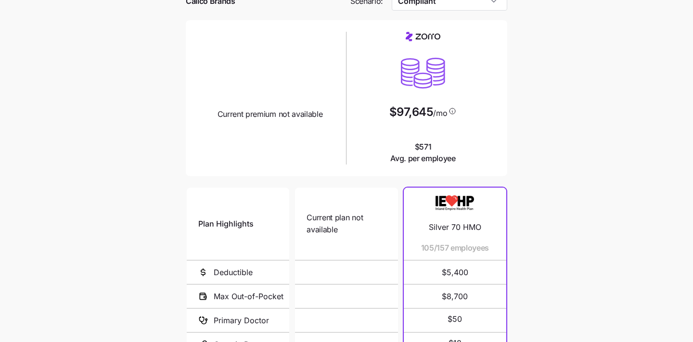
scroll to position [0, 0]
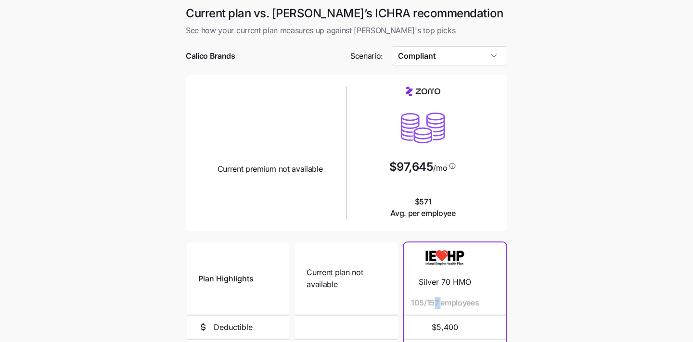
drag, startPoint x: 450, startPoint y: 305, endPoint x: 415, endPoint y: 305, distance: 35.1
click at [415, 305] on span "105/157 employees" at bounding box center [445, 303] width 68 height 12
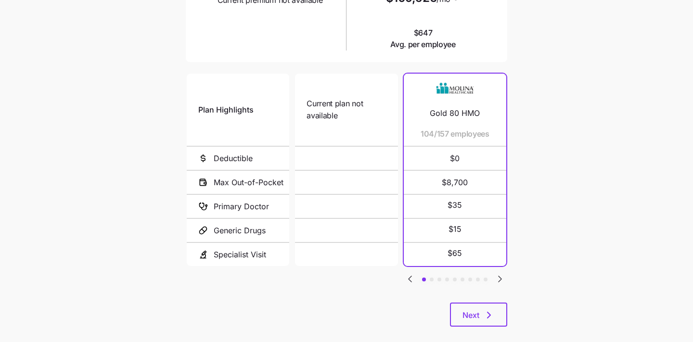
scroll to position [182, 0]
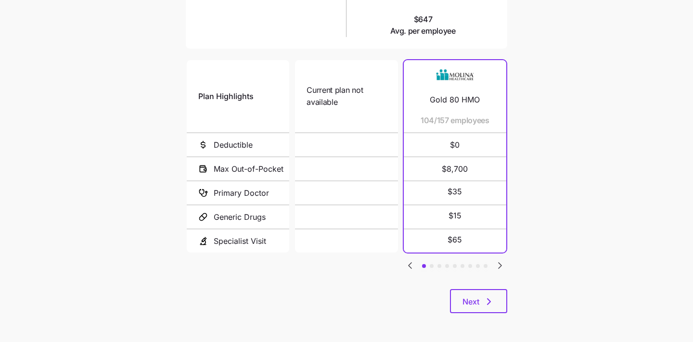
click at [500, 265] on icon "Go to next slide" at bounding box center [500, 266] width 12 height 12
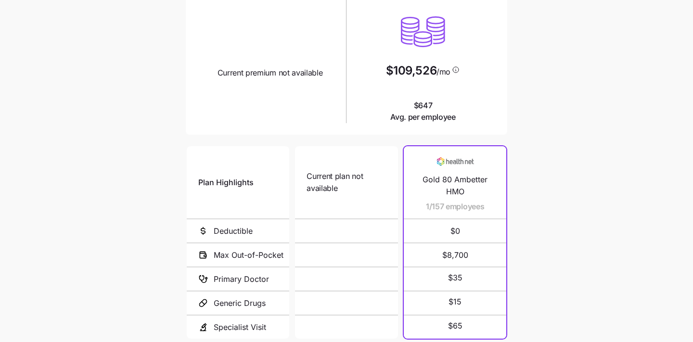
scroll to position [93, 0]
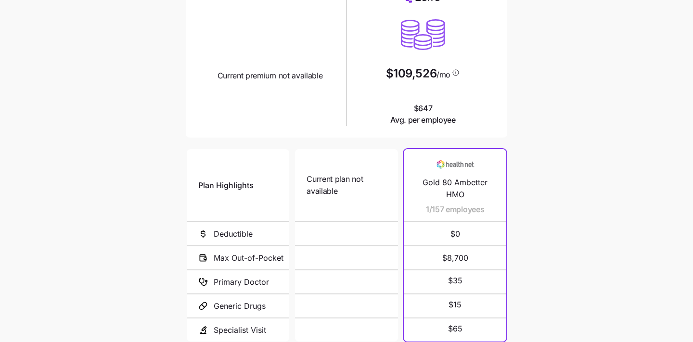
click at [274, 93] on div "Current plan design Current premium not available" at bounding box center [269, 59] width 153 height 140
click at [273, 82] on div "Current plan design Current premium not available" at bounding box center [269, 59] width 153 height 140
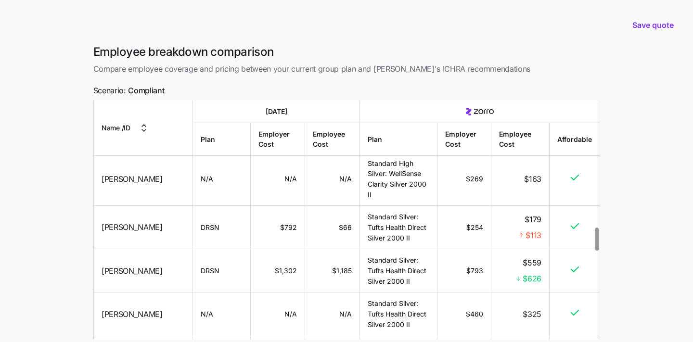
scroll to position [85, 0]
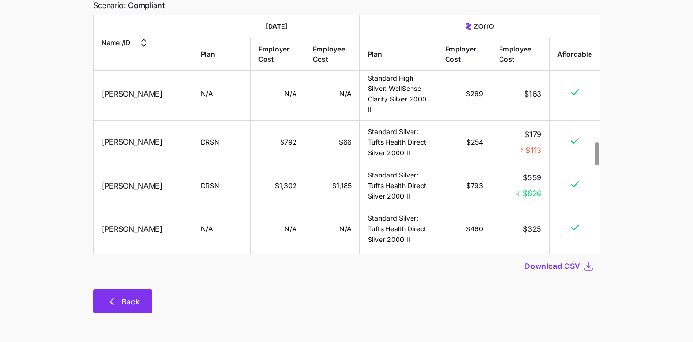
click at [138, 299] on span "Back" at bounding box center [130, 302] width 18 height 12
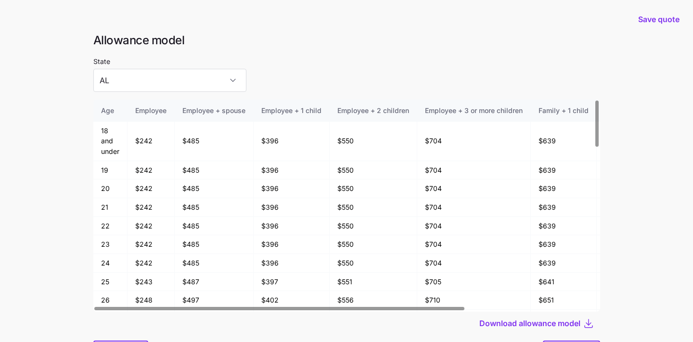
scroll to position [30, 0]
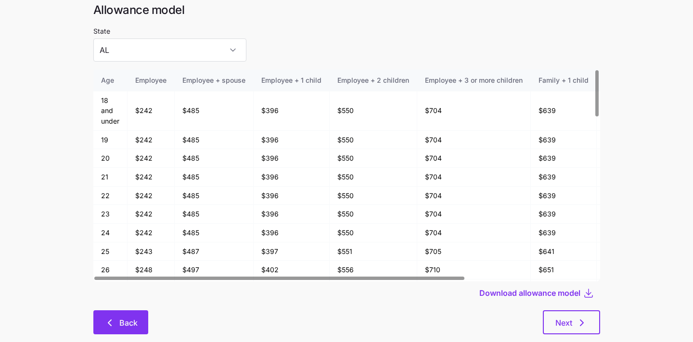
click at [130, 320] on span "Back" at bounding box center [128, 323] width 18 height 12
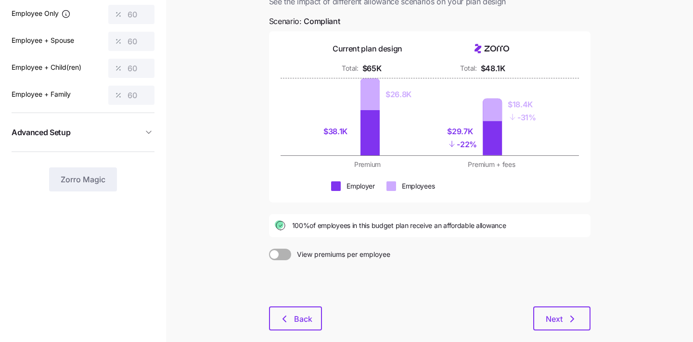
scroll to position [131, 0]
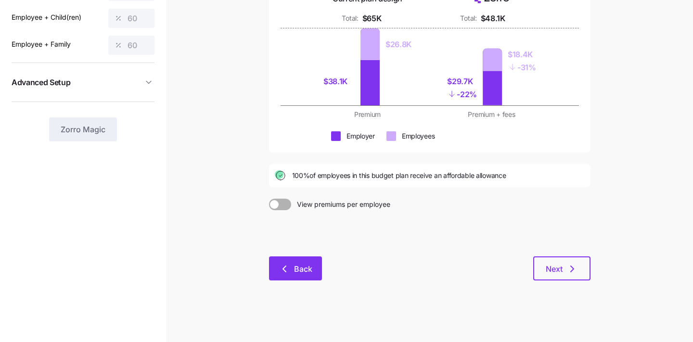
click at [293, 274] on button "Back" at bounding box center [295, 268] width 53 height 24
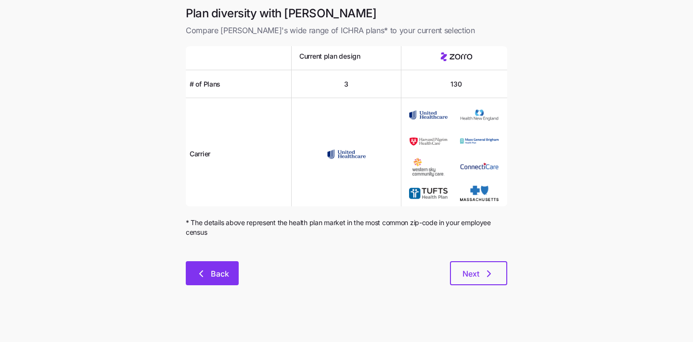
click at [211, 278] on span "Back" at bounding box center [220, 274] width 18 height 12
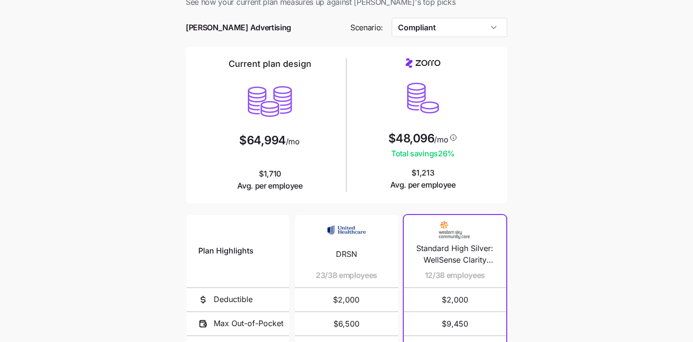
scroll to position [0, 0]
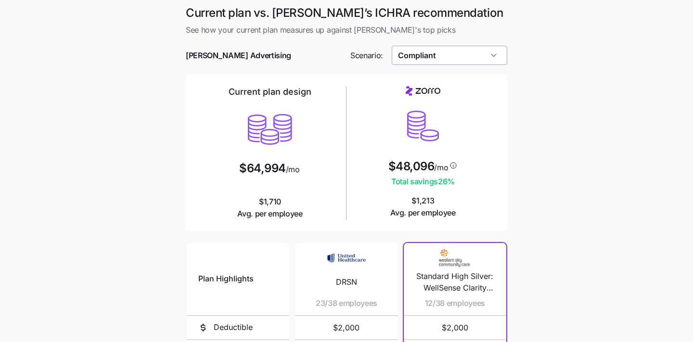
click at [445, 56] on input "Compliant" at bounding box center [450, 55] width 116 height 19
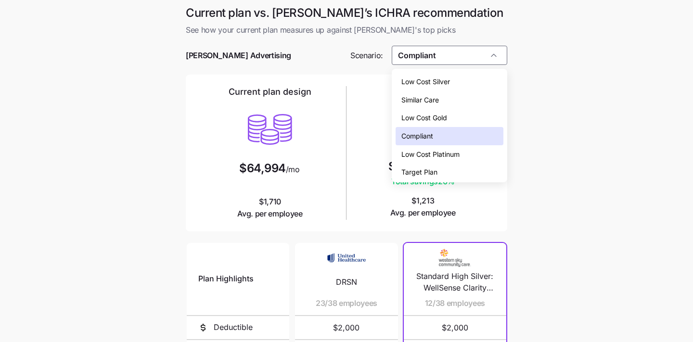
click at [543, 161] on main "Current plan vs. [PERSON_NAME]’s ICHRA recommendation See how your current plan…" at bounding box center [346, 262] width 693 height 525
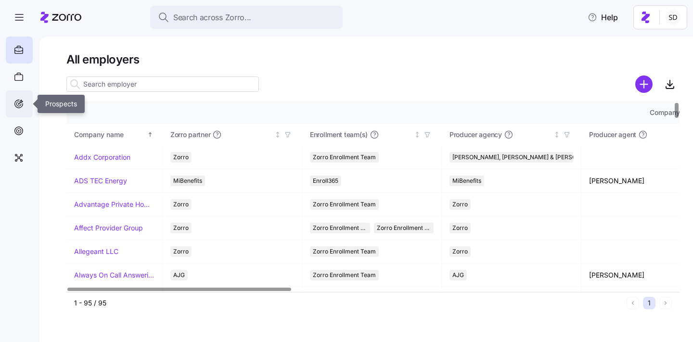
click at [21, 104] on icon at bounding box center [18, 104] width 4 height 4
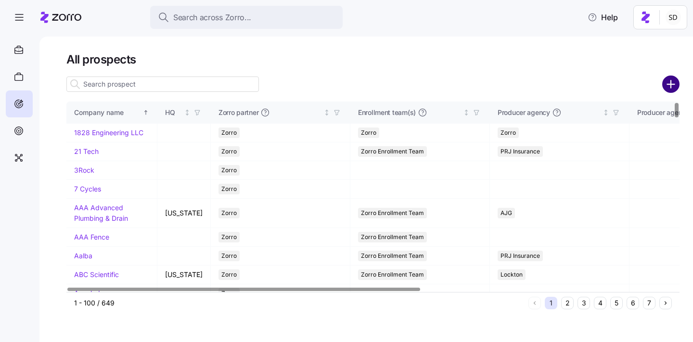
click at [674, 83] on circle "add icon" at bounding box center [671, 84] width 16 height 16
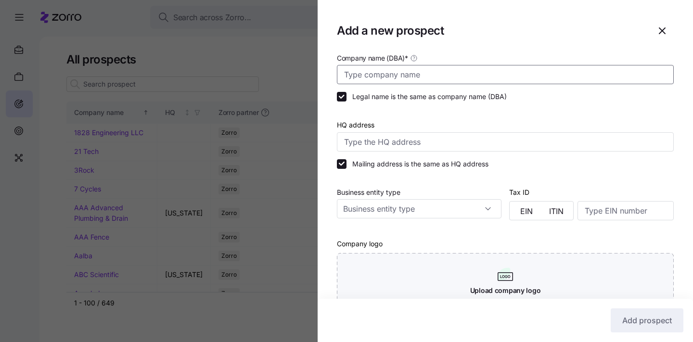
click at [482, 69] on input "Company name (DBA) *" at bounding box center [505, 74] width 337 height 19
type input "[PERSON_NAME] Construction"
click at [601, 178] on div at bounding box center [591, 182] width 165 height 10
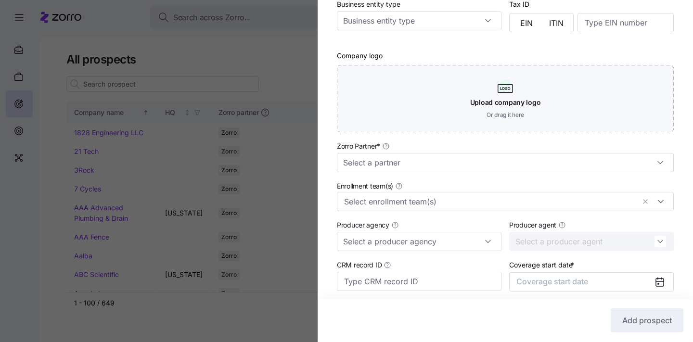
scroll to position [190, 0]
click at [597, 153] on input "Zorro Partner *" at bounding box center [505, 161] width 337 height 19
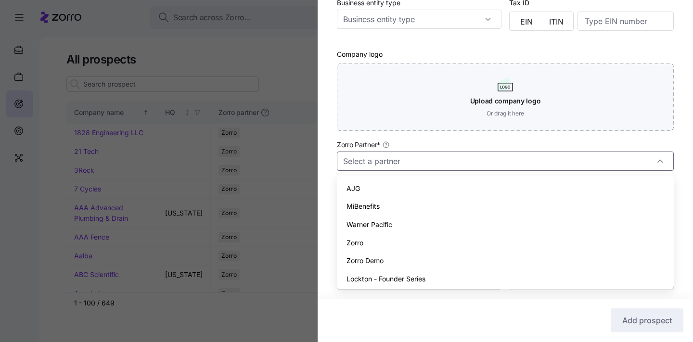
click at [575, 248] on div "Zorro" at bounding box center [505, 243] width 329 height 18
type input "Zorro"
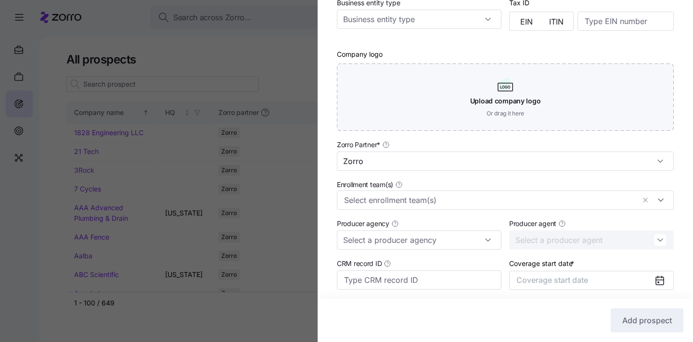
scroll to position [265, 0]
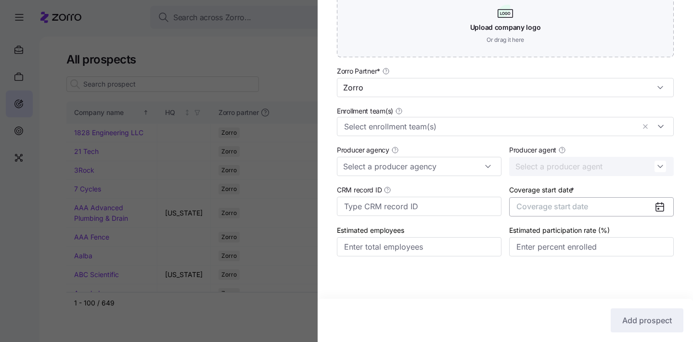
click at [569, 208] on span "Coverage start date" at bounding box center [552, 207] width 72 height 10
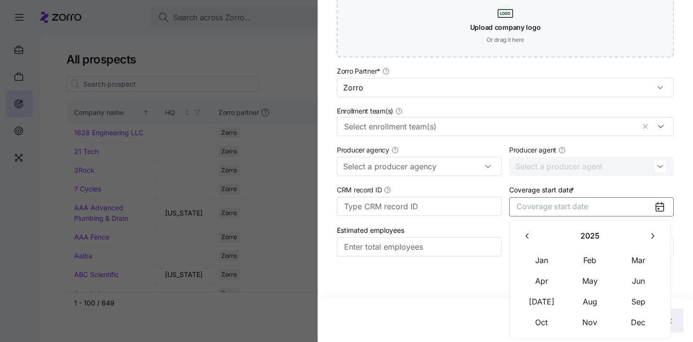
click at [644, 236] on button "button" at bounding box center [652, 236] width 20 height 20
click at [539, 258] on button "Jan" at bounding box center [542, 260] width 48 height 20
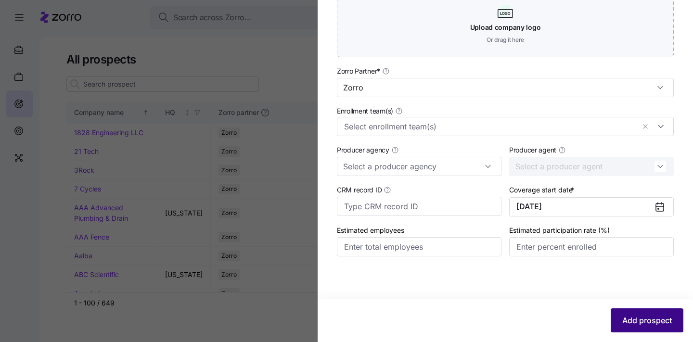
click at [639, 313] on button "Add prospect" at bounding box center [647, 320] width 73 height 24
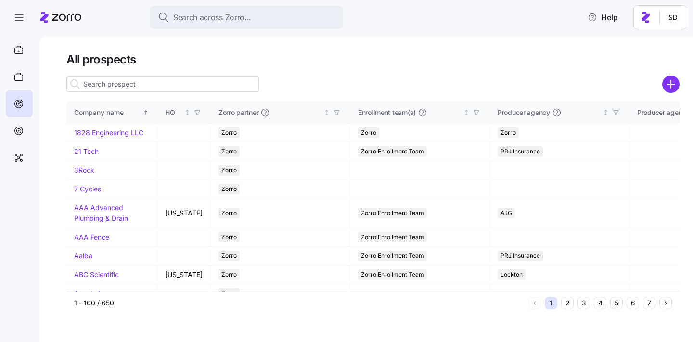
click at [200, 78] on input at bounding box center [162, 83] width 192 height 15
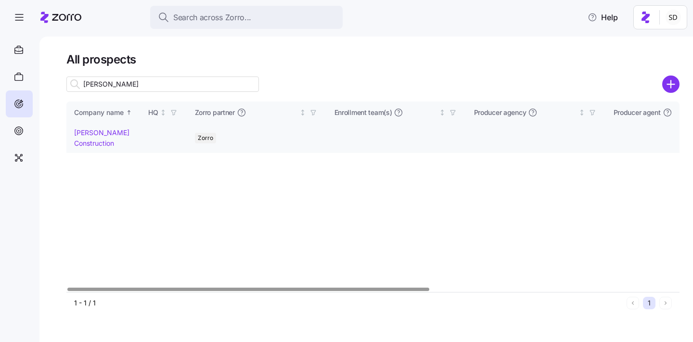
type input "pam"
click at [75, 136] on link "PAM Construction" at bounding box center [101, 137] width 55 height 19
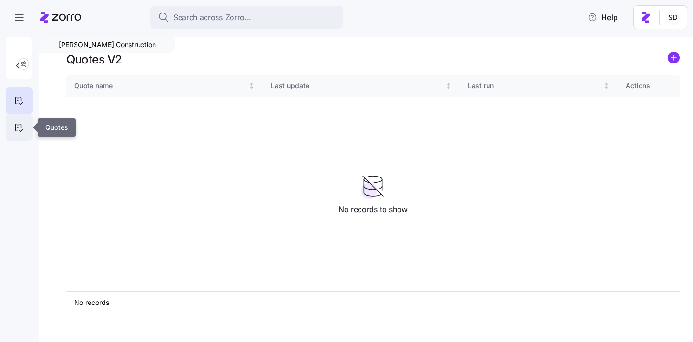
click at [18, 124] on icon at bounding box center [18, 128] width 11 height 12
click at [677, 58] on circle "add icon" at bounding box center [673, 57] width 11 height 11
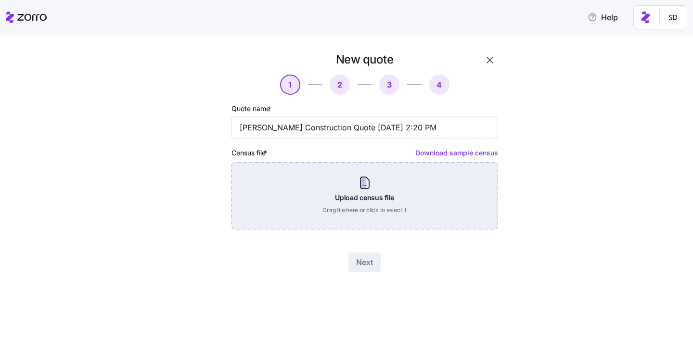
click at [406, 192] on div "Upload census file Drag file here or click to select it" at bounding box center [364, 195] width 267 height 67
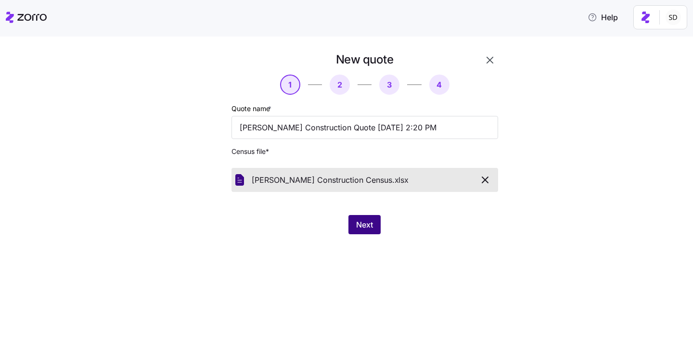
click at [364, 223] on span "Next" at bounding box center [364, 225] width 17 height 12
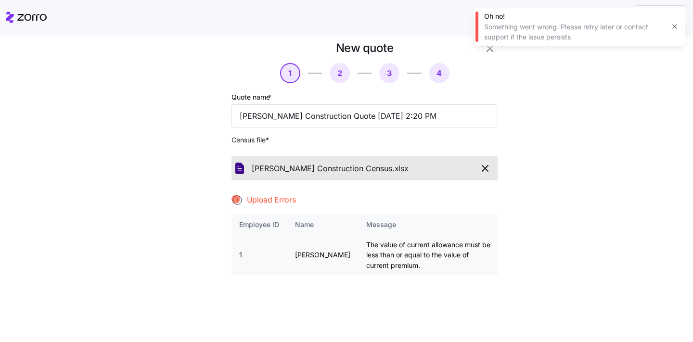
scroll to position [15, 0]
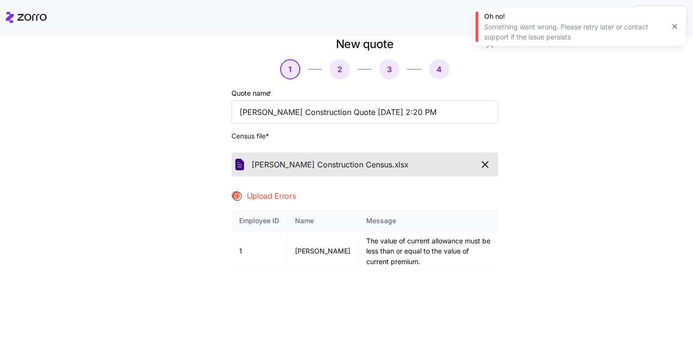
click at [486, 161] on icon "button" at bounding box center [485, 165] width 12 height 12
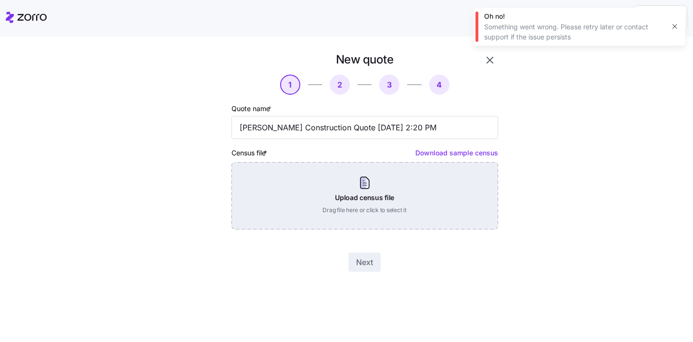
click at [319, 182] on div "Upload census file Drag file here or click to select it" at bounding box center [364, 195] width 267 height 67
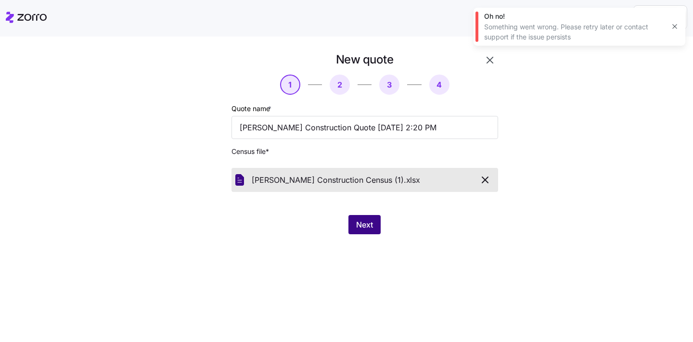
click at [361, 228] on span "Next" at bounding box center [364, 225] width 17 height 12
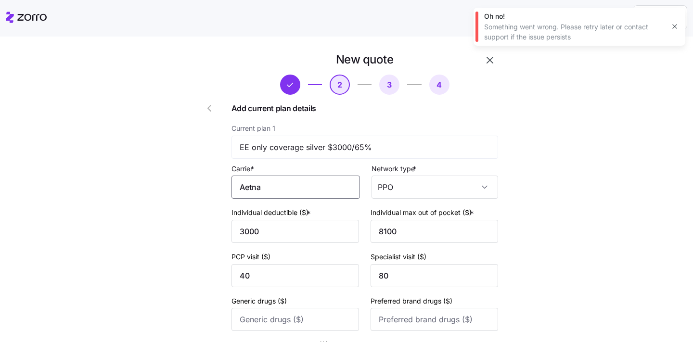
click at [284, 182] on input "Aetna" at bounding box center [295, 187] width 128 height 23
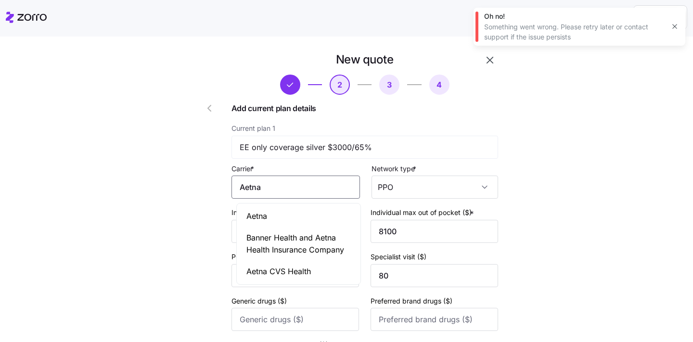
click at [283, 211] on div "Aetna" at bounding box center [299, 216] width 120 height 22
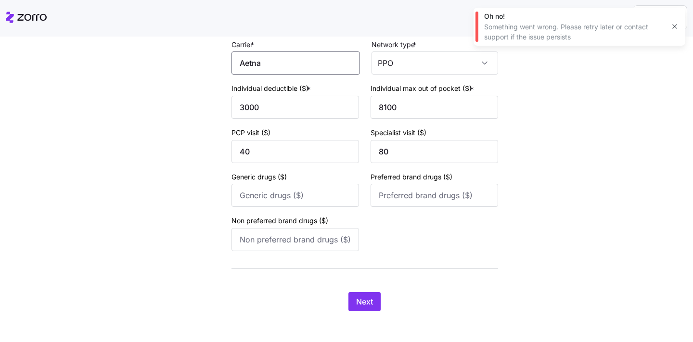
scroll to position [129, 0]
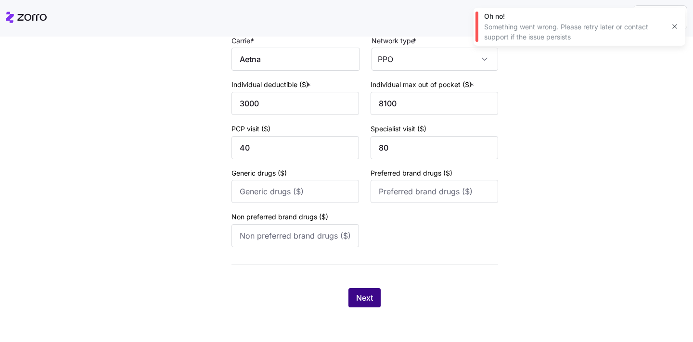
click at [364, 297] on span "Next" at bounding box center [364, 298] width 17 height 12
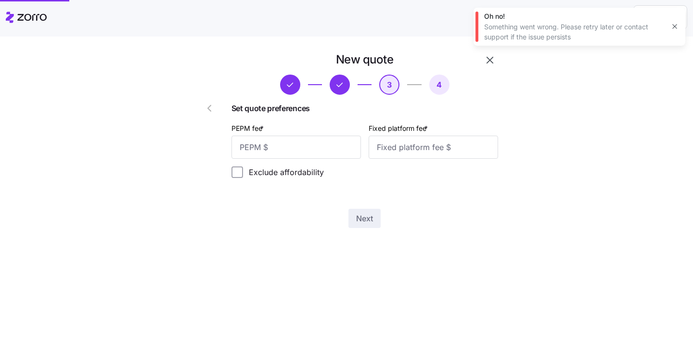
scroll to position [0, 0]
click at [325, 150] on input "PEPM fee *" at bounding box center [295, 147] width 129 height 23
click at [418, 141] on input "Fixed platform fee *" at bounding box center [433, 147] width 129 height 23
type input "1240"
click at [433, 185] on div "Set quote preferences PEPM fee * Fixed platform fee * 1240 Exclude affordabilit…" at bounding box center [364, 152] width 267 height 101
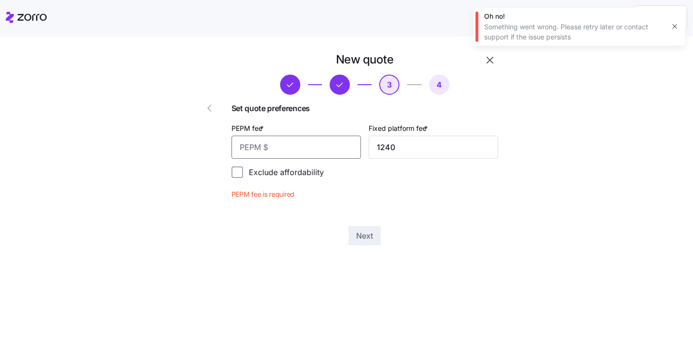
click at [311, 144] on input "PEPM fee *" at bounding box center [295, 147] width 129 height 23
type input "0"
click at [380, 222] on button "Next" at bounding box center [364, 218] width 32 height 19
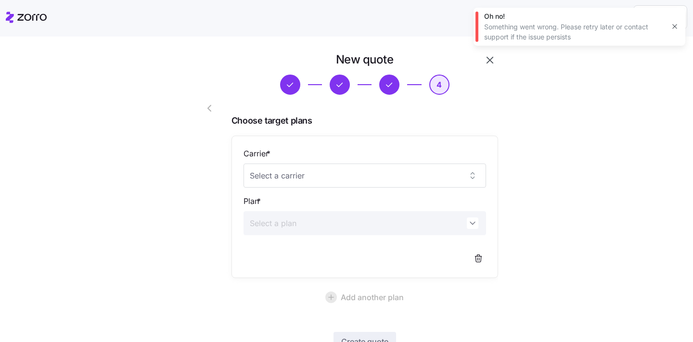
scroll to position [72, 0]
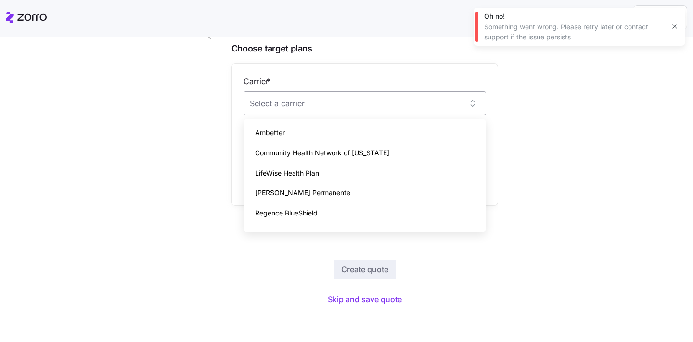
click at [373, 105] on input "Carrier *" at bounding box center [364, 103] width 242 height 24
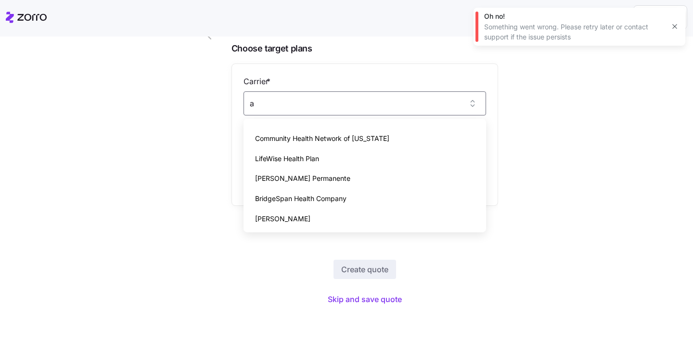
type input "a"
click at [547, 174] on div "New quote 4 Choose target plans Carrier * Plan * Add another plan Create quote …" at bounding box center [353, 150] width 652 height 340
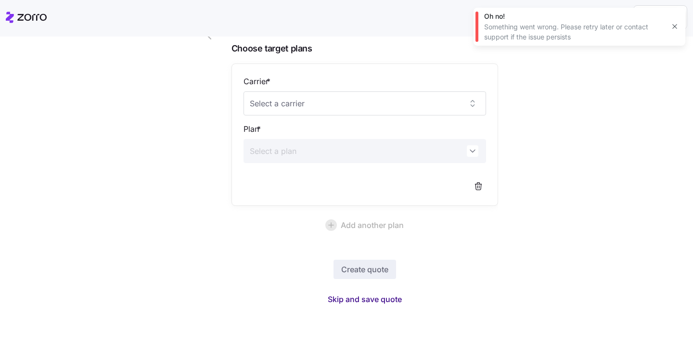
click at [362, 298] on span "Skip and save quote" at bounding box center [365, 299] width 74 height 12
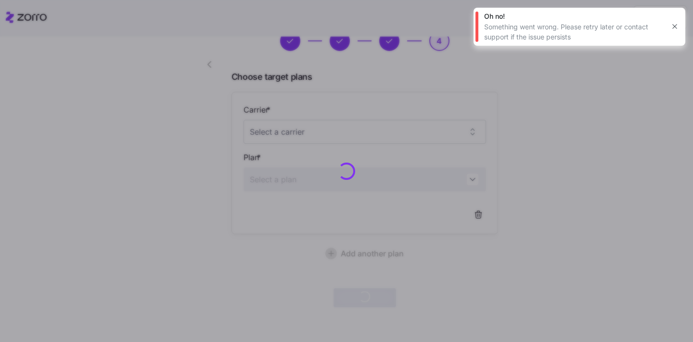
scroll to position [43, 0]
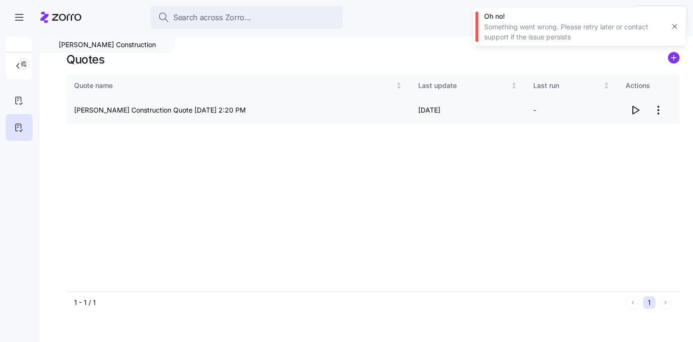
click at [637, 112] on icon "button" at bounding box center [635, 110] width 12 height 12
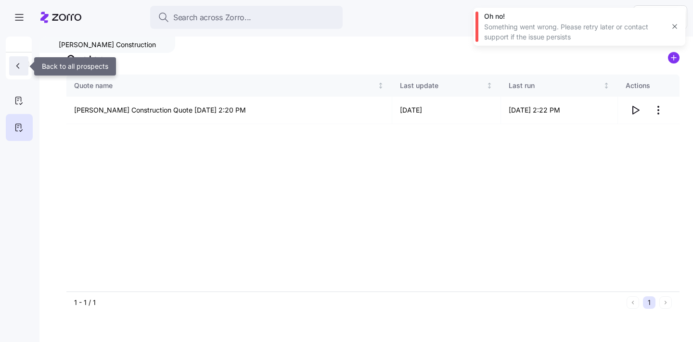
click at [13, 69] on icon "button" at bounding box center [18, 66] width 10 height 10
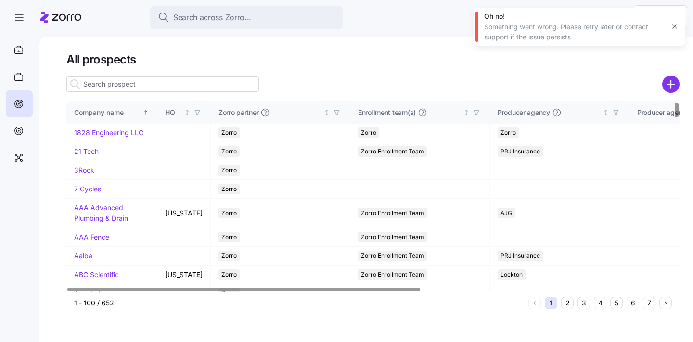
click at [161, 85] on input at bounding box center [162, 83] width 192 height 15
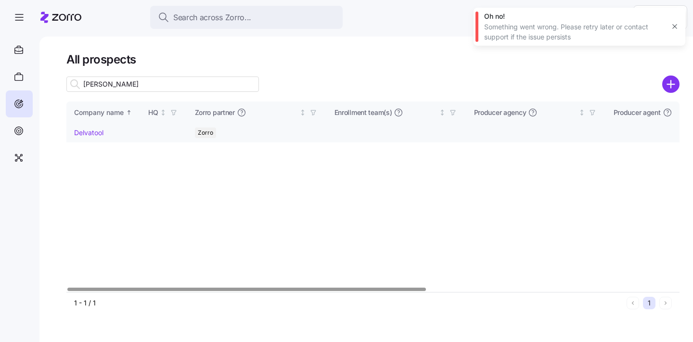
type input "delva"
click at [80, 135] on link "Delvatool" at bounding box center [88, 132] width 29 height 8
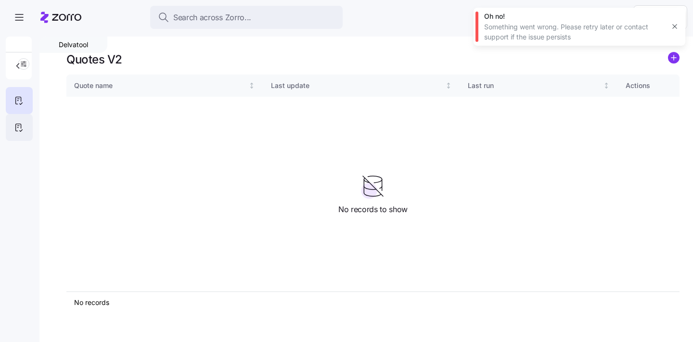
click at [13, 126] on icon at bounding box center [18, 128] width 11 height 12
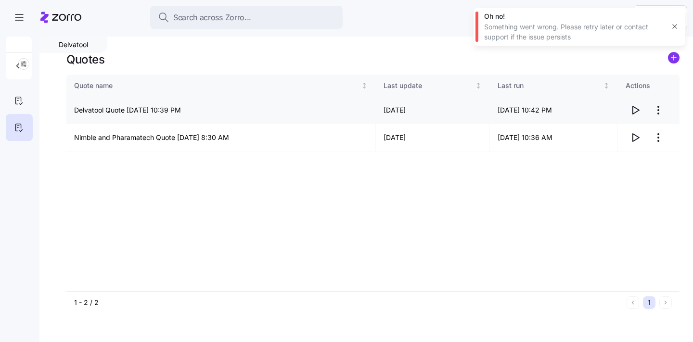
click at [637, 111] on icon "button" at bounding box center [636, 110] width 6 height 8
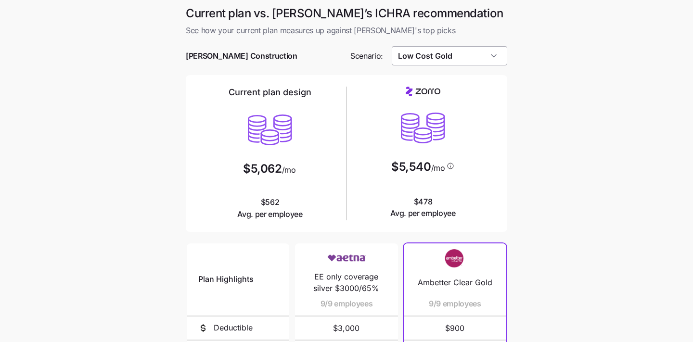
click at [485, 58] on input "Low Cost Gold" at bounding box center [450, 55] width 116 height 19
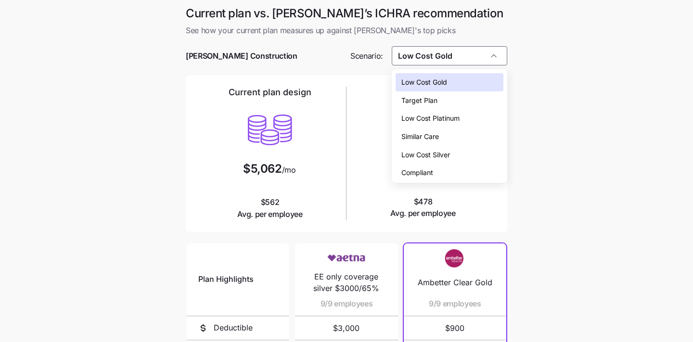
click at [457, 169] on div "Compliant" at bounding box center [449, 173] width 108 height 18
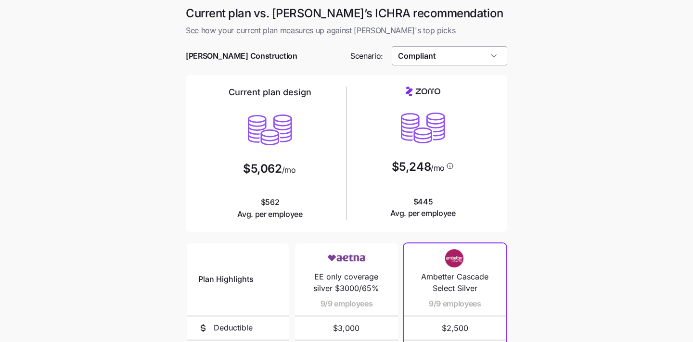
click at [457, 59] on input "Compliant" at bounding box center [450, 55] width 116 height 19
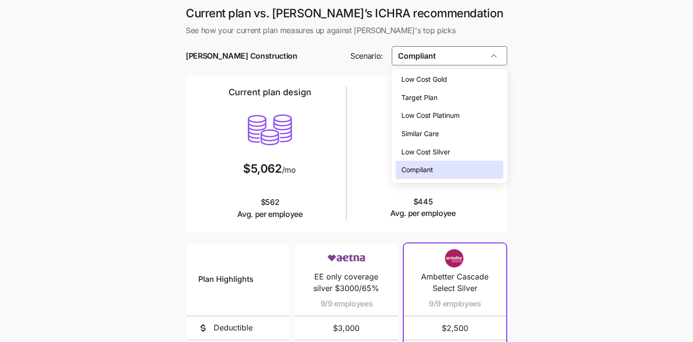
click at [460, 138] on div "Similar Care" at bounding box center [449, 134] width 108 height 18
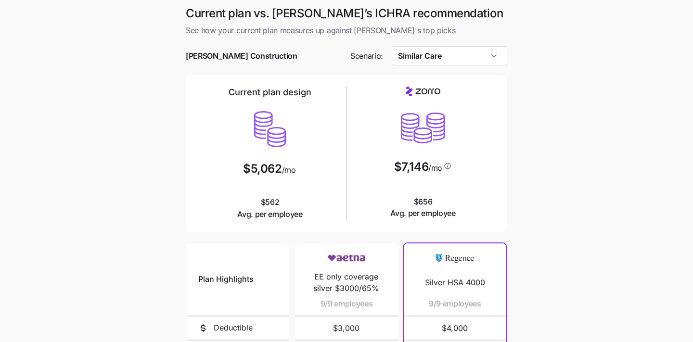
click at [463, 70] on div at bounding box center [346, 70] width 321 height 10
click at [460, 49] on input "Similar Care" at bounding box center [450, 55] width 116 height 19
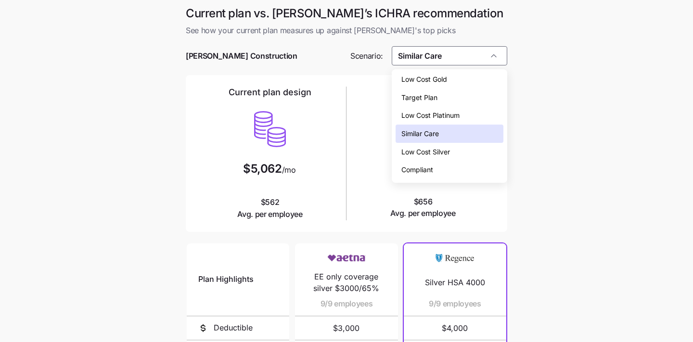
click at [452, 116] on span "Low Cost Platinum" at bounding box center [430, 115] width 58 height 11
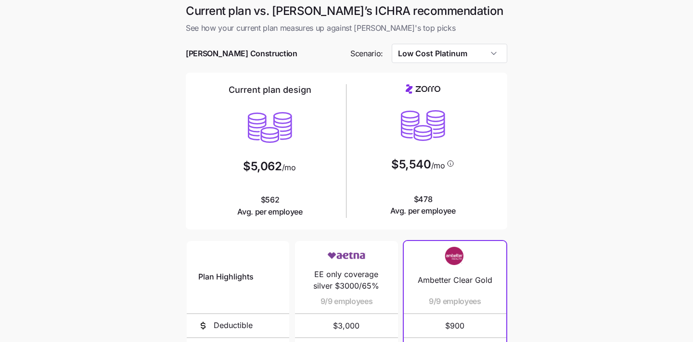
scroll to position [0, 0]
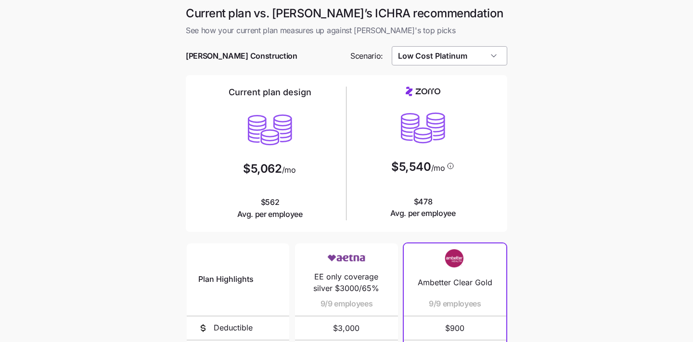
click at [477, 57] on input "Low Cost Platinum" at bounding box center [450, 55] width 116 height 19
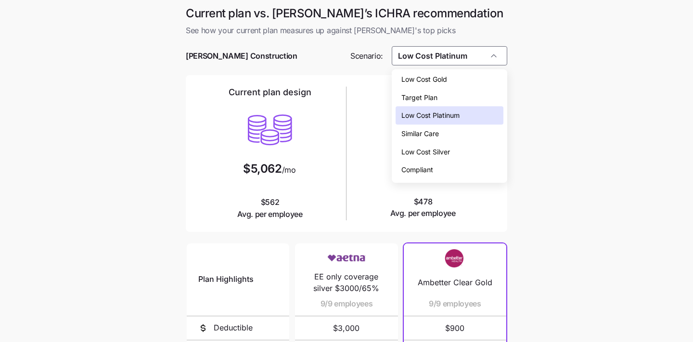
click at [455, 84] on div "Low Cost Gold" at bounding box center [449, 79] width 108 height 18
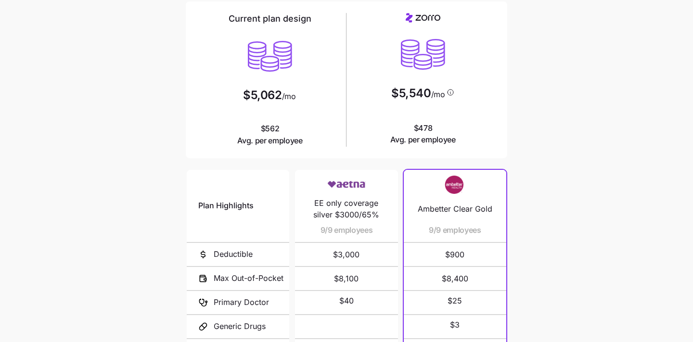
scroll to position [17, 0]
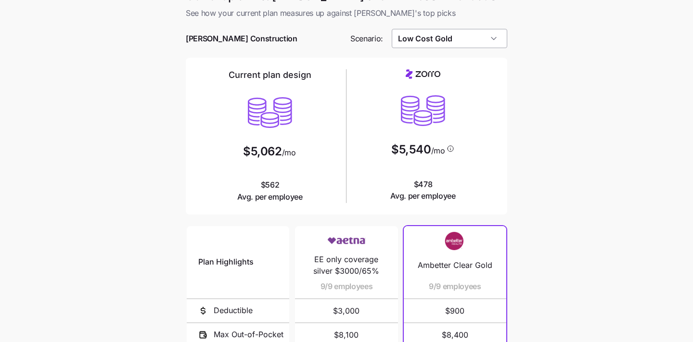
click at [471, 39] on input "Low Cost Gold" at bounding box center [450, 38] width 116 height 19
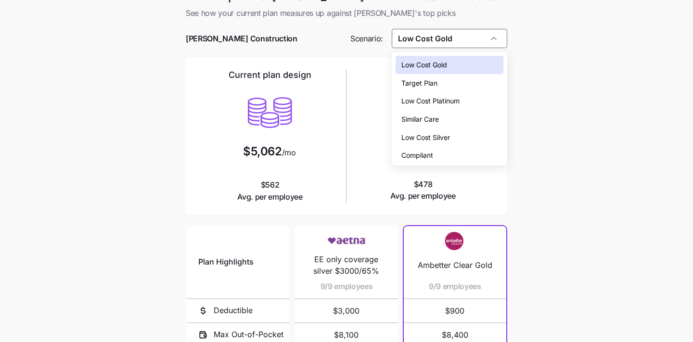
click at [465, 135] on div "Low Cost Silver" at bounding box center [449, 137] width 108 height 18
type input "Low Cost Silver"
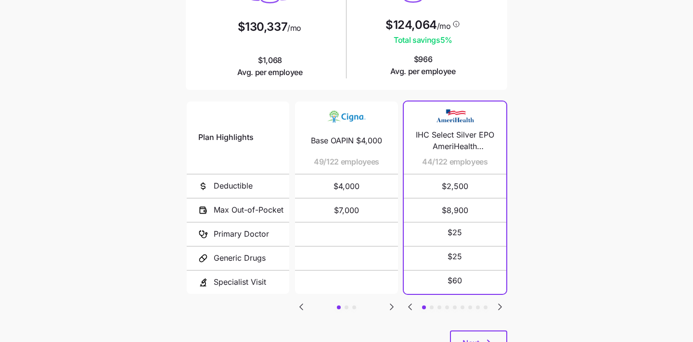
scroll to position [142, 0]
click at [390, 304] on icon "Go to next slide" at bounding box center [391, 307] width 3 height 6
click at [390, 303] on icon "Go to next slide" at bounding box center [392, 307] width 12 height 12
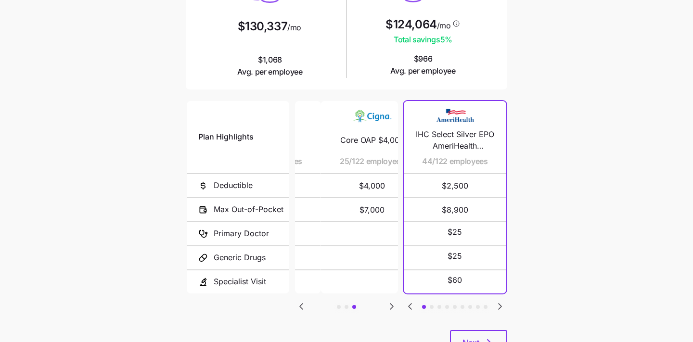
drag, startPoint x: 311, startPoint y: 162, endPoint x: 320, endPoint y: 164, distance: 9.0
click at [332, 164] on div "Core OAP $4,000 25/122 employees" at bounding box center [371, 137] width 79 height 72
drag, startPoint x: 316, startPoint y: 162, endPoint x: 323, endPoint y: 162, distance: 7.7
click at [324, 162] on span "25/122 employees" at bounding box center [356, 161] width 65 height 12
click at [303, 303] on icon "Go to previous slide" at bounding box center [301, 307] width 12 height 12
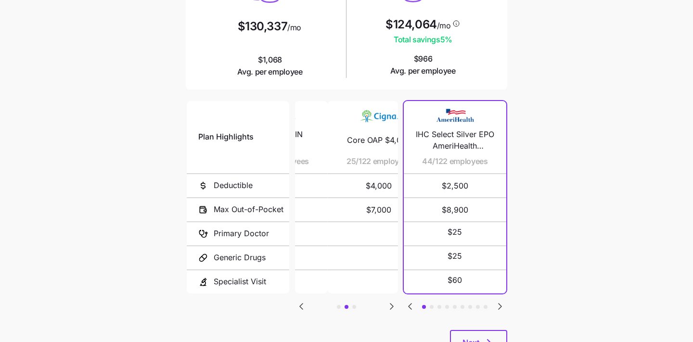
click at [303, 303] on icon "Go to previous slide" at bounding box center [301, 307] width 12 height 12
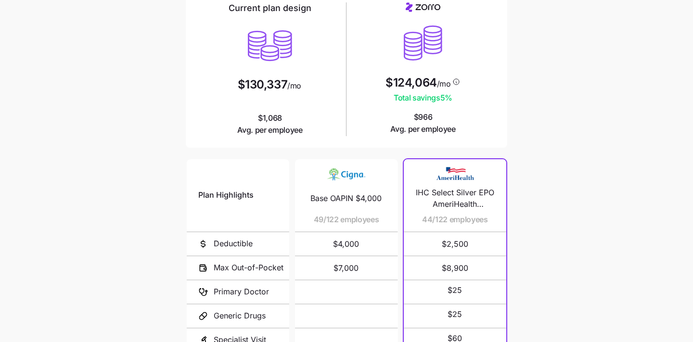
scroll to position [15, 0]
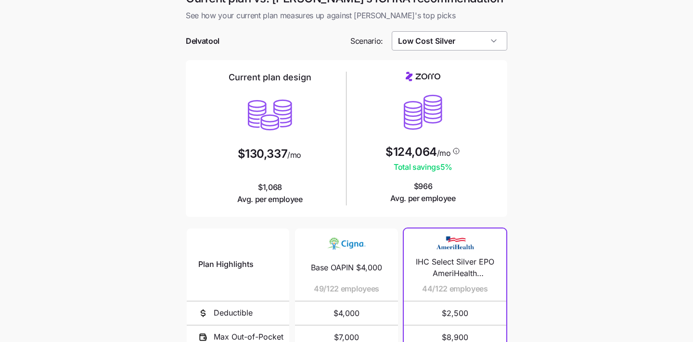
click at [496, 44] on input "Low Cost Silver" at bounding box center [450, 40] width 116 height 19
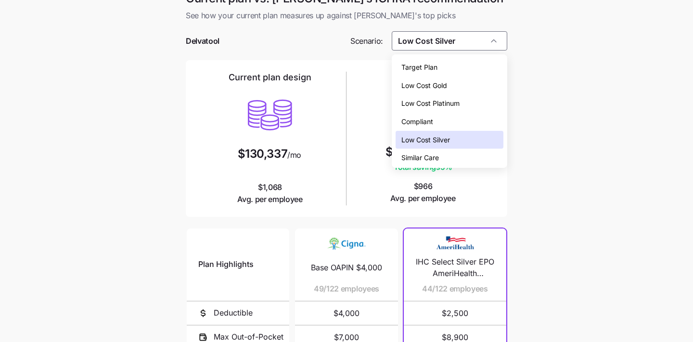
click at [472, 140] on div "Low Cost Silver" at bounding box center [449, 140] width 108 height 18
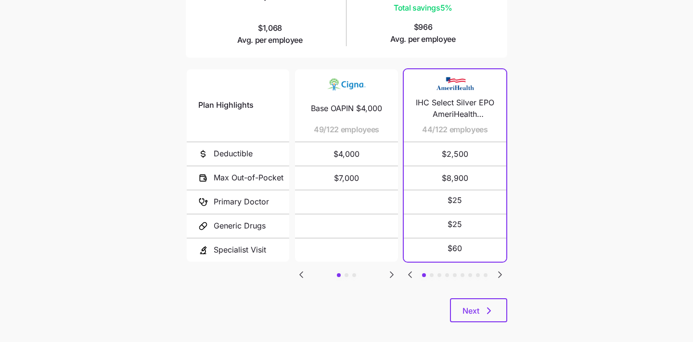
scroll to position [183, 0]
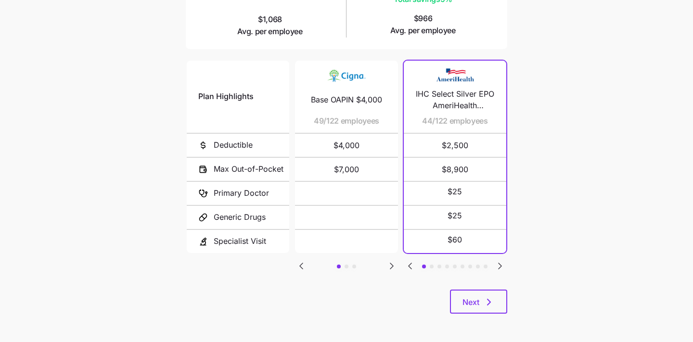
click at [503, 262] on icon "Go to next slide" at bounding box center [500, 266] width 12 height 12
click at [502, 264] on icon "Go to next slide" at bounding box center [500, 266] width 12 height 12
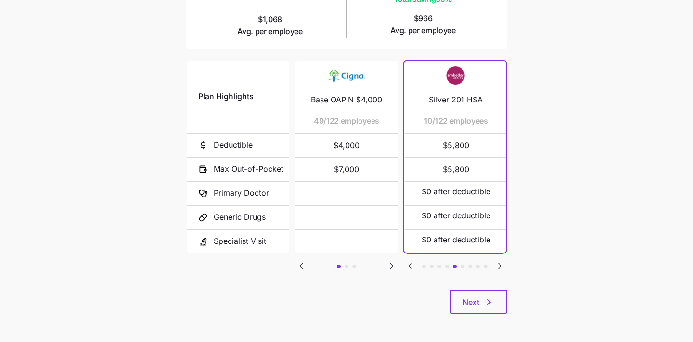
click at [502, 264] on icon "Go to next slide" at bounding box center [500, 266] width 12 height 12
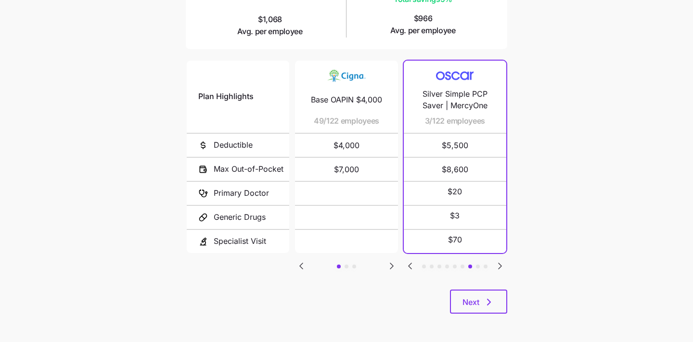
click at [502, 264] on icon "Go to next slide" at bounding box center [500, 266] width 12 height 12
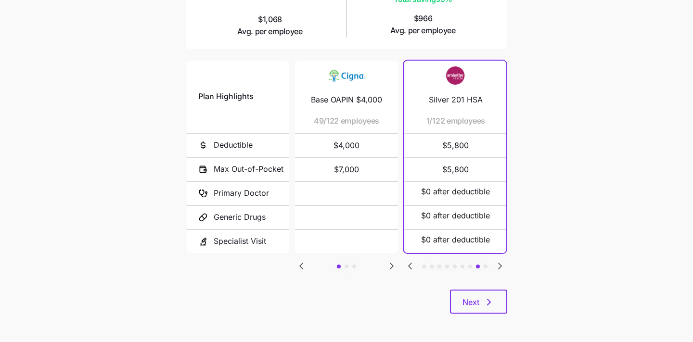
click at [502, 264] on icon "Go to next slide" at bounding box center [500, 266] width 12 height 12
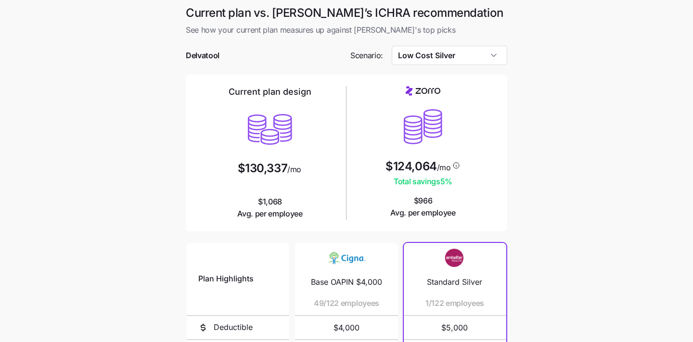
scroll to position [0, 0]
click at [435, 61] on input "Low Cost Silver" at bounding box center [450, 55] width 116 height 19
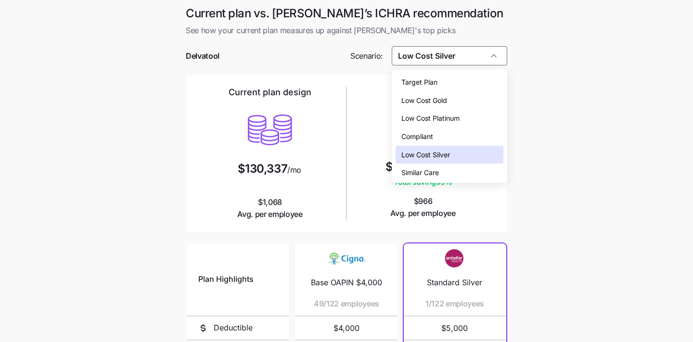
click at [462, 132] on div "Compliant" at bounding box center [449, 136] width 108 height 18
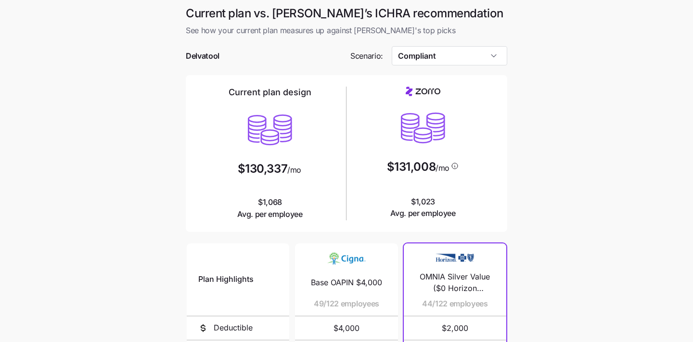
type input "Compliant"
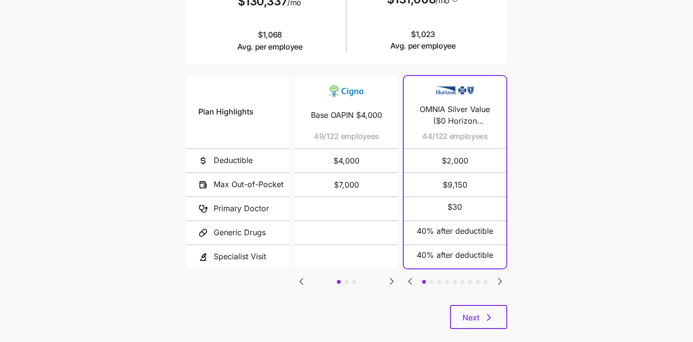
scroll to position [169, 0]
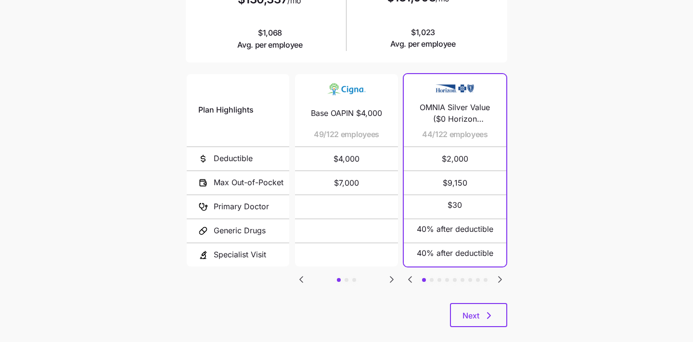
click at [500, 277] on icon "Go to next slide" at bounding box center [499, 280] width 3 height 6
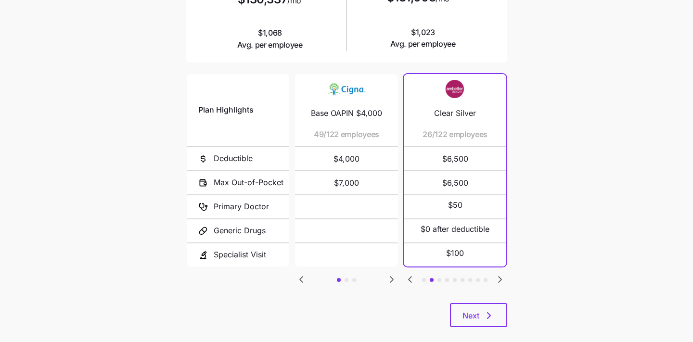
click at [408, 280] on icon "Go to previous slide" at bounding box center [410, 280] width 12 height 12
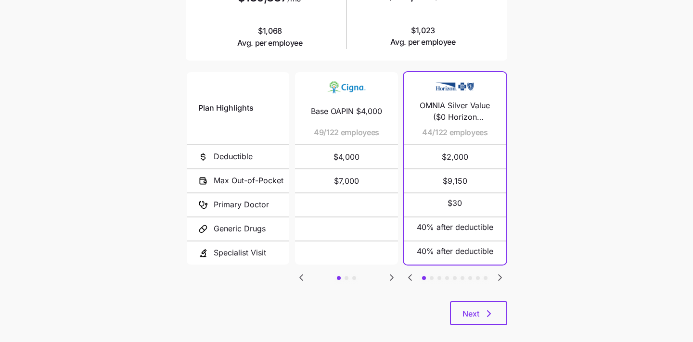
scroll to position [183, 0]
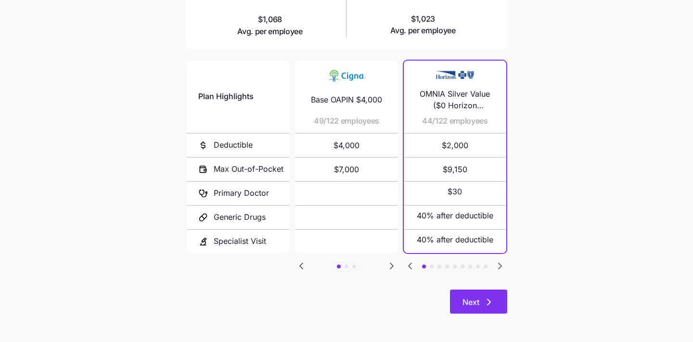
click at [489, 298] on icon "button" at bounding box center [489, 302] width 12 height 12
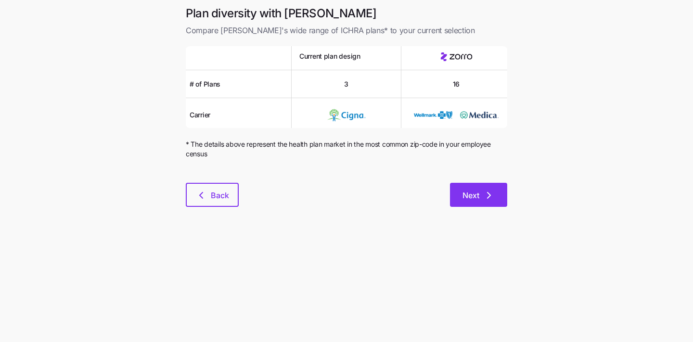
click at [470, 198] on span "Next" at bounding box center [470, 196] width 17 height 12
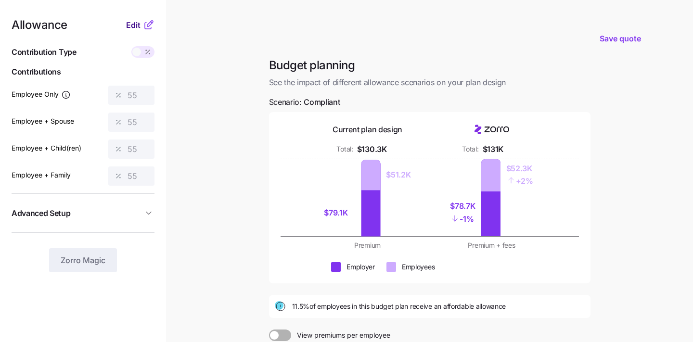
click at [131, 24] on span "Edit" at bounding box center [133, 25] width 14 height 12
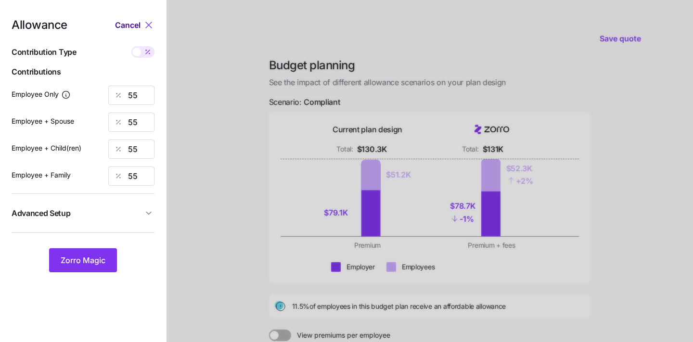
click at [131, 27] on span "Cancel" at bounding box center [127, 25] width 25 height 12
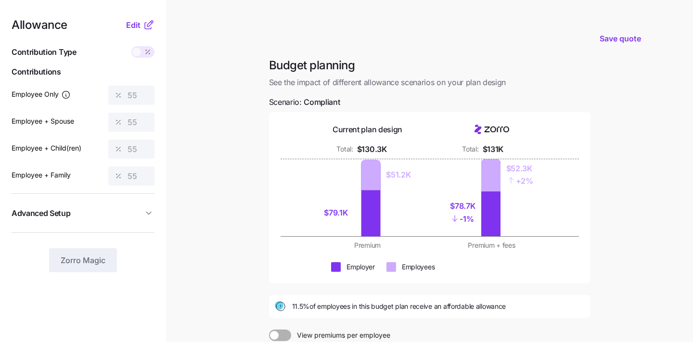
click at [133, 18] on nav "Allowance Edit Contribution Type Use classes Contributions Employee Only 55 Emp…" at bounding box center [83, 236] width 166 height 473
click at [133, 24] on span "Edit" at bounding box center [133, 25] width 14 height 12
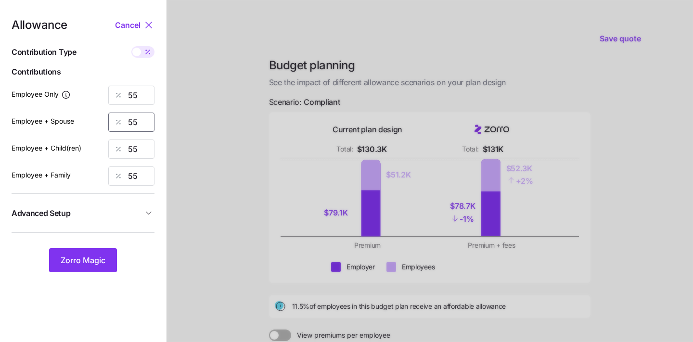
click at [139, 117] on input "55" at bounding box center [131, 122] width 46 height 19
click at [123, 29] on span "Cancel" at bounding box center [127, 25] width 25 height 12
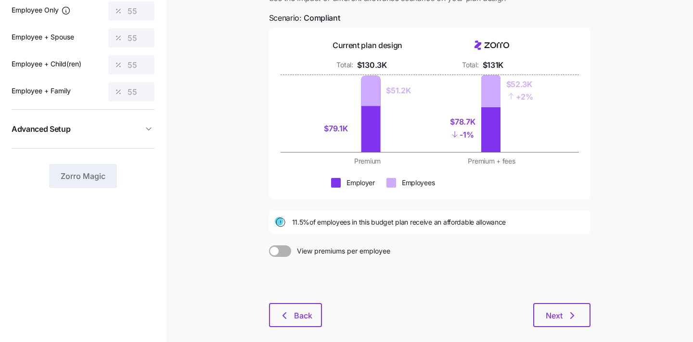
scroll to position [106, 0]
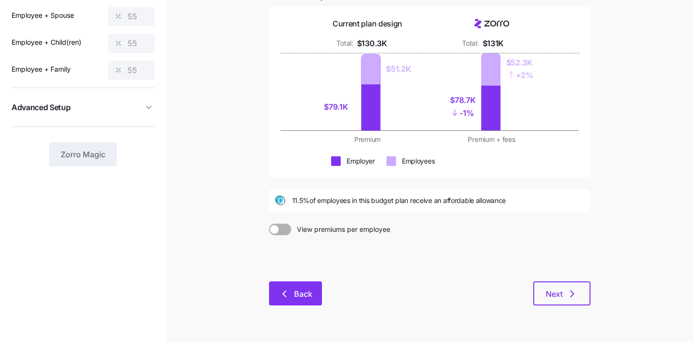
click at [295, 286] on button "Back" at bounding box center [295, 293] width 53 height 24
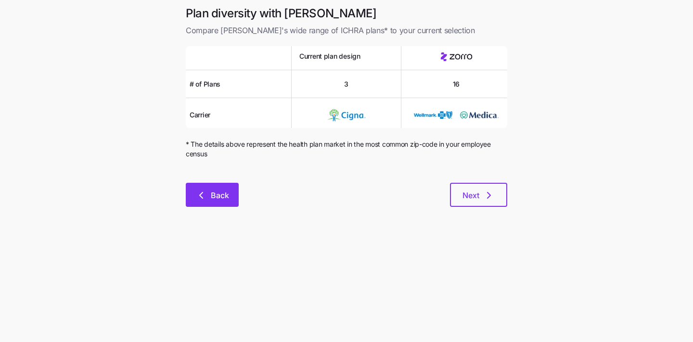
click at [209, 196] on span "Back" at bounding box center [212, 196] width 28 height 12
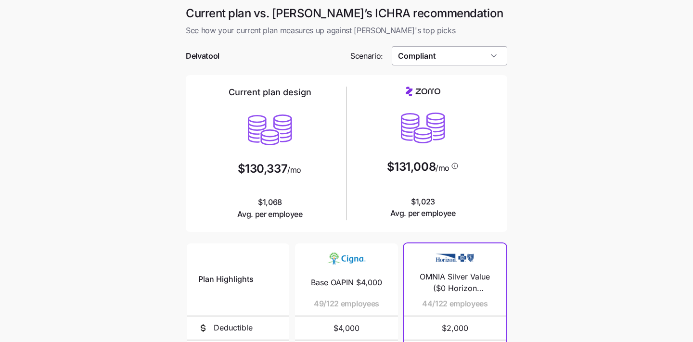
click at [415, 56] on input "Compliant" at bounding box center [450, 55] width 116 height 19
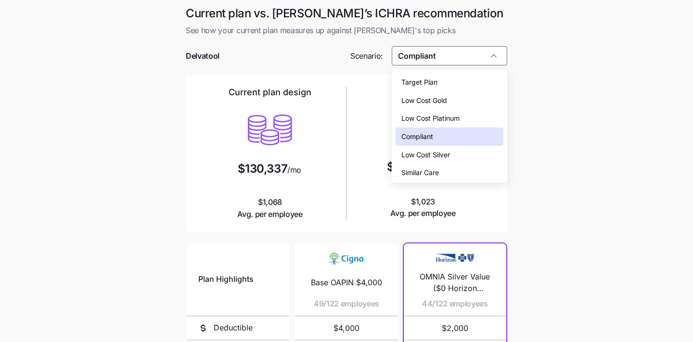
click at [479, 156] on div "Low Cost Silver" at bounding box center [449, 155] width 108 height 18
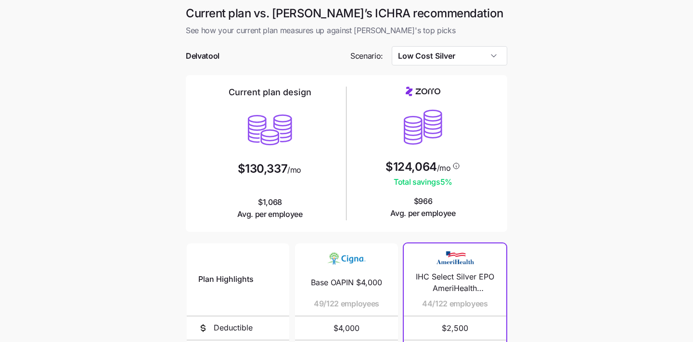
type input "Low Cost Silver"
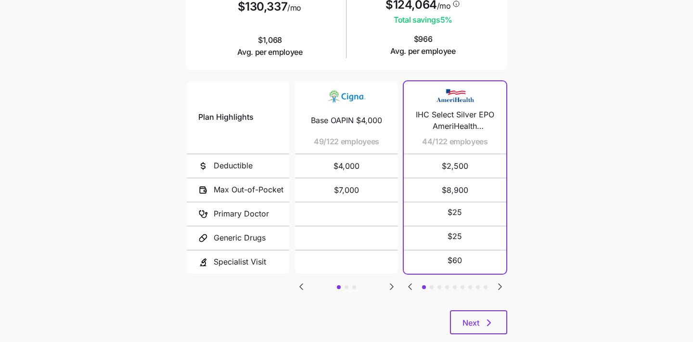
scroll to position [171, 0]
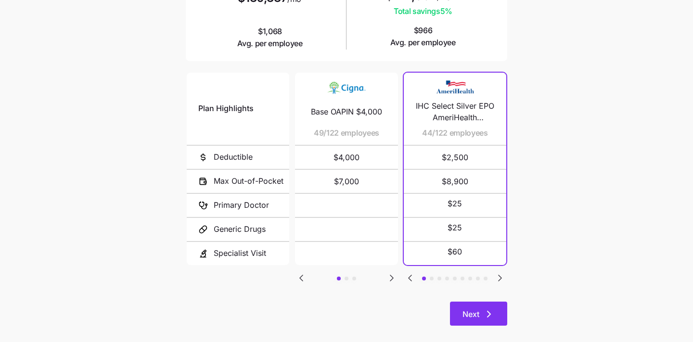
click at [486, 305] on button "Next" at bounding box center [478, 314] width 57 height 24
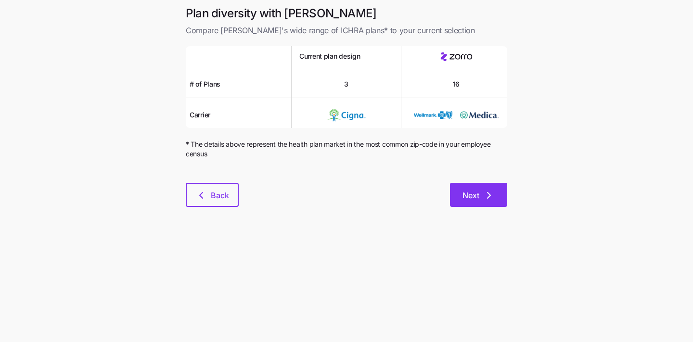
click at [478, 200] on span "Next" at bounding box center [470, 196] width 17 height 12
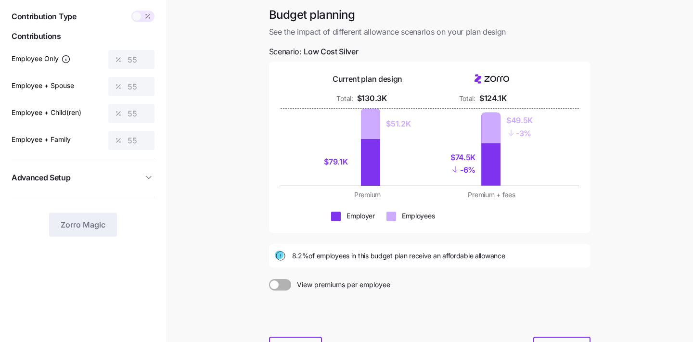
scroll to position [38, 0]
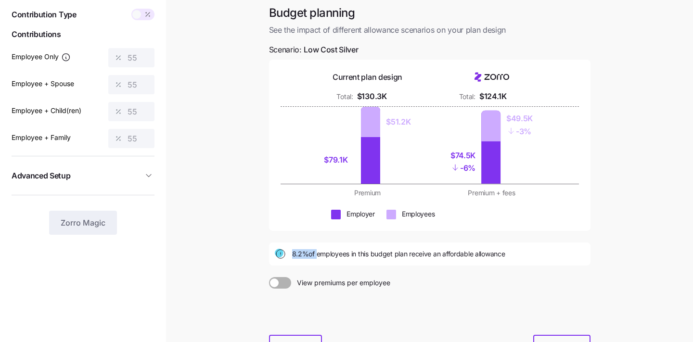
drag, startPoint x: 273, startPoint y: 253, endPoint x: 316, endPoint y: 253, distance: 42.8
click at [316, 253] on div "8.2% of employees in this budget plan receive an affordable allowance" at bounding box center [429, 253] width 321 height 23
click at [241, 232] on main "Quote saved Budget planning See the impact of different allowance scenarios on …" at bounding box center [346, 191] width 693 height 458
drag, startPoint x: 292, startPoint y: 255, endPoint x: 305, endPoint y: 255, distance: 13.0
click at [305, 255] on div "8.2% of employees in this budget plan receive an affordable allowance" at bounding box center [430, 254] width 310 height 12
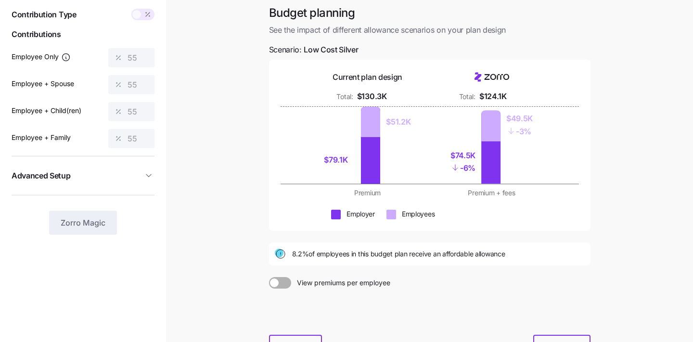
click at [291, 267] on div "Budget planning See the impact of different allowance scenarios on your plan de…" at bounding box center [429, 187] width 337 height 365
click at [141, 18] on span at bounding box center [147, 15] width 13 height 12
click at [138, 17] on span at bounding box center [136, 14] width 9 height 9
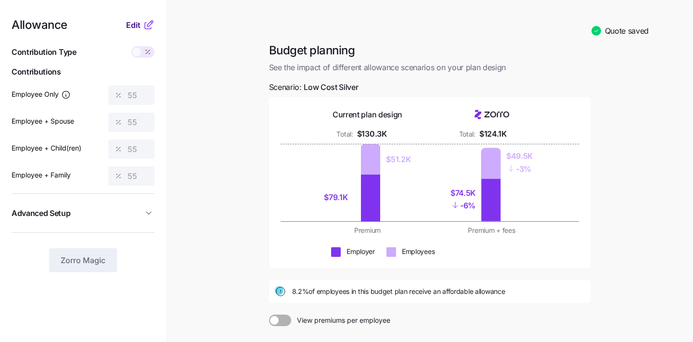
click at [131, 25] on span "Edit" at bounding box center [133, 25] width 14 height 12
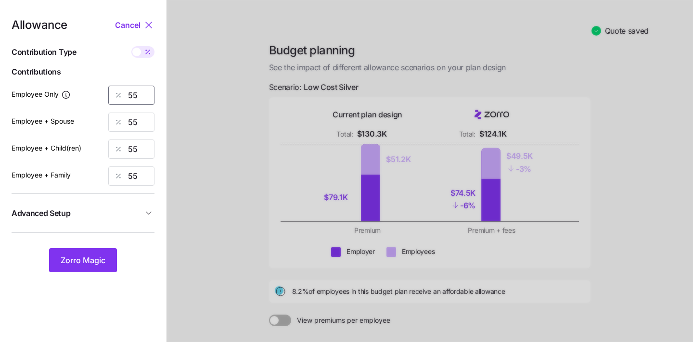
click at [138, 96] on input "55" at bounding box center [131, 95] width 46 height 19
type input "5"
type input "100"
click at [142, 120] on input "55" at bounding box center [131, 122] width 46 height 19
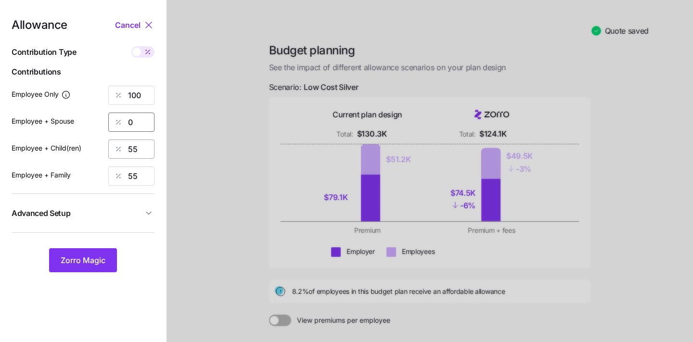
type input "0"
click at [142, 146] on input "55" at bounding box center [131, 149] width 46 height 19
type input "0"
click at [144, 177] on input "55" at bounding box center [131, 175] width 46 height 19
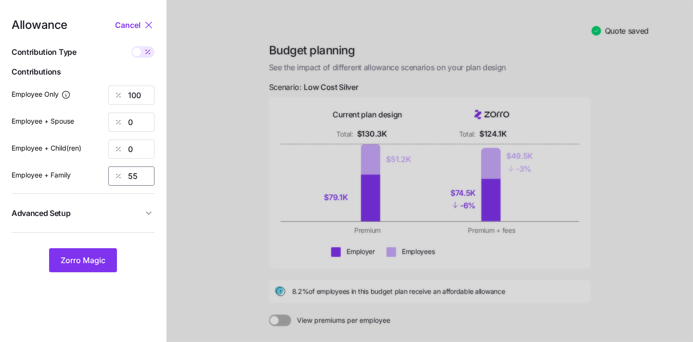
type input "5"
type input "0"
click at [88, 260] on span "Zorro Magic" at bounding box center [83, 261] width 45 height 12
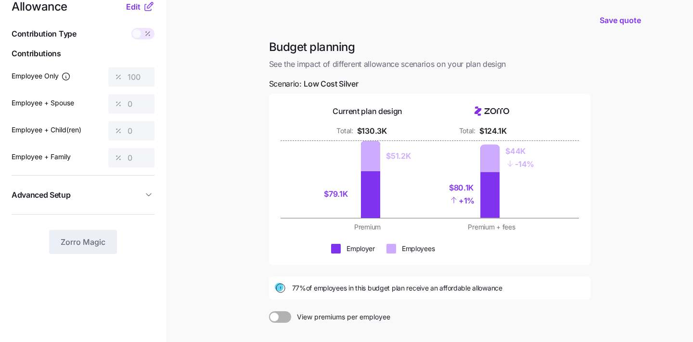
scroll to position [20, 0]
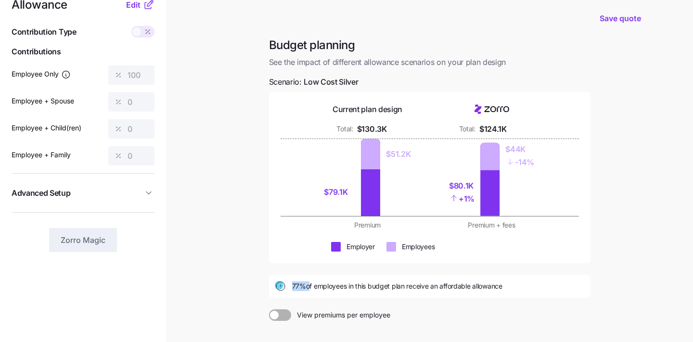
drag, startPoint x: 292, startPoint y: 284, endPoint x: 306, endPoint y: 284, distance: 14.9
click at [306, 284] on span "77% of employees in this budget plan receive an affordable allowance" at bounding box center [397, 286] width 210 height 10
click at [498, 285] on span "77% of employees in this budget plan receive an affordable allowance" at bounding box center [397, 286] width 210 height 10
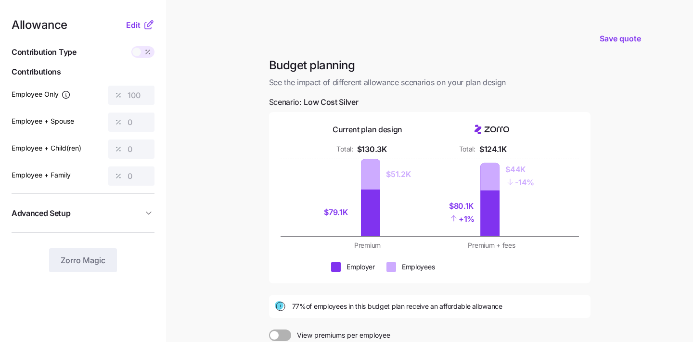
scroll to position [14, 0]
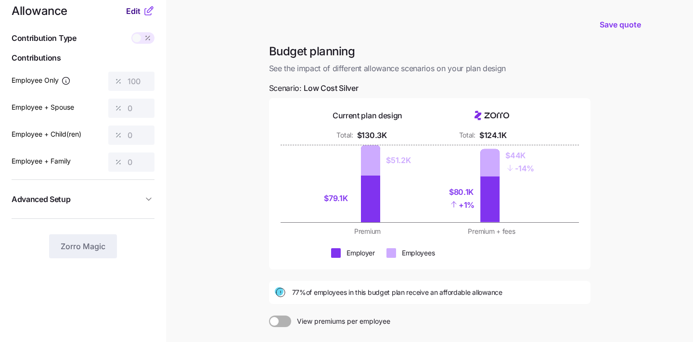
click at [134, 10] on span "Edit" at bounding box center [133, 11] width 14 height 12
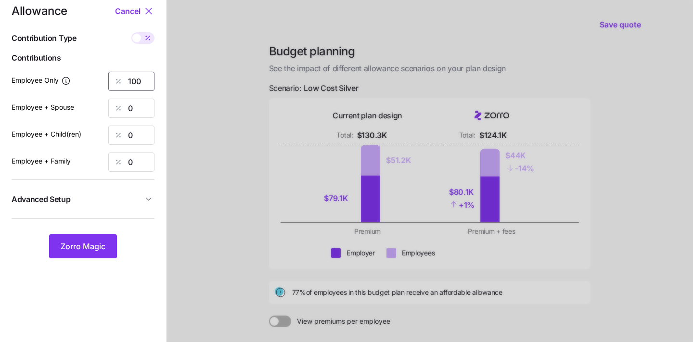
click at [140, 81] on input "100" at bounding box center [131, 81] width 46 height 19
type input "55"
click at [143, 108] on input "0" at bounding box center [131, 108] width 46 height 19
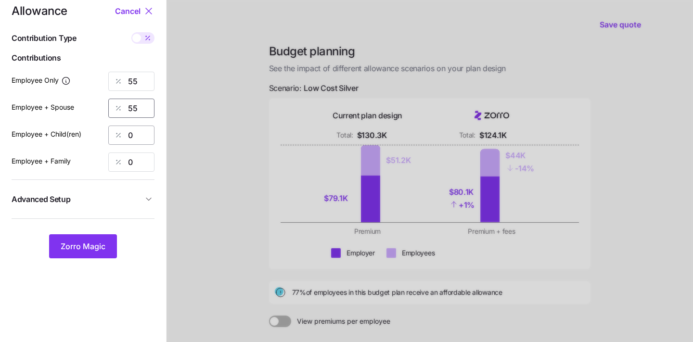
type input "55"
click at [134, 133] on input "0" at bounding box center [131, 135] width 46 height 19
type input "0"
type input "55"
click at [132, 152] on div "Allowance Cancel Contribution Type Use classes Contributions Employee Only 55 E…" at bounding box center [83, 131] width 143 height 253
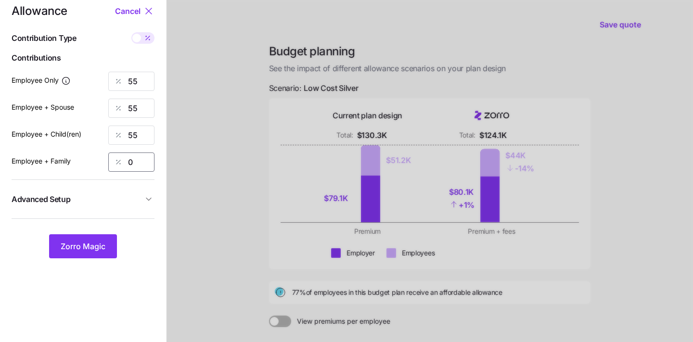
click at [132, 157] on input "0" at bounding box center [131, 162] width 46 height 19
click at [132, 158] on input "0" at bounding box center [131, 162] width 46 height 19
type input "55"
click at [88, 243] on span "Zorro Magic" at bounding box center [83, 247] width 45 height 12
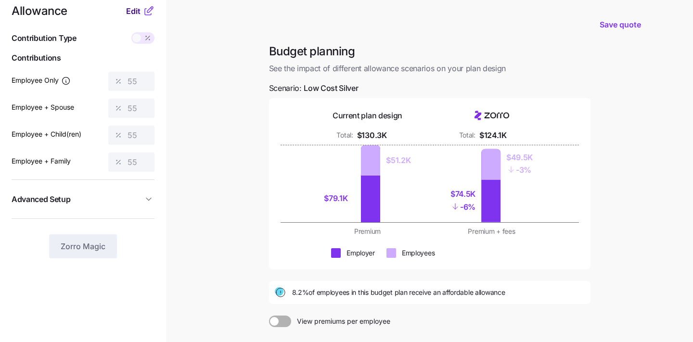
click at [134, 11] on span "Edit" at bounding box center [133, 11] width 14 height 12
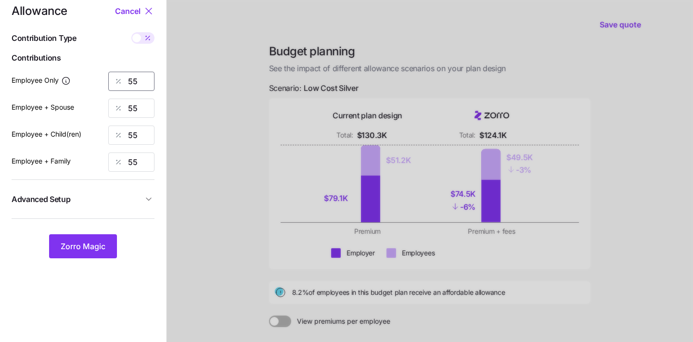
click at [142, 81] on input "55" at bounding box center [131, 81] width 46 height 19
type input "75"
click at [134, 106] on input "55" at bounding box center [131, 108] width 46 height 19
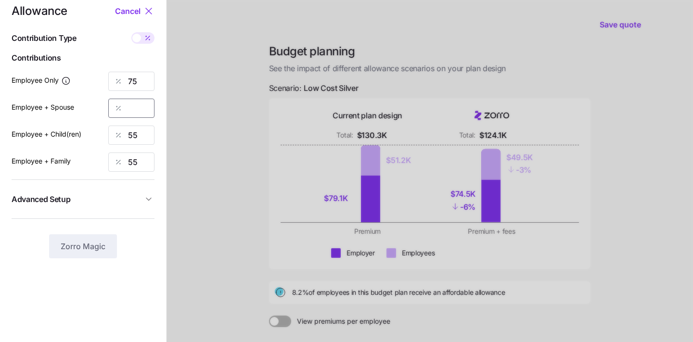
type input "5"
type input "75"
click at [114, 140] on div at bounding box center [118, 135] width 19 height 18
click at [133, 140] on input "55" at bounding box center [131, 135] width 46 height 19
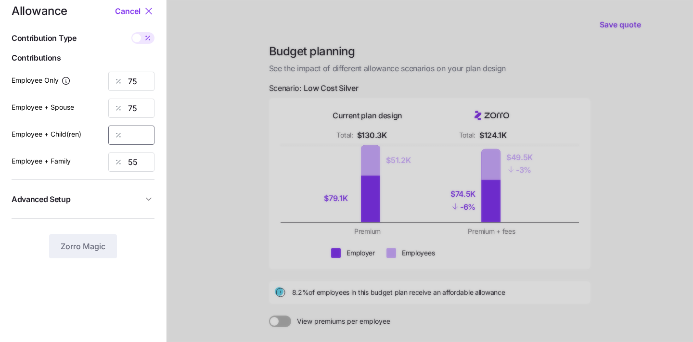
type input "6"
type input "75"
click at [103, 170] on div "Employee + Family 55" at bounding box center [83, 162] width 143 height 19
click at [130, 166] on input "55" at bounding box center [131, 162] width 46 height 19
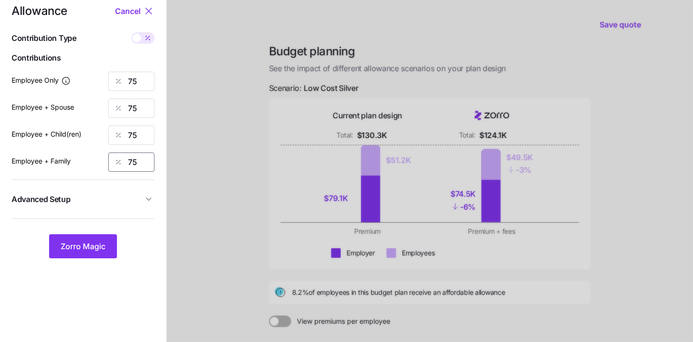
type input "75"
click at [93, 213] on div "Allowance Cancel Contribution Type Use classes Contributions Employee Only 75 E…" at bounding box center [83, 131] width 143 height 253
click at [76, 255] on button "Zorro Magic" at bounding box center [83, 246] width 68 height 24
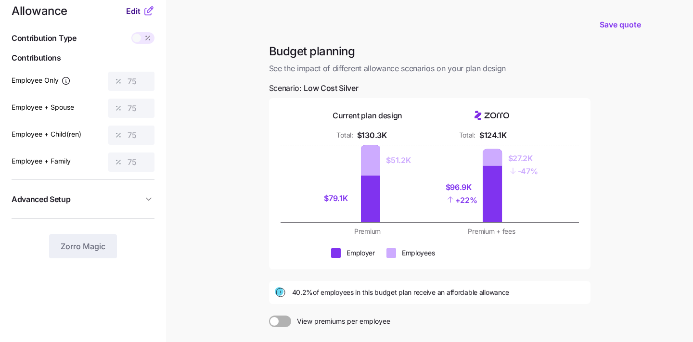
drag, startPoint x: 131, startPoint y: 8, endPoint x: 131, endPoint y: 14, distance: 6.3
click at [131, 8] on span "Edit" at bounding box center [133, 11] width 14 height 12
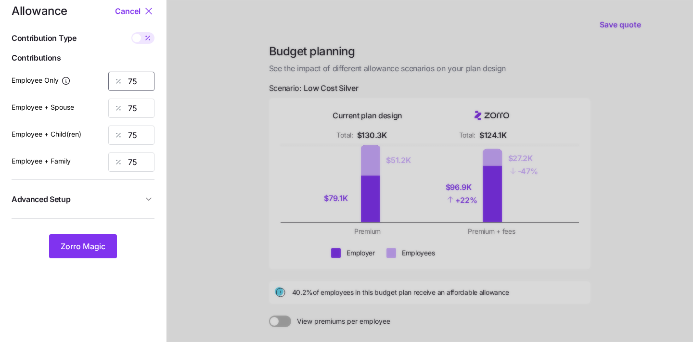
click at [143, 82] on input "75" at bounding box center [131, 81] width 46 height 19
type input "100"
click at [210, 98] on div at bounding box center [429, 222] width 526 height 473
click at [83, 258] on button "Zorro Magic" at bounding box center [83, 246] width 68 height 24
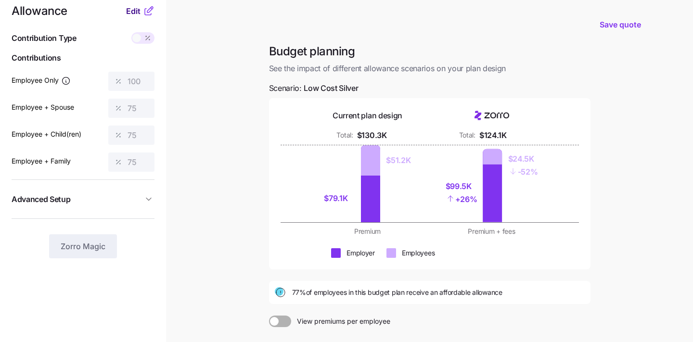
click at [134, 13] on span "Edit" at bounding box center [133, 11] width 14 height 12
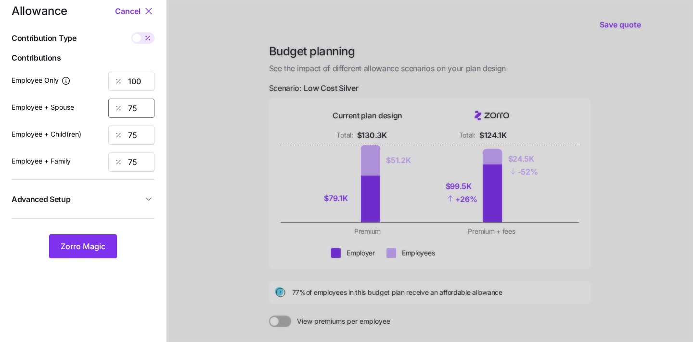
click at [142, 109] on input "75" at bounding box center [131, 108] width 46 height 19
type input "30"
click at [126, 132] on div at bounding box center [118, 135] width 19 height 18
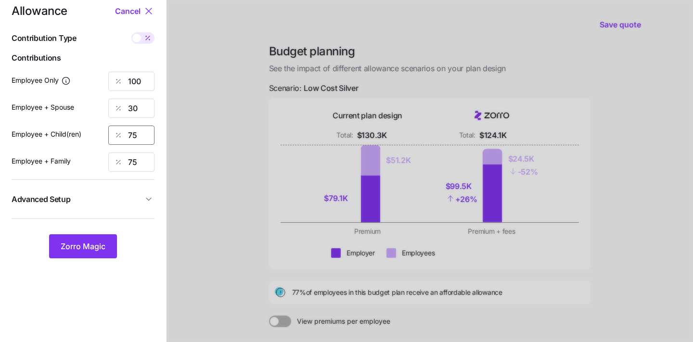
click at [137, 137] on input "75" at bounding box center [131, 135] width 46 height 19
type input "30"
click at [106, 159] on div "Employee + Family 75" at bounding box center [83, 162] width 143 height 19
click at [129, 164] on input "75" at bounding box center [131, 162] width 46 height 19
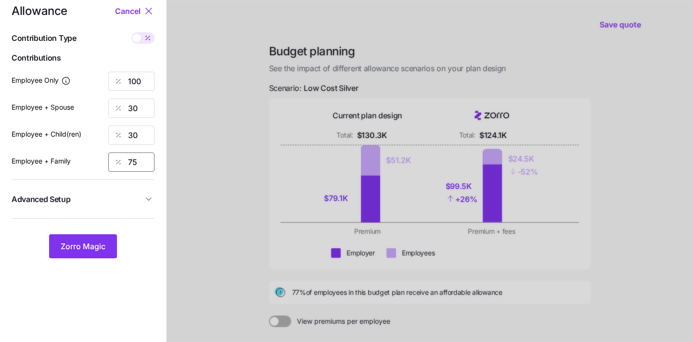
click at [129, 164] on input "75" at bounding box center [131, 162] width 46 height 19
type input "30"
click at [187, 168] on div at bounding box center [429, 222] width 526 height 473
click at [96, 244] on span "Zorro Magic" at bounding box center [83, 247] width 45 height 12
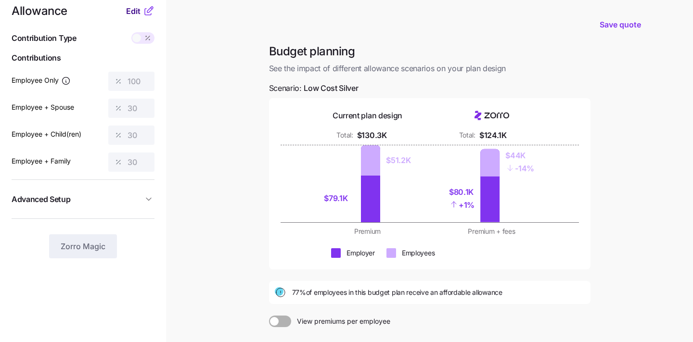
click at [134, 12] on span "Edit" at bounding box center [133, 11] width 14 height 12
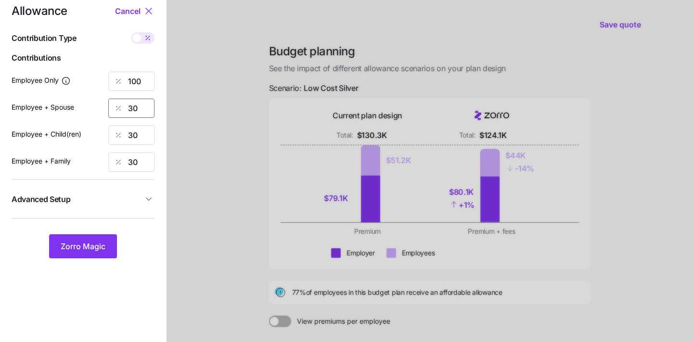
click at [148, 109] on input "30" at bounding box center [131, 108] width 46 height 19
type input "0"
click at [142, 128] on input "30" at bounding box center [131, 135] width 46 height 19
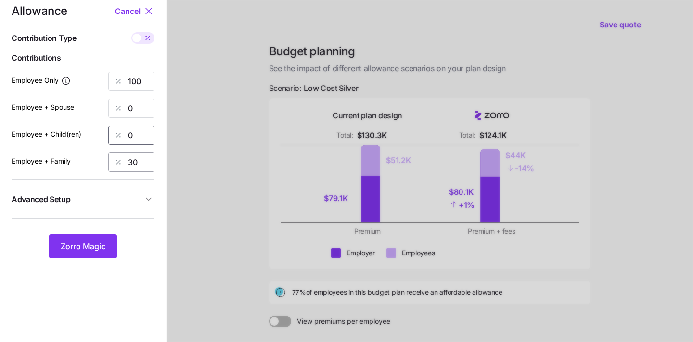
type input "0"
click at [133, 156] on input "30" at bounding box center [131, 162] width 46 height 19
type input "0"
click at [91, 254] on button "Zorro Magic" at bounding box center [83, 246] width 68 height 24
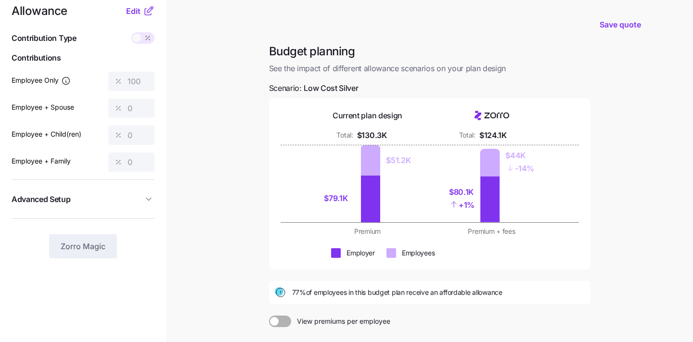
scroll to position [108, 0]
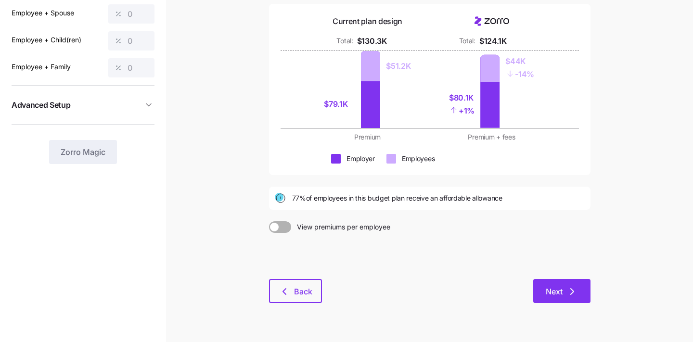
click at [560, 301] on button "Next" at bounding box center [561, 291] width 57 height 24
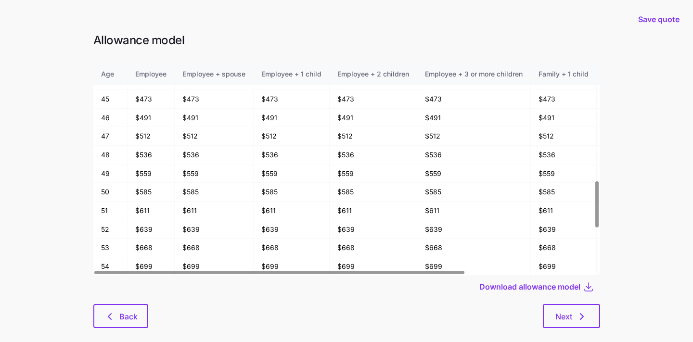
scroll to position [542, 0]
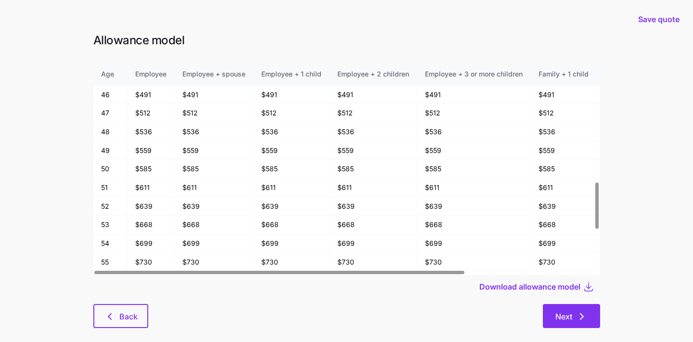
click at [553, 315] on button "Next" at bounding box center [571, 316] width 57 height 24
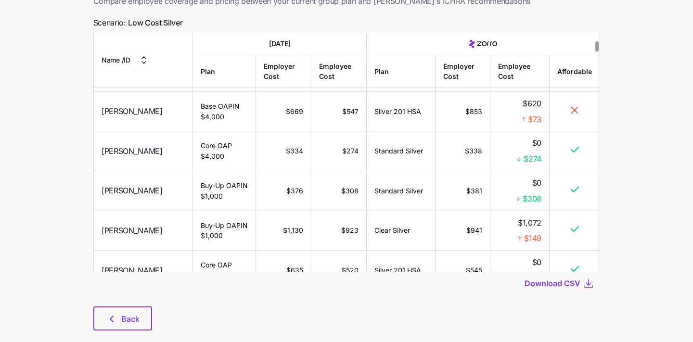
scroll to position [85, 0]
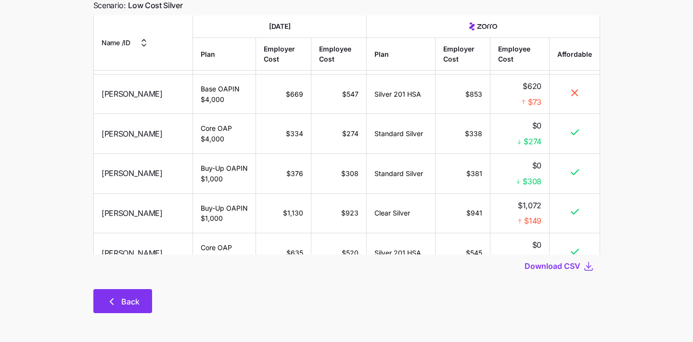
click at [106, 299] on icon "button" at bounding box center [112, 302] width 12 height 12
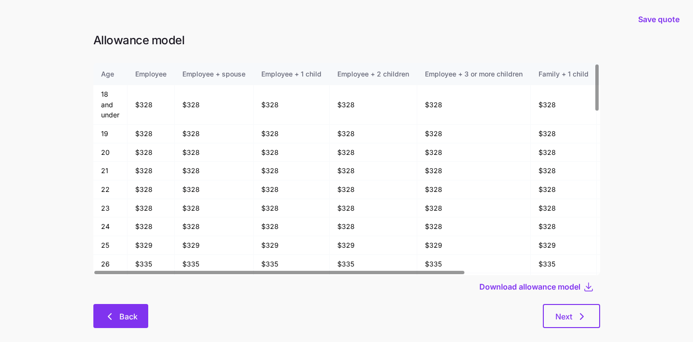
click at [121, 308] on button "Back" at bounding box center [120, 316] width 55 height 24
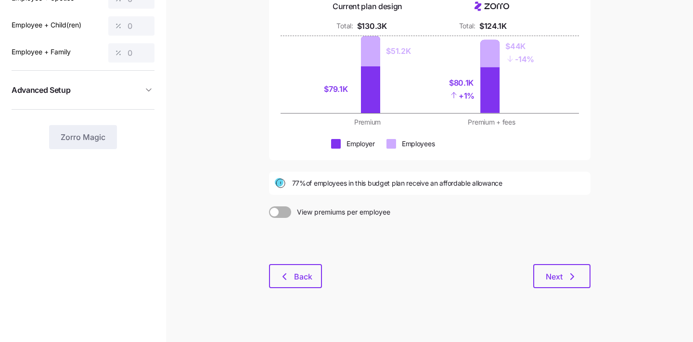
scroll to position [131, 0]
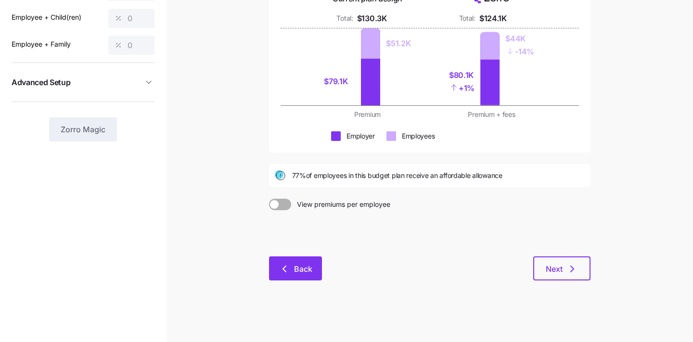
click at [274, 267] on button "Back" at bounding box center [295, 268] width 53 height 24
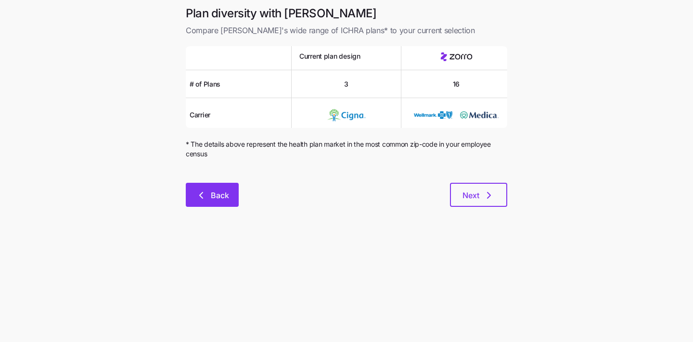
click at [204, 203] on button "Back" at bounding box center [212, 195] width 53 height 24
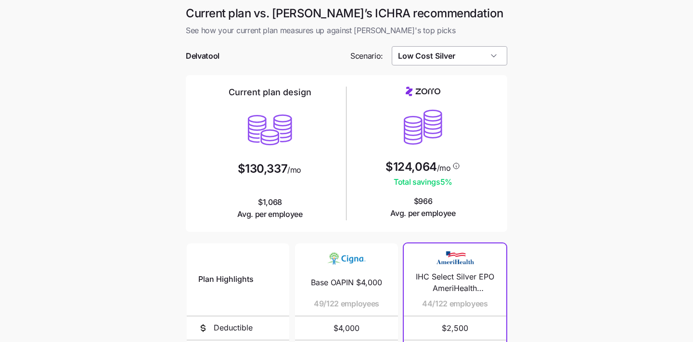
click at [459, 58] on input "Low Cost Silver" at bounding box center [450, 55] width 116 height 19
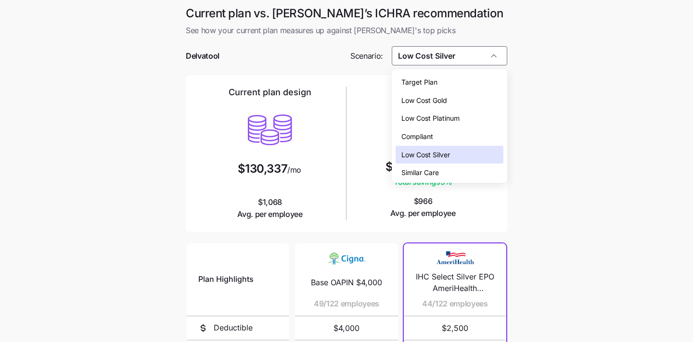
click at [459, 101] on div "Low Cost Gold" at bounding box center [449, 100] width 108 height 18
type input "Low Cost Gold"
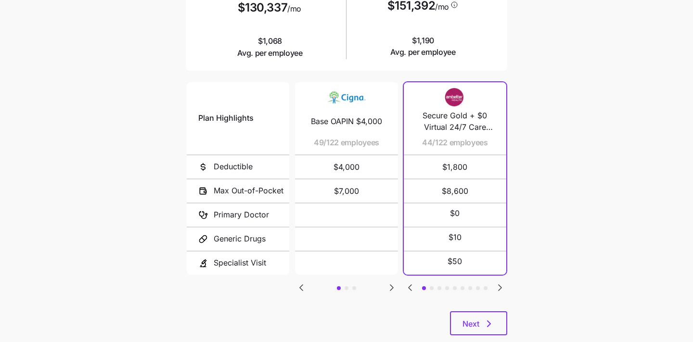
scroll to position [183, 0]
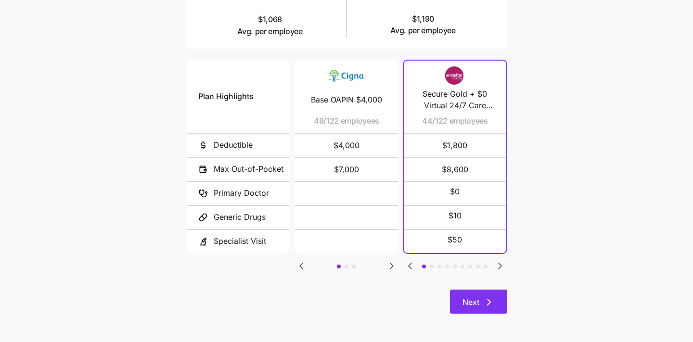
click at [470, 292] on button "Next" at bounding box center [478, 302] width 57 height 24
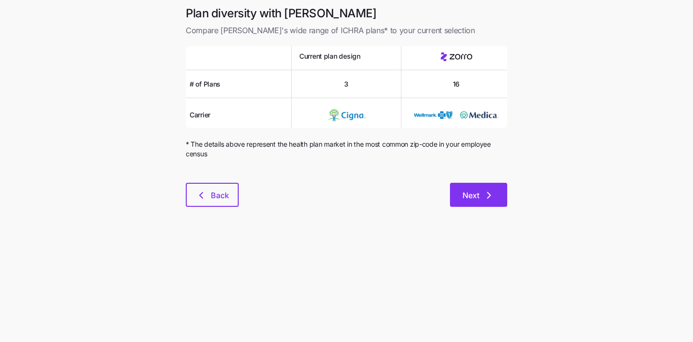
click at [472, 186] on button "Next" at bounding box center [478, 195] width 57 height 24
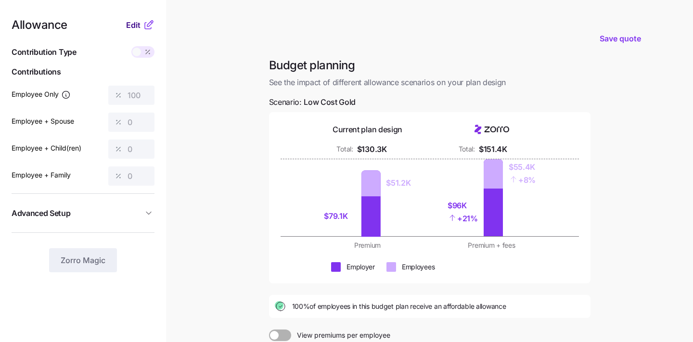
click at [129, 22] on span "Edit" at bounding box center [133, 25] width 14 height 12
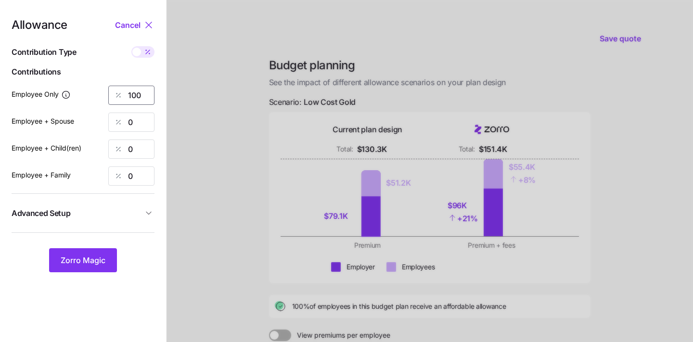
click at [142, 93] on input "100" at bounding box center [131, 95] width 46 height 19
type input "1"
click at [91, 261] on span "Zorro Magic" at bounding box center [83, 261] width 45 height 12
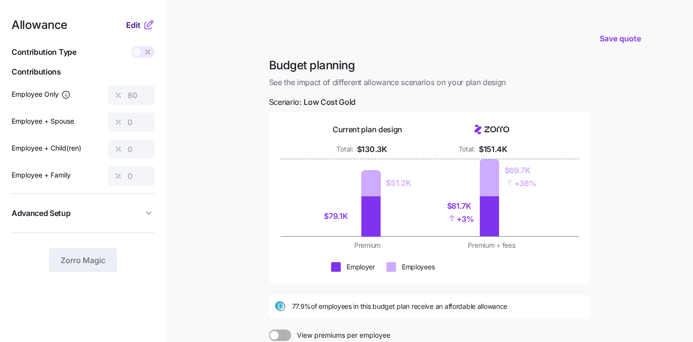
click at [135, 25] on span "Edit" at bounding box center [133, 25] width 14 height 12
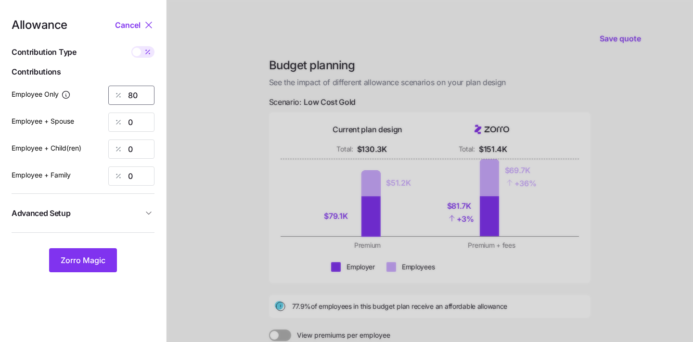
click at [141, 93] on input "80" at bounding box center [131, 95] width 46 height 19
type input "8"
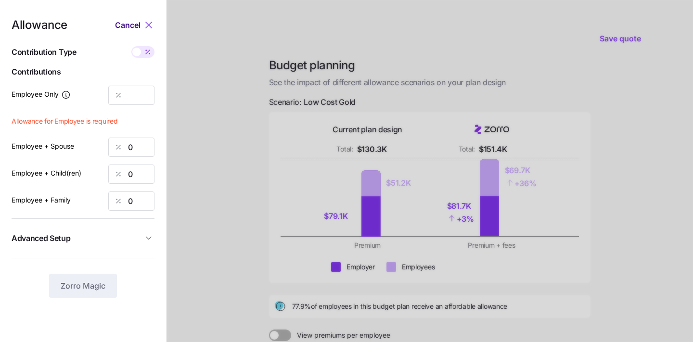
click at [133, 27] on span "Cancel" at bounding box center [127, 25] width 25 height 12
type input "80"
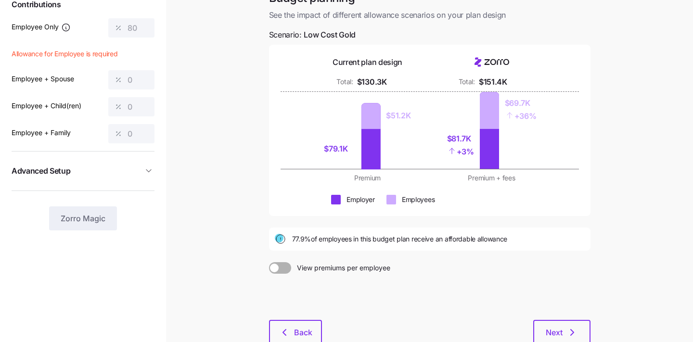
scroll to position [131, 0]
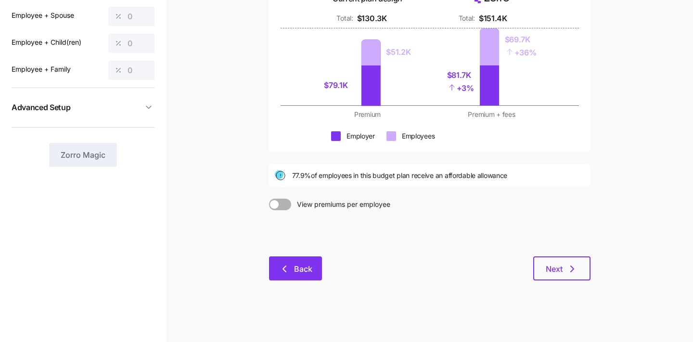
click at [300, 265] on span "Back" at bounding box center [303, 269] width 18 height 12
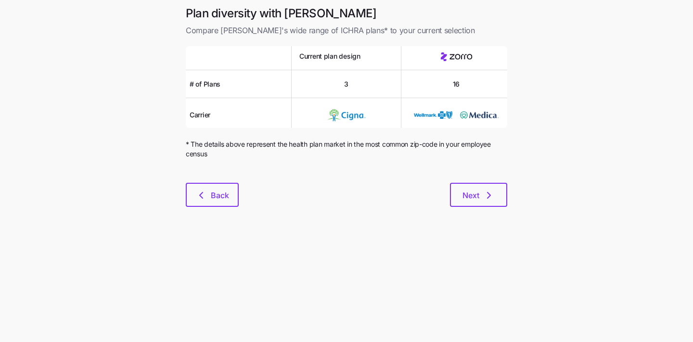
click at [210, 178] on div at bounding box center [346, 177] width 321 height 12
click at [208, 196] on span "Back" at bounding box center [212, 196] width 28 height 12
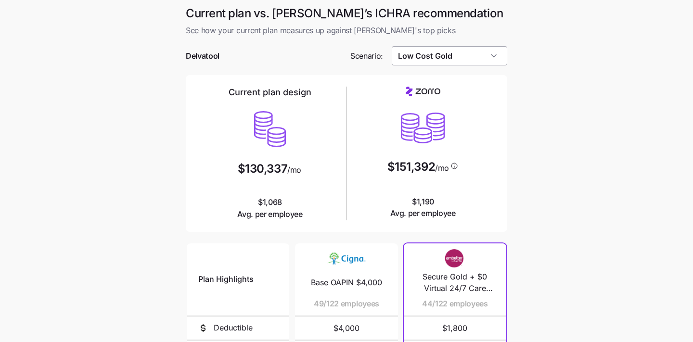
click at [451, 52] on input "Low Cost Gold" at bounding box center [450, 55] width 116 height 19
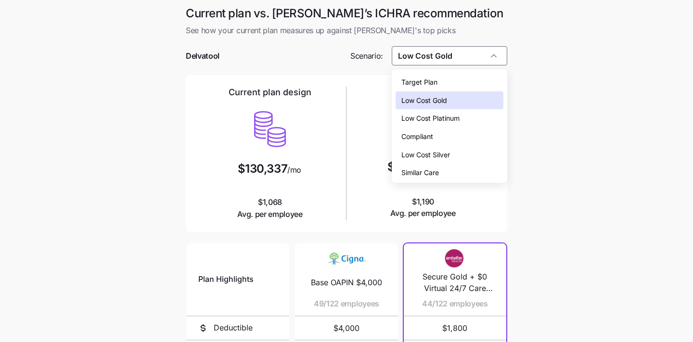
click at [459, 153] on div "Low Cost Silver" at bounding box center [449, 155] width 108 height 18
type input "Low Cost Silver"
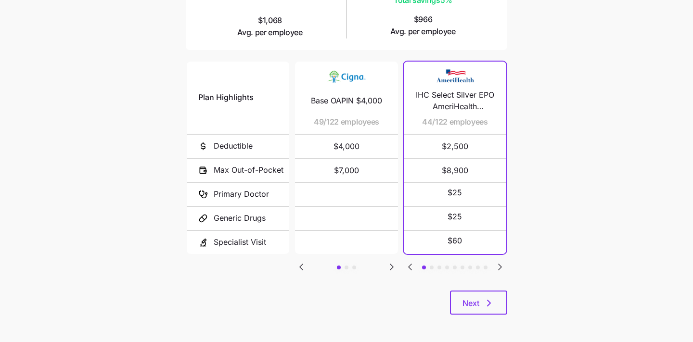
scroll to position [183, 0]
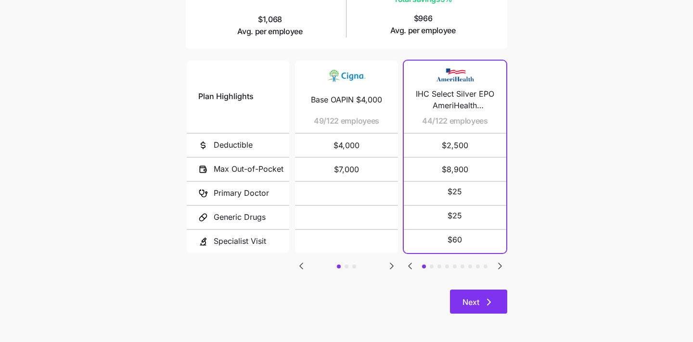
click at [478, 305] on span "Next" at bounding box center [470, 302] width 17 height 12
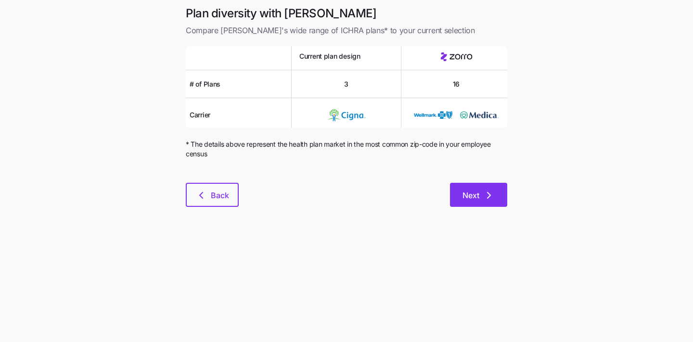
click at [473, 200] on span "Next" at bounding box center [470, 196] width 17 height 12
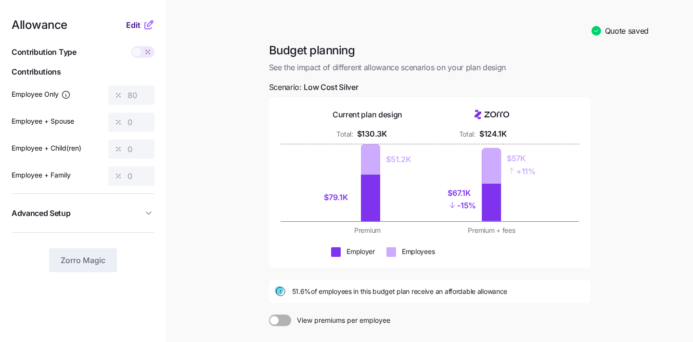
click at [134, 25] on span "Edit" at bounding box center [133, 25] width 14 height 12
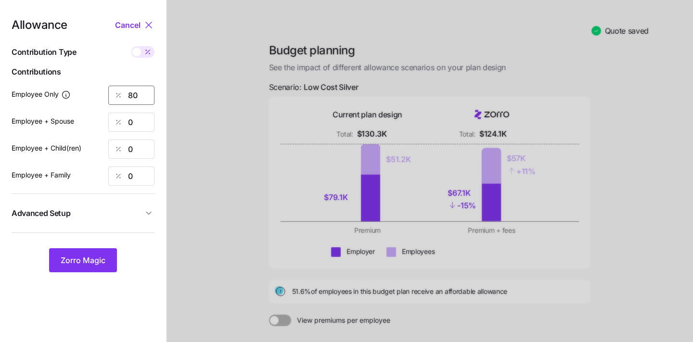
click at [142, 94] on input "80" at bounding box center [131, 95] width 46 height 19
type input "8"
type input "100"
click at [205, 140] on div at bounding box center [429, 229] width 526 height 458
click at [91, 260] on span "Zorro Magic" at bounding box center [83, 261] width 45 height 12
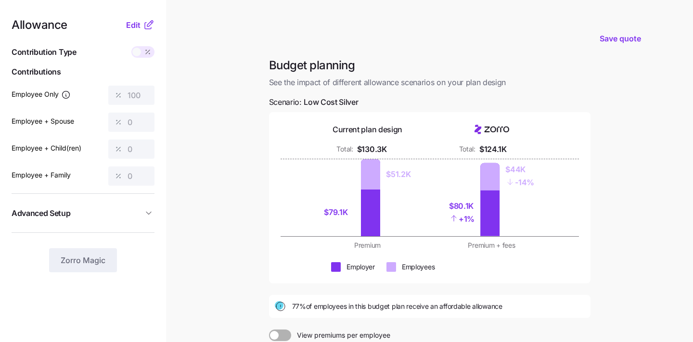
scroll to position [20, 0]
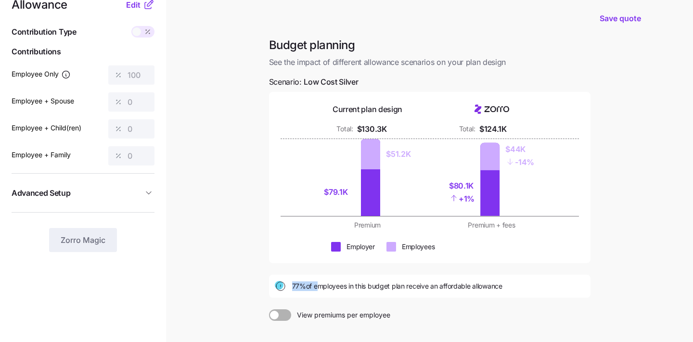
drag, startPoint x: 292, startPoint y: 286, endPoint x: 315, endPoint y: 286, distance: 23.6
click at [315, 286] on span "77% of employees in this budget plan receive an affordable allowance" at bounding box center [397, 286] width 210 height 10
click at [255, 268] on main "Save quote Budget planning See the impact of different allowance scenarios on y…" at bounding box center [346, 216] width 693 height 473
